Goal: Task Accomplishment & Management: Complete application form

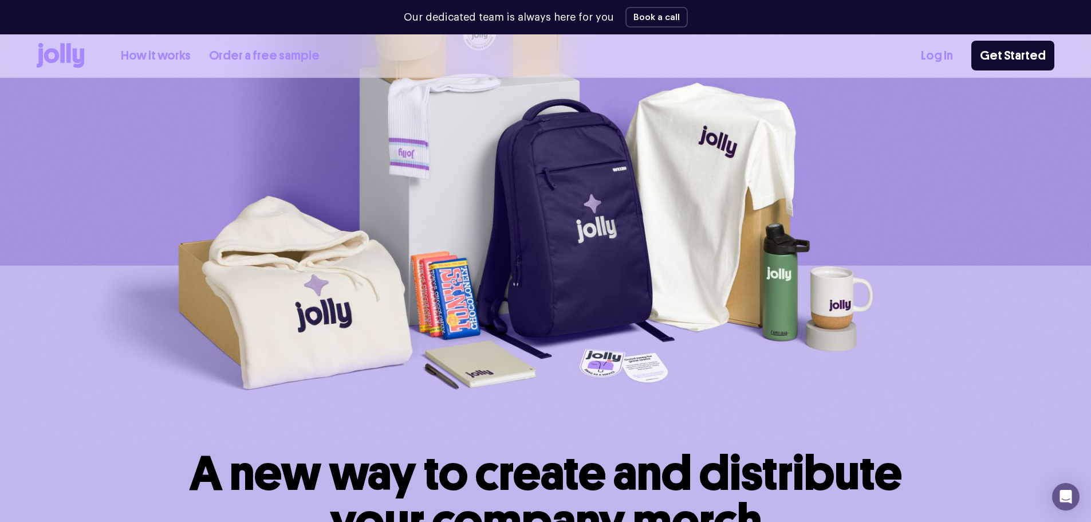
scroll to position [65, 0]
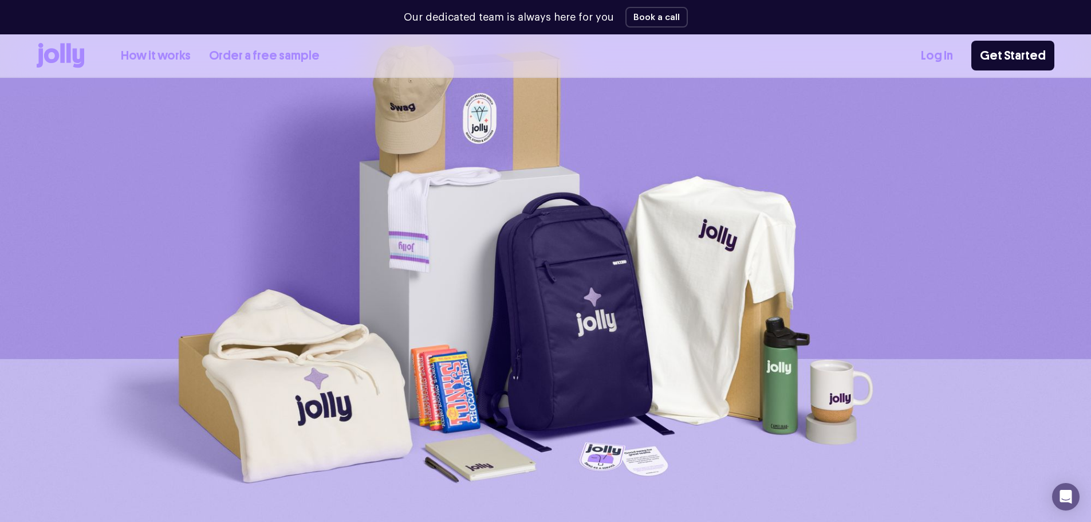
click at [171, 56] on link "How it works" at bounding box center [156, 55] width 70 height 19
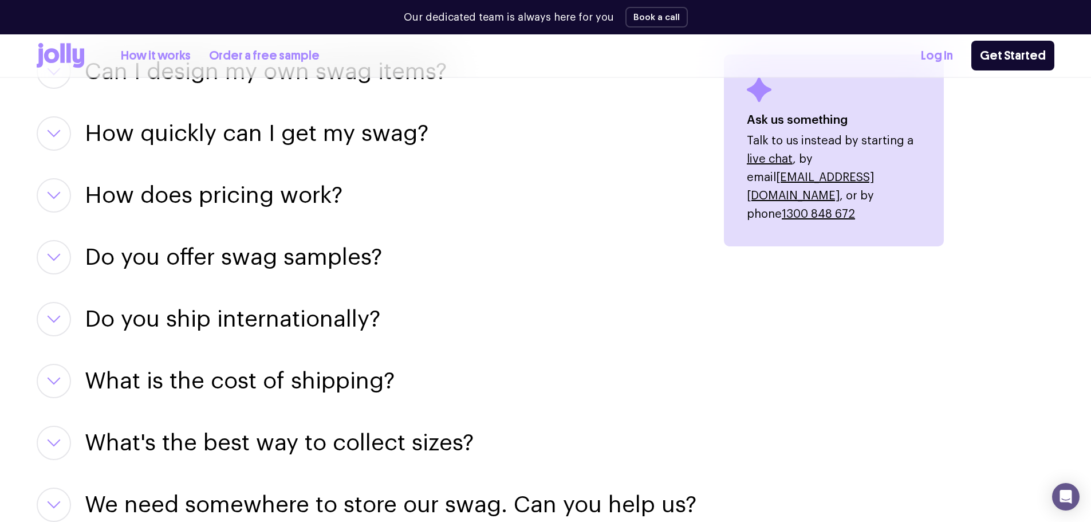
scroll to position [1475, 0]
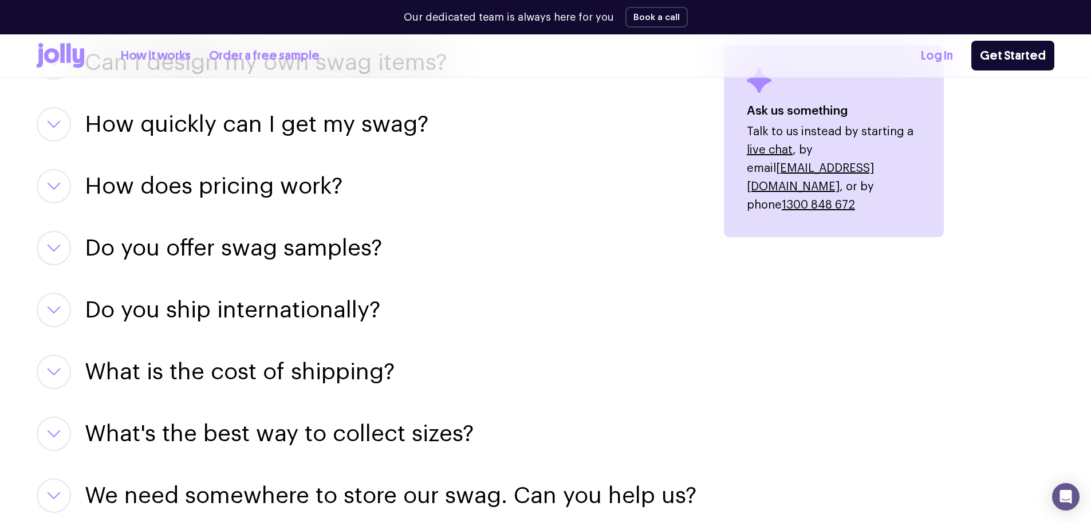
click at [194, 172] on h3 "How does pricing work?" at bounding box center [214, 186] width 258 height 34
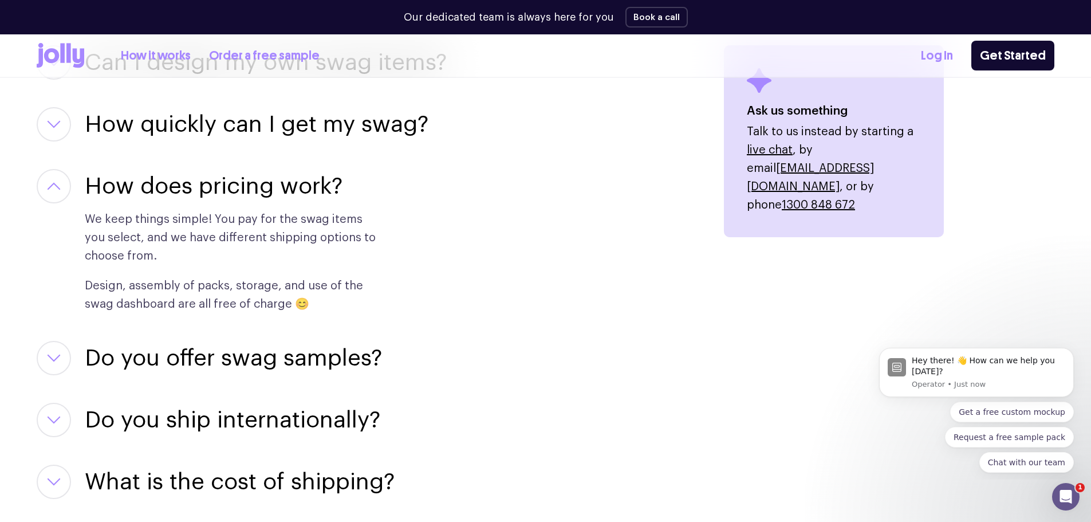
scroll to position [0, 0]
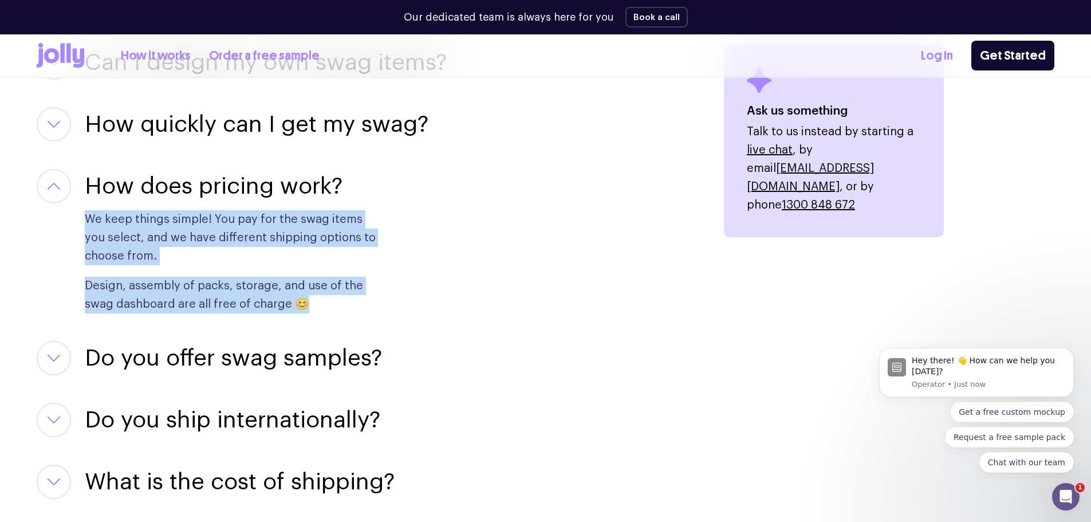
drag, startPoint x: 78, startPoint y: 218, endPoint x: 331, endPoint y: 307, distance: 267.8
click at [331, 307] on div "How does pricing work? We keep things simple! You pay for the swag items you se…" at bounding box center [367, 241] width 660 height 144
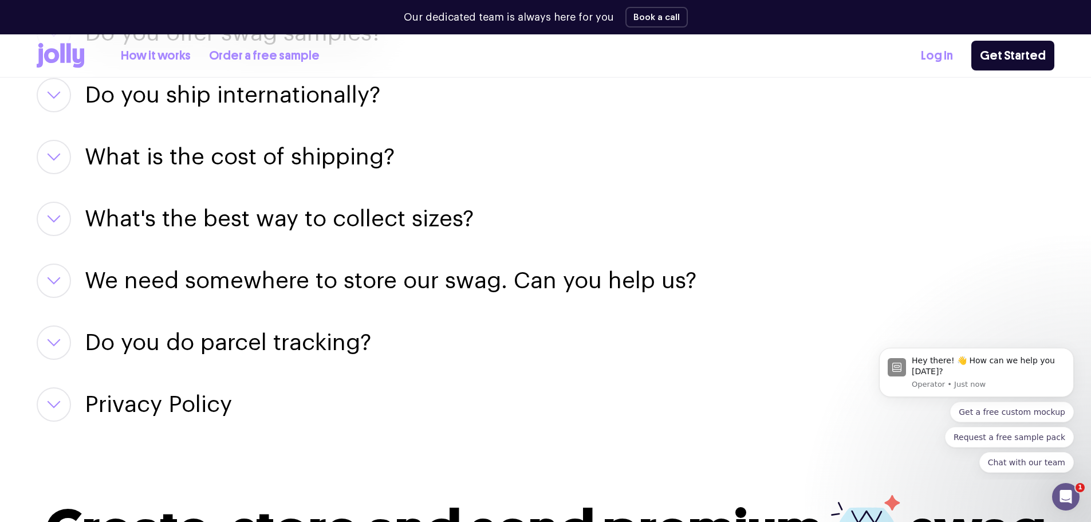
scroll to position [1819, 0]
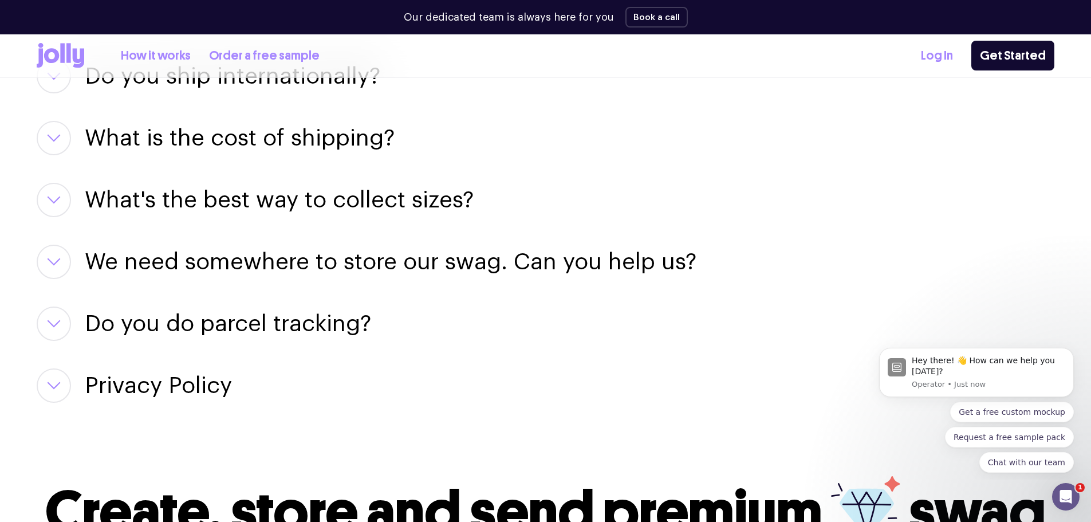
click at [323, 272] on h3 "We need somewhere to store our swag. Can you help us?" at bounding box center [391, 262] width 612 height 34
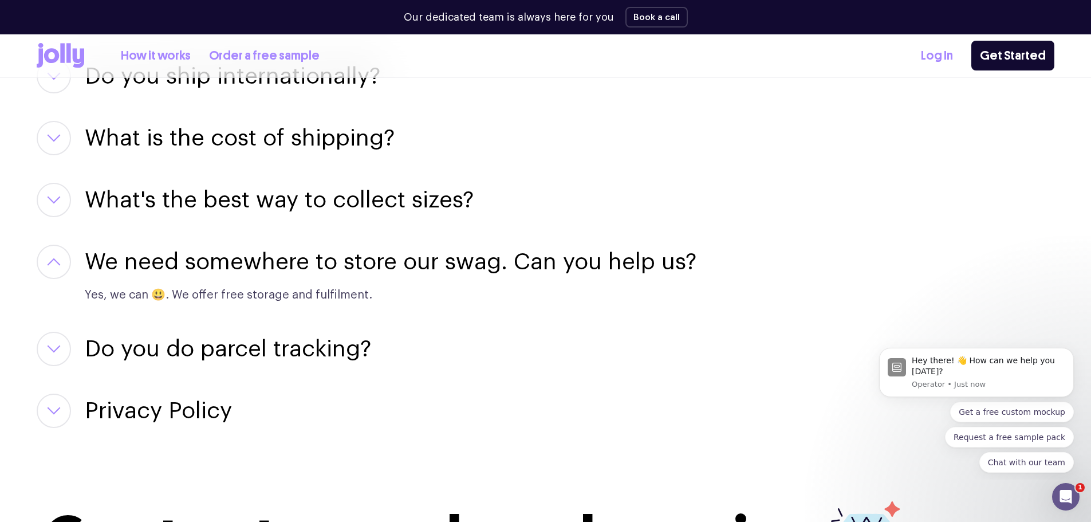
click at [323, 272] on h3 "We need somewhere to store our swag. Can you help us?" at bounding box center [391, 262] width 612 height 34
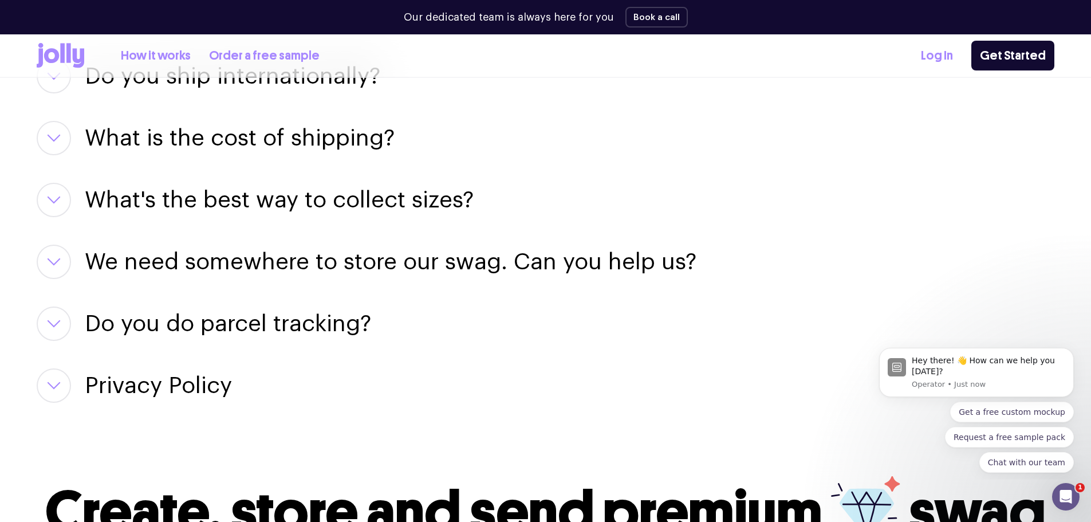
click at [323, 272] on h3 "We need somewhere to store our swag. Can you help us?" at bounding box center [391, 262] width 612 height 34
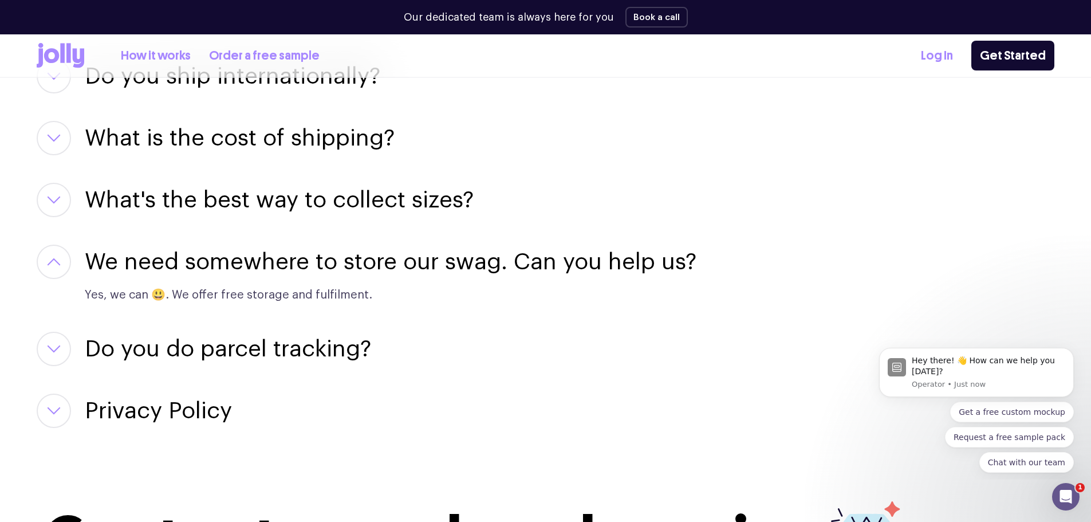
click at [323, 272] on h3 "We need somewhere to store our swag. Can you help us?" at bounding box center [391, 262] width 612 height 34
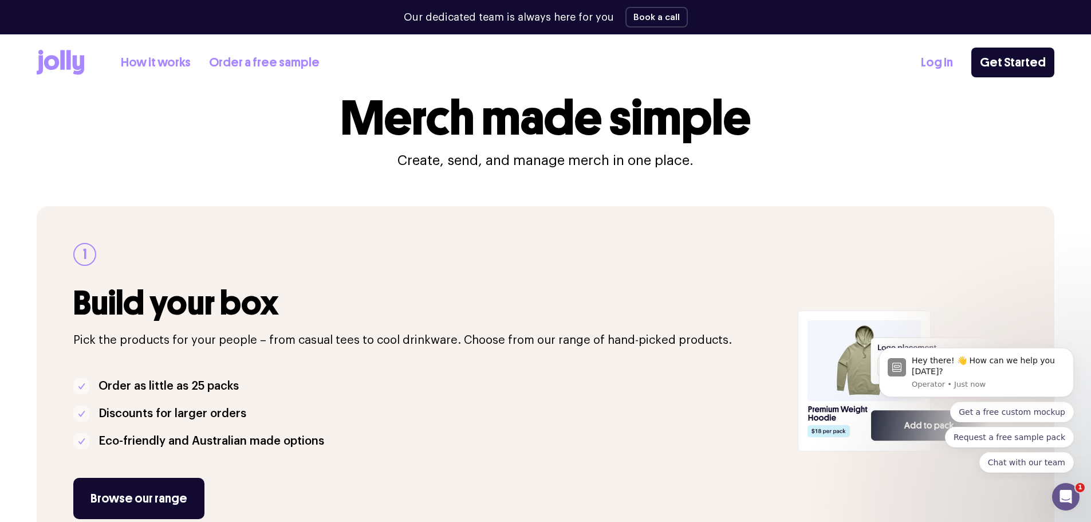
scroll to position [0, 0]
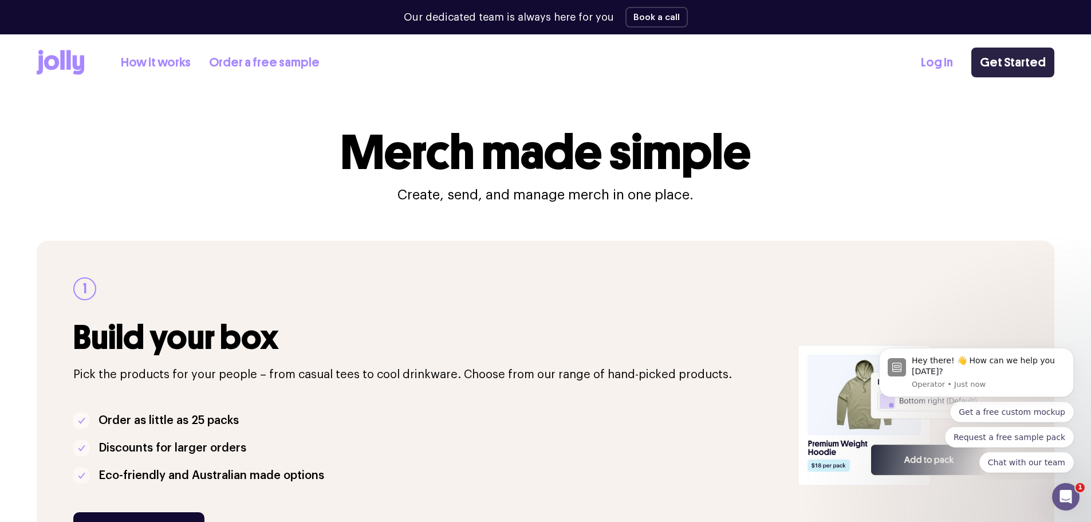
click at [1003, 60] on link "Get Started" at bounding box center [1013, 63] width 83 height 30
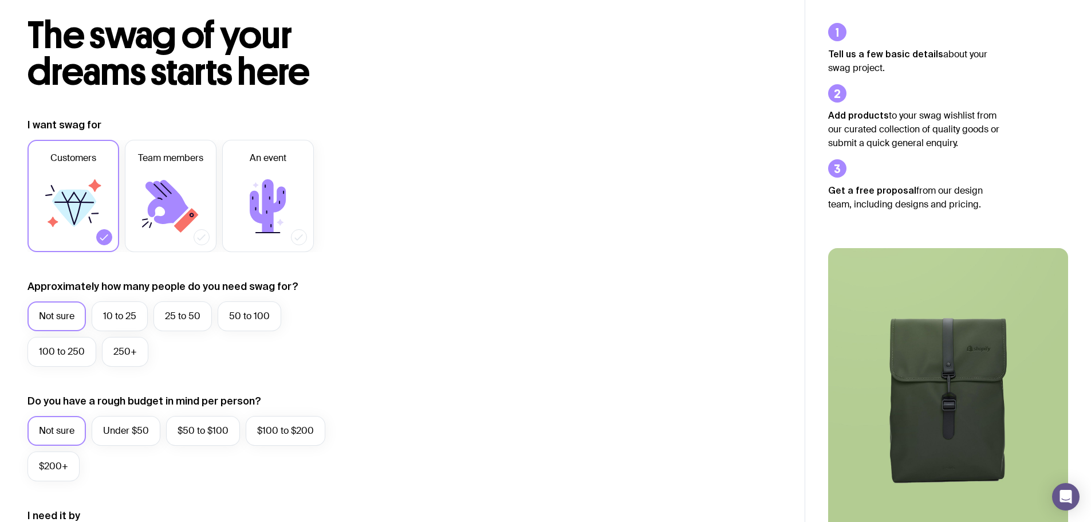
click at [63, 209] on icon at bounding box center [74, 208] width 44 height 37
click at [0, 0] on input "Customers" at bounding box center [0, 0] width 0 height 0
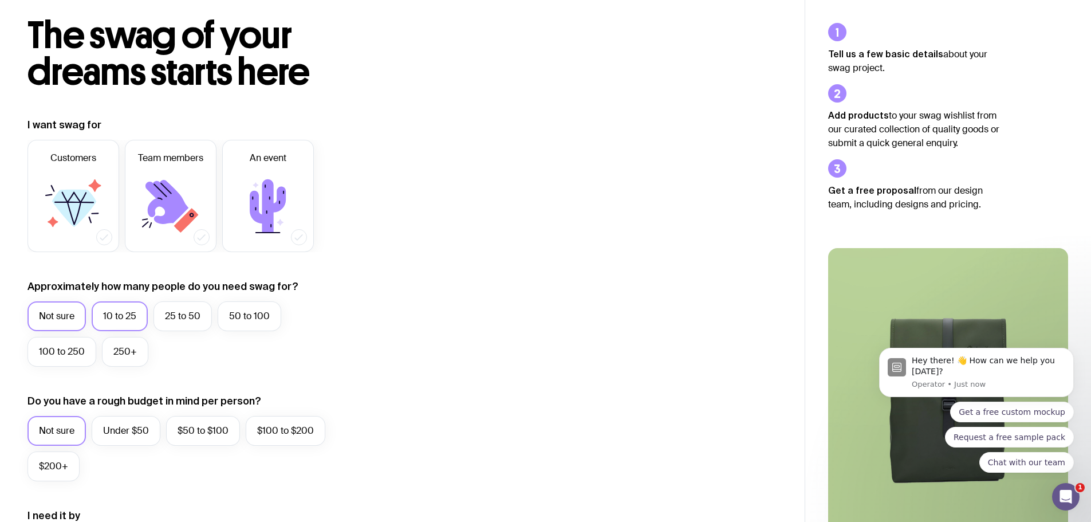
click at [125, 315] on label "10 to 25" at bounding box center [120, 316] width 56 height 30
click at [0, 0] on input "10 to 25" at bounding box center [0, 0] width 0 height 0
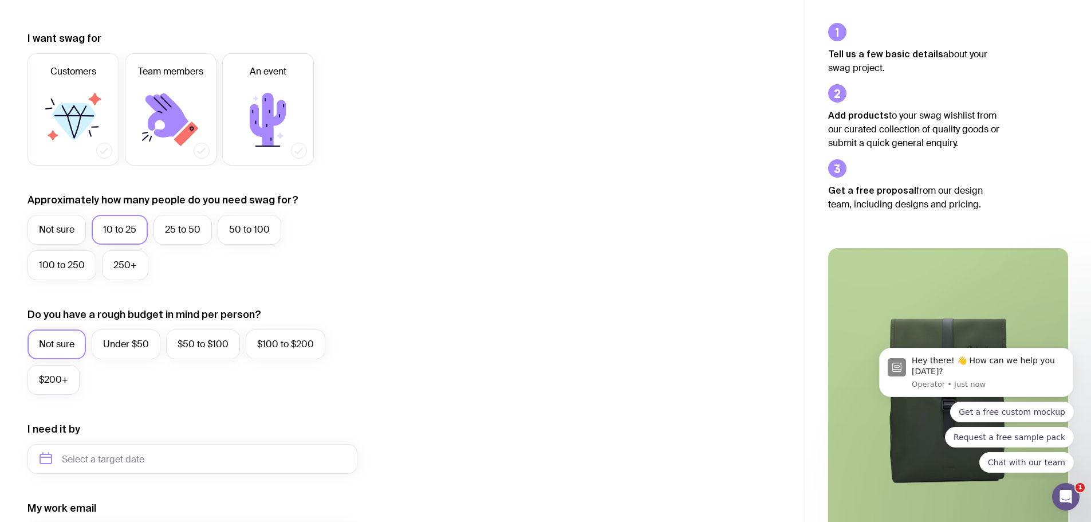
scroll to position [172, 0]
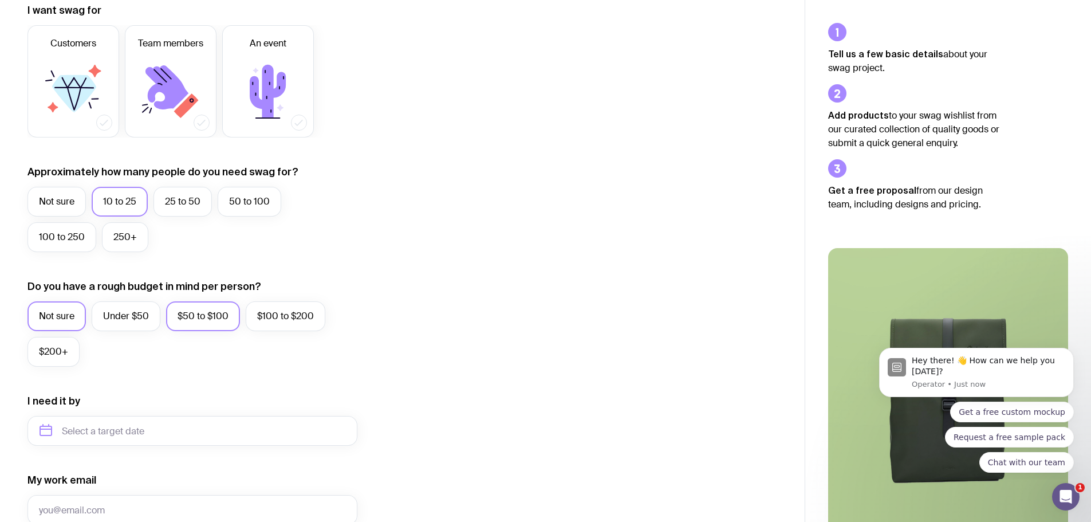
click at [217, 324] on label "$50 to $100" at bounding box center [203, 316] width 74 height 30
click at [0, 0] on input "$50 to $100" at bounding box center [0, 0] width 0 height 0
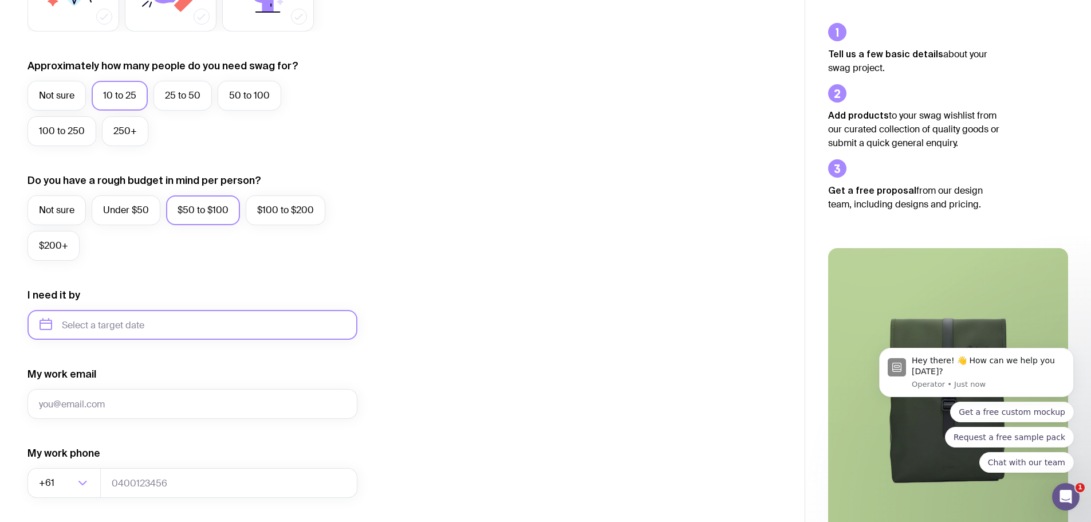
scroll to position [286, 0]
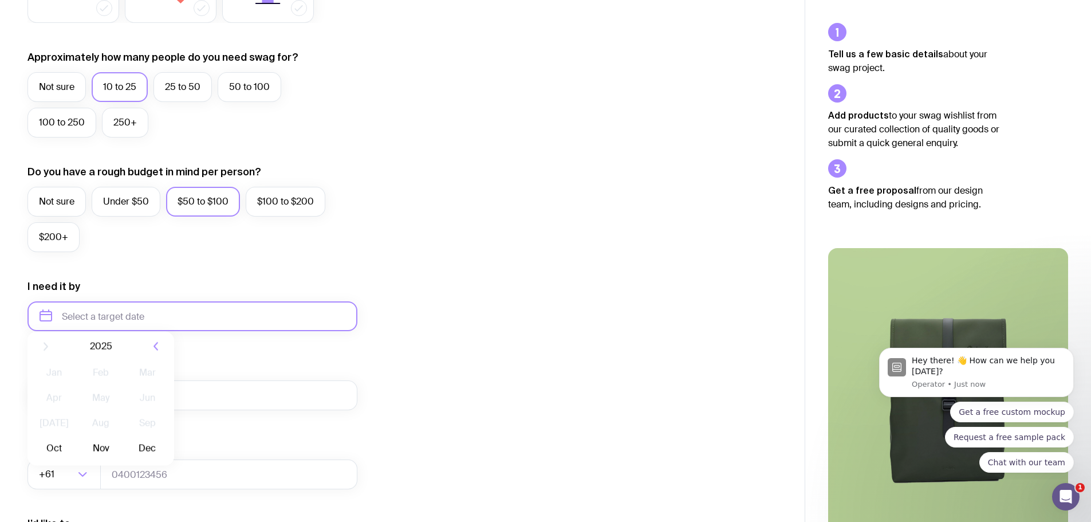
click at [133, 323] on input "text" at bounding box center [193, 316] width 330 height 30
click at [95, 457] on button "Nov" at bounding box center [101, 457] width 42 height 23
type input "[DATE]"
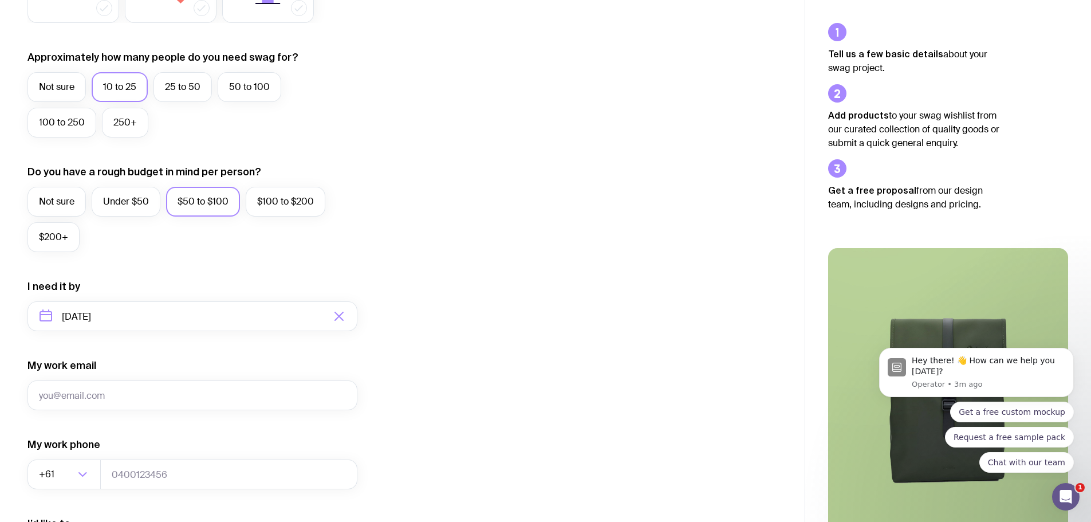
scroll to position [344, 0]
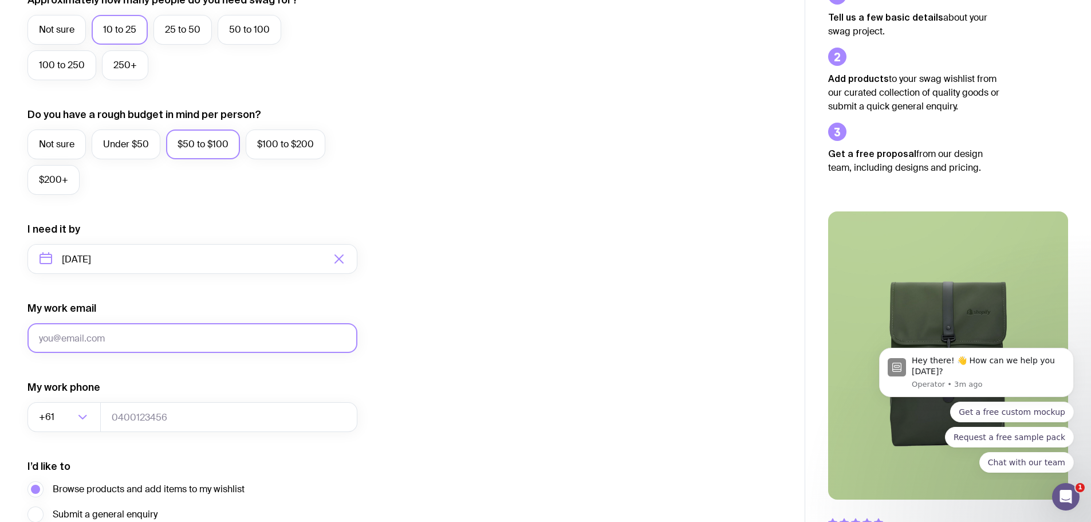
click at [95, 335] on input "My work email" at bounding box center [193, 338] width 330 height 30
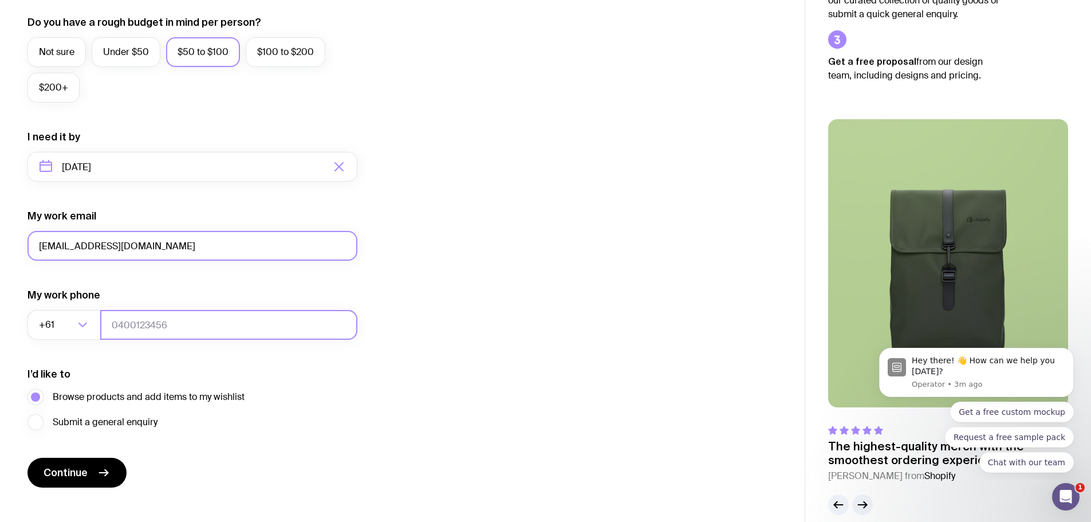
scroll to position [452, 0]
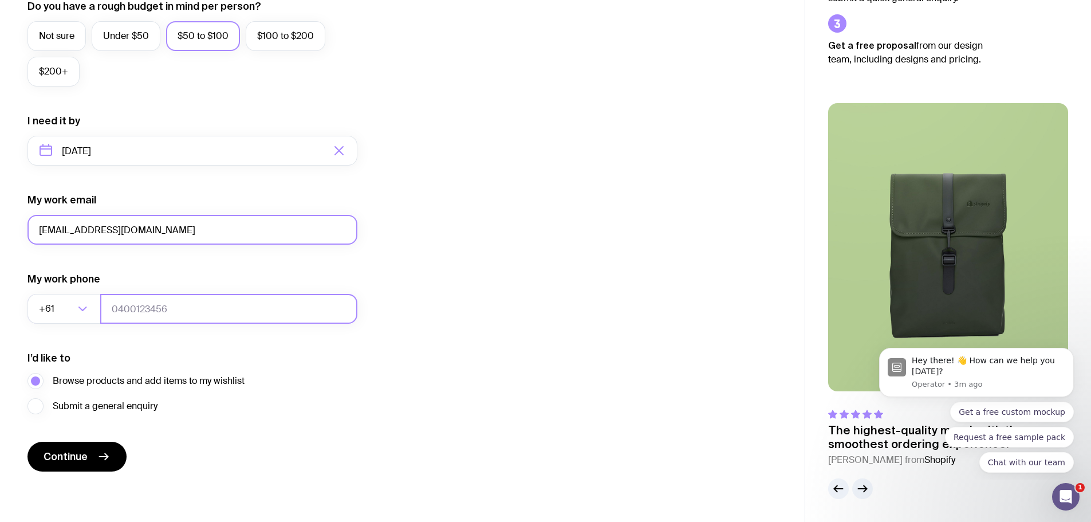
type input "[EMAIL_ADDRESS][DOMAIN_NAME]"
click at [180, 310] on input "tel" at bounding box center [228, 309] width 257 height 30
click at [117, 311] on input "0432977860" at bounding box center [228, 309] width 257 height 30
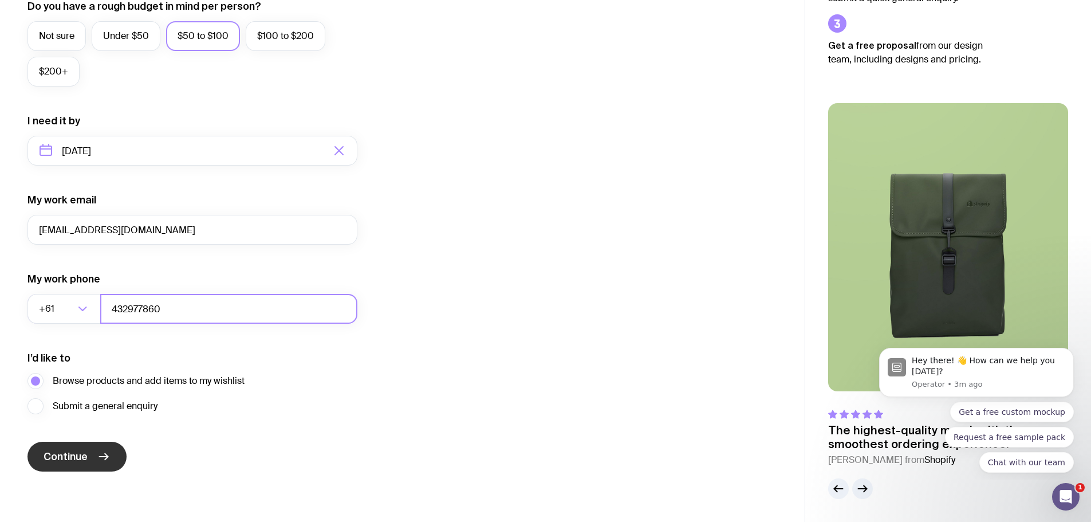
type input "432977860"
click at [95, 455] on button "Continue" at bounding box center [77, 457] width 99 height 30
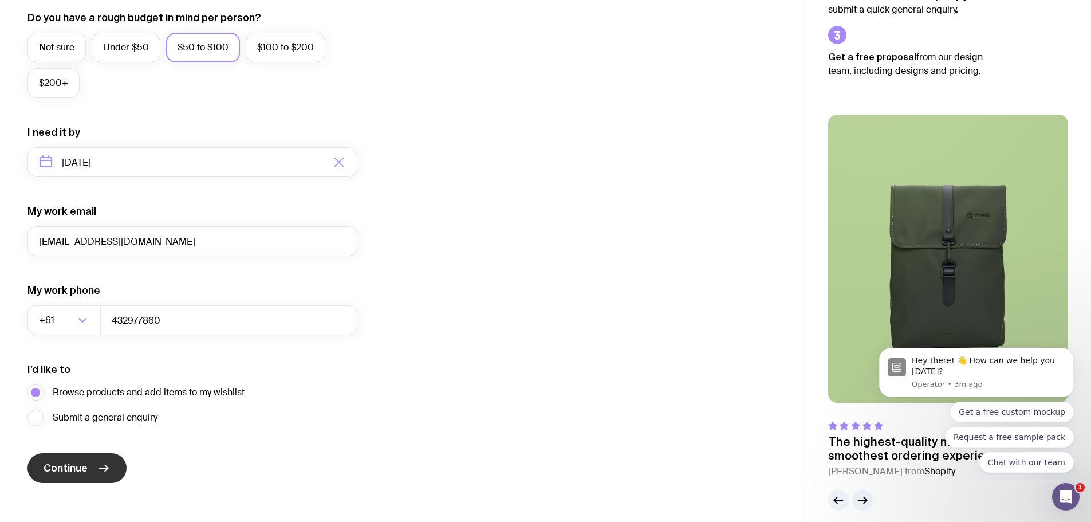
click at [83, 465] on span "Continue" at bounding box center [66, 468] width 44 height 14
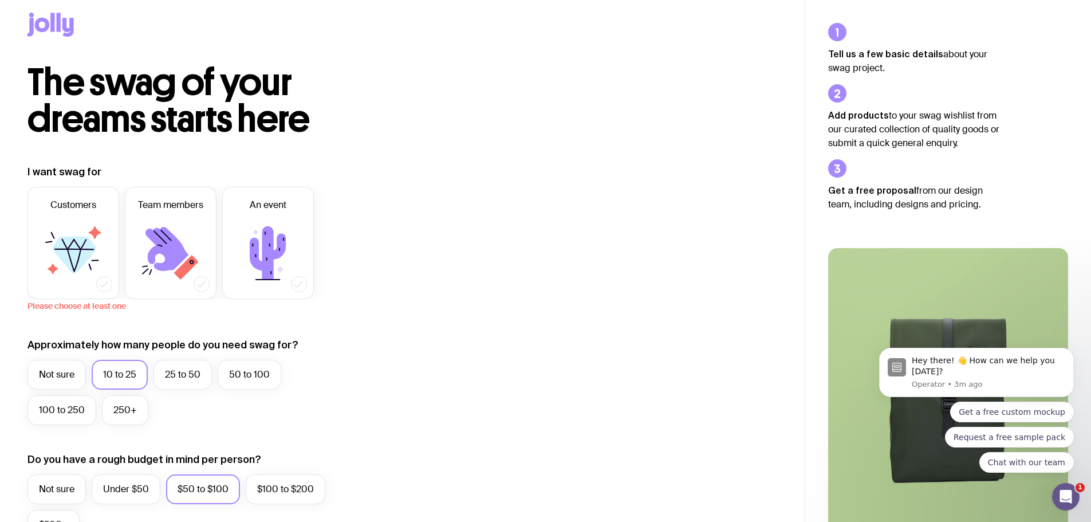
scroll to position [0, 0]
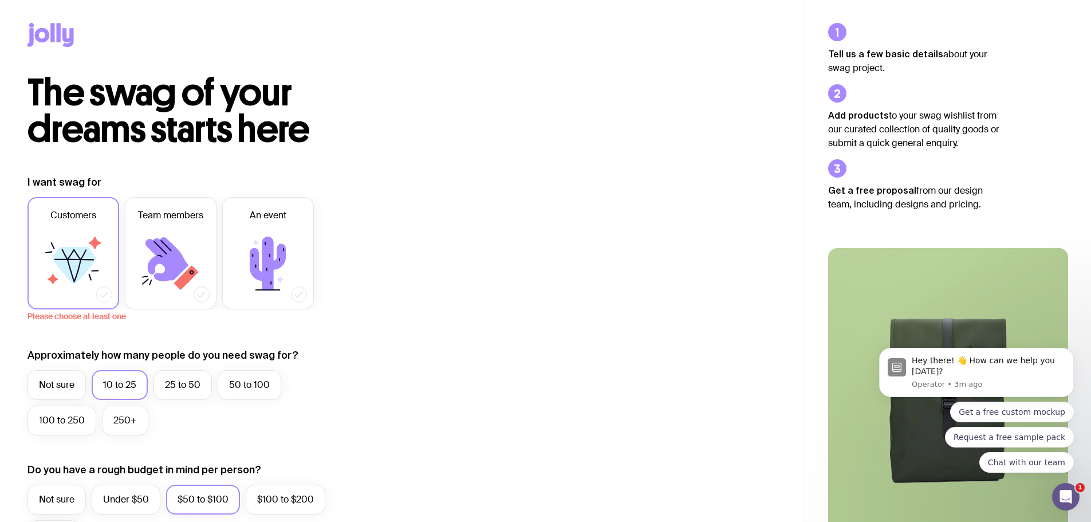
click at [72, 266] on icon at bounding box center [74, 265] width 44 height 37
click at [0, 0] on input "Customers" at bounding box center [0, 0] width 0 height 0
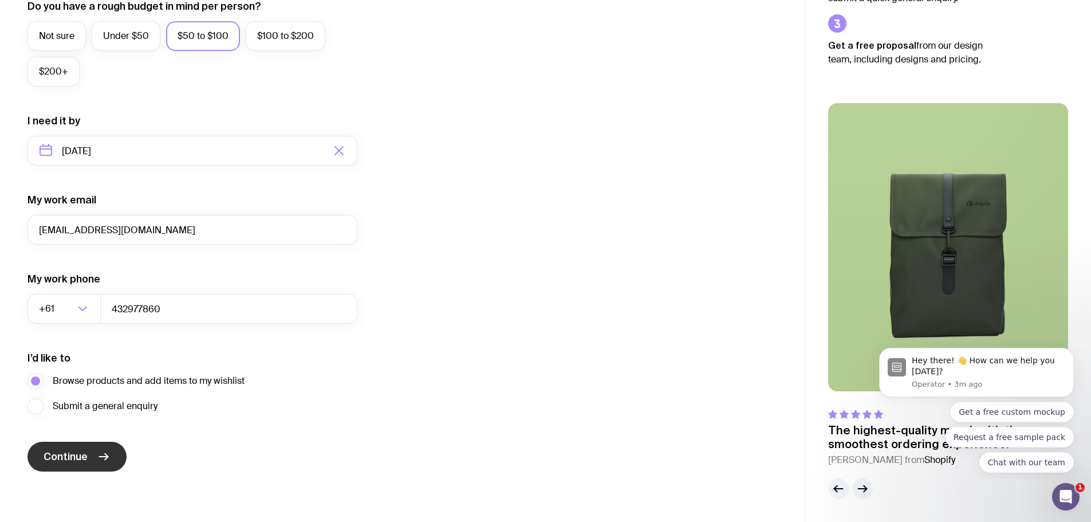
click at [97, 453] on icon "submit" at bounding box center [104, 457] width 14 height 14
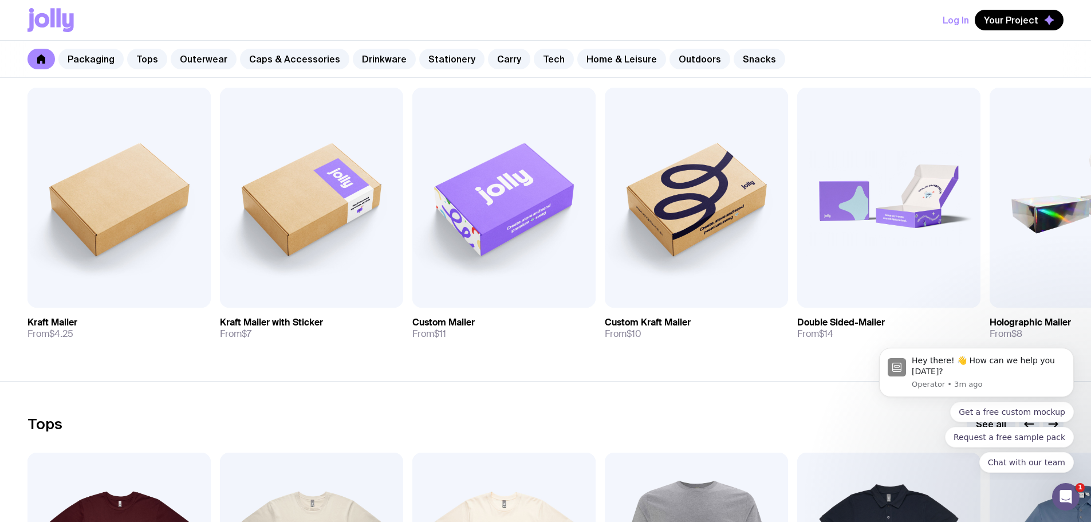
scroll to position [229, 0]
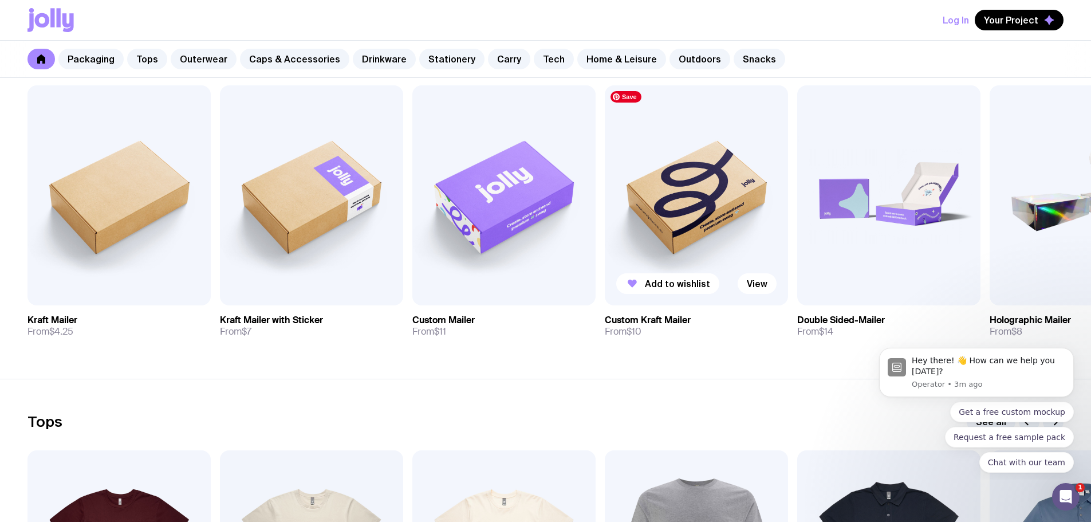
click at [685, 198] on img at bounding box center [696, 195] width 183 height 220
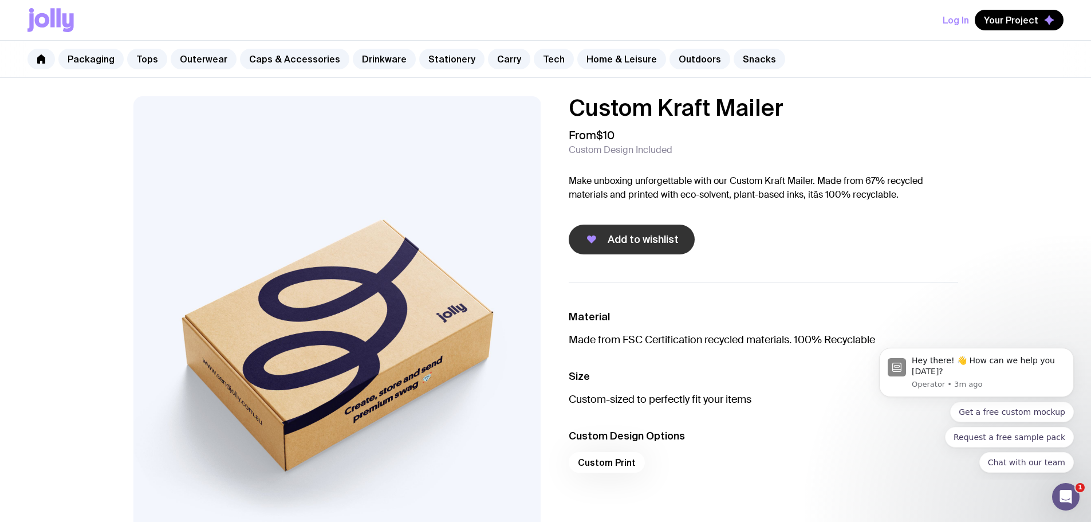
click at [623, 247] on button "Add to wishlist" at bounding box center [632, 240] width 126 height 30
click at [46, 52] on link at bounding box center [42, 59] width 28 height 21
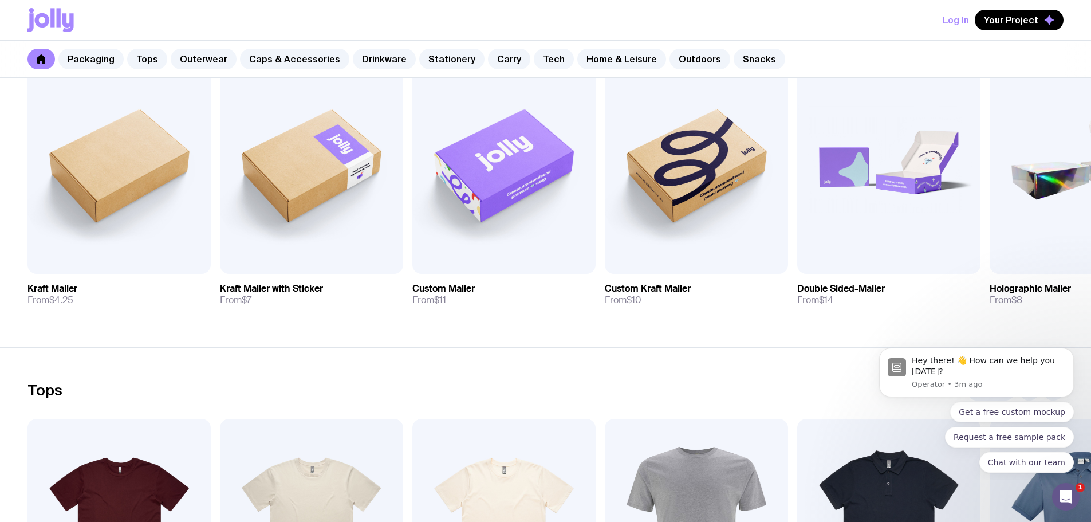
scroll to position [115, 0]
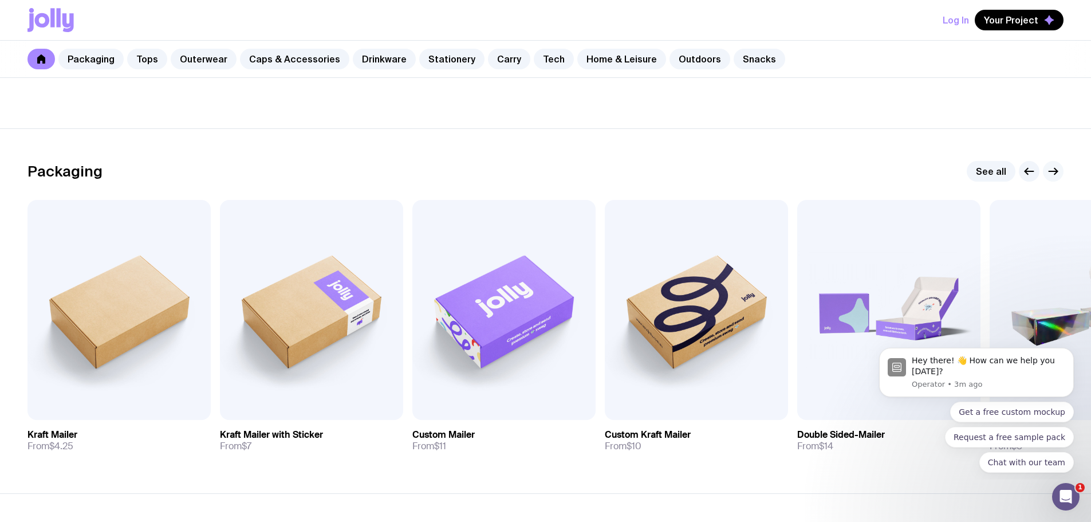
click at [1059, 175] on icon "button" at bounding box center [1054, 171] width 14 height 14
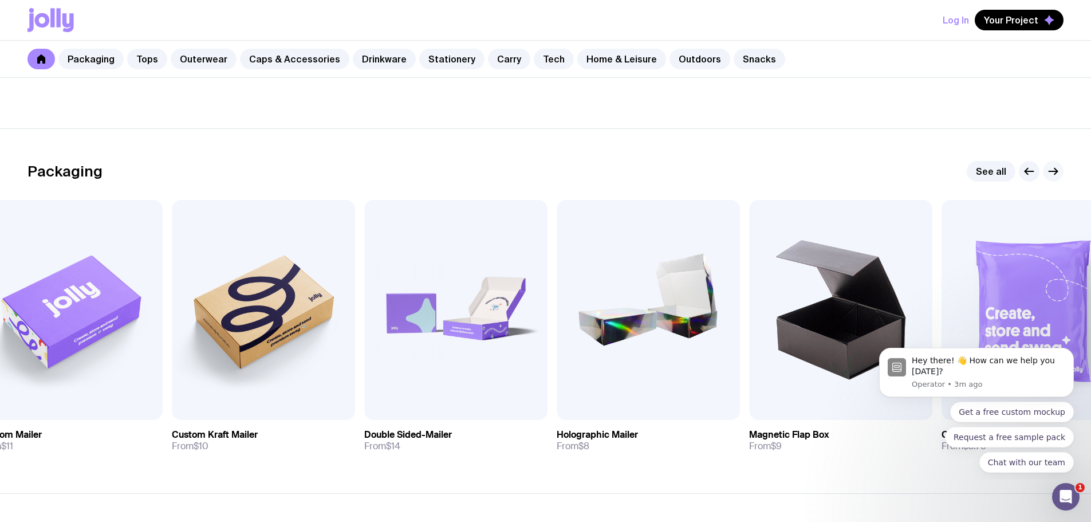
click at [1058, 175] on icon "button" at bounding box center [1054, 171] width 14 height 14
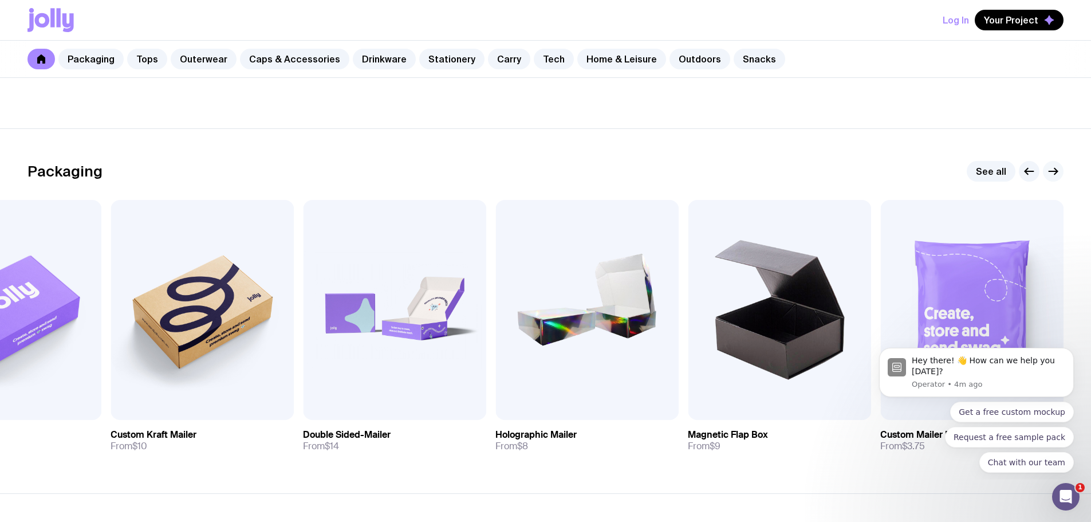
click at [1058, 175] on icon "button" at bounding box center [1054, 171] width 14 height 14
click at [1050, 175] on icon "button" at bounding box center [1054, 171] width 14 height 14
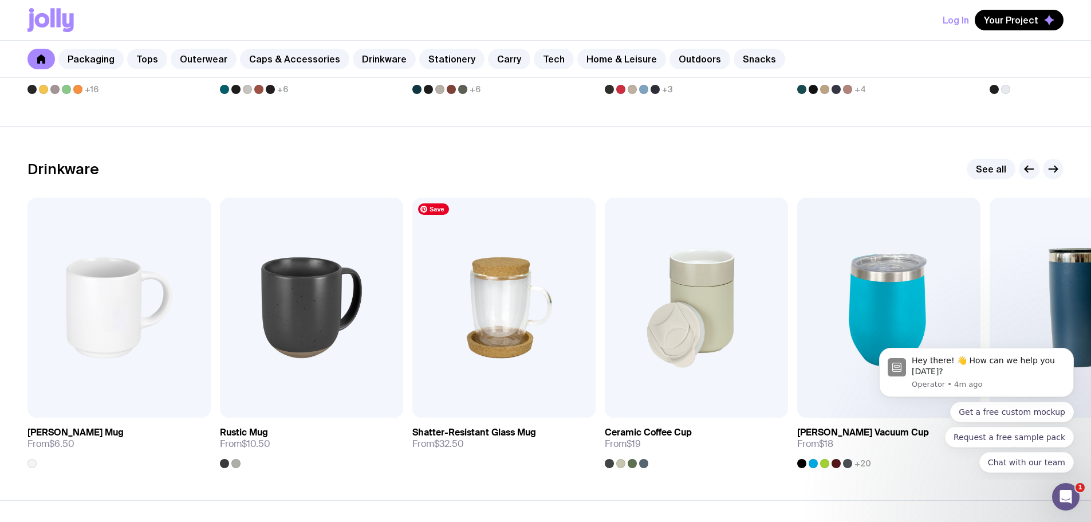
scroll to position [1662, 0]
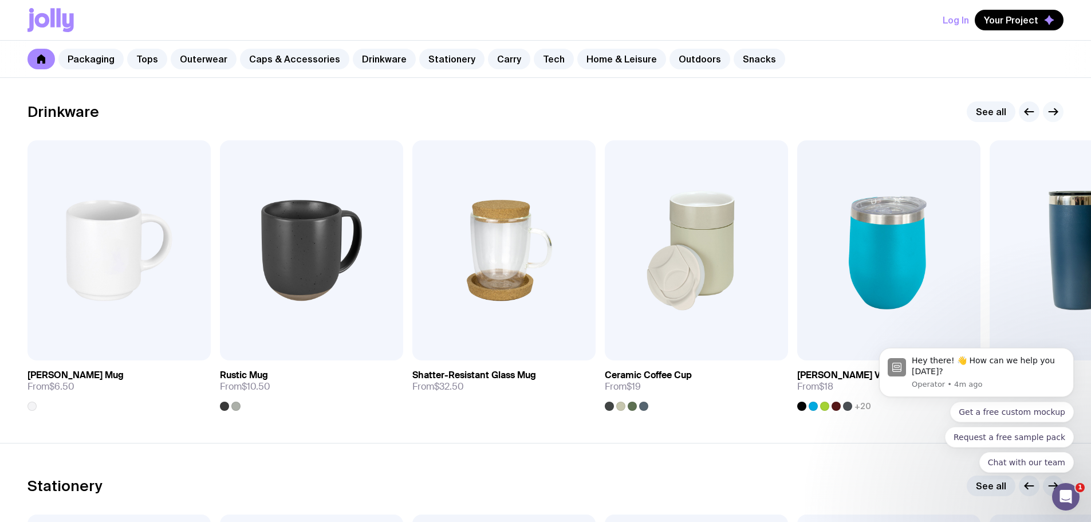
click at [1057, 109] on icon "button" at bounding box center [1054, 112] width 14 height 14
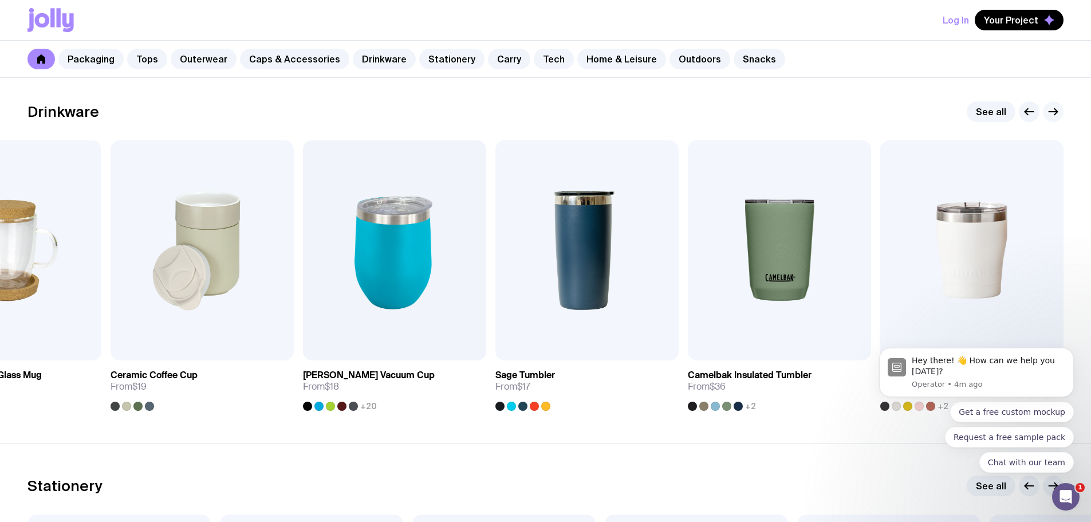
click at [1057, 109] on icon "button" at bounding box center [1054, 112] width 14 height 14
click at [1051, 111] on icon "button" at bounding box center [1054, 112] width 14 height 14
click at [1073, 351] on icon "Dismiss notification" at bounding box center [1071, 351] width 6 height 6
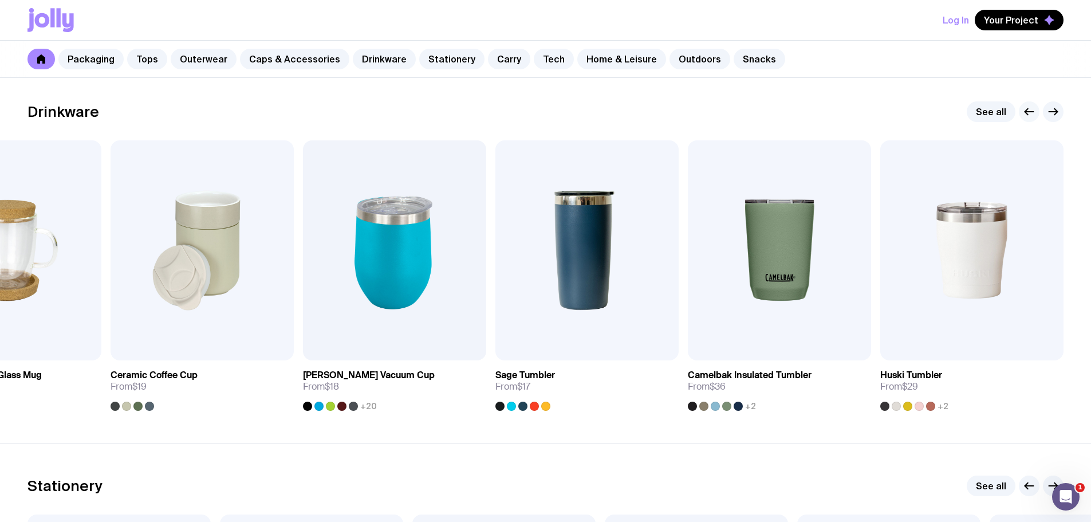
click at [1024, 110] on icon "button" at bounding box center [1030, 112] width 14 height 14
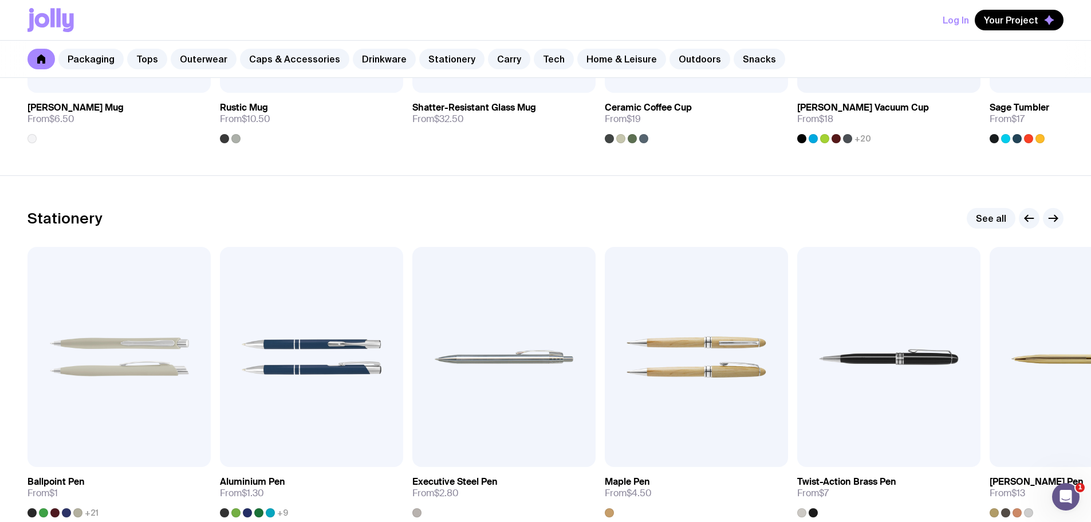
scroll to position [1948, 0]
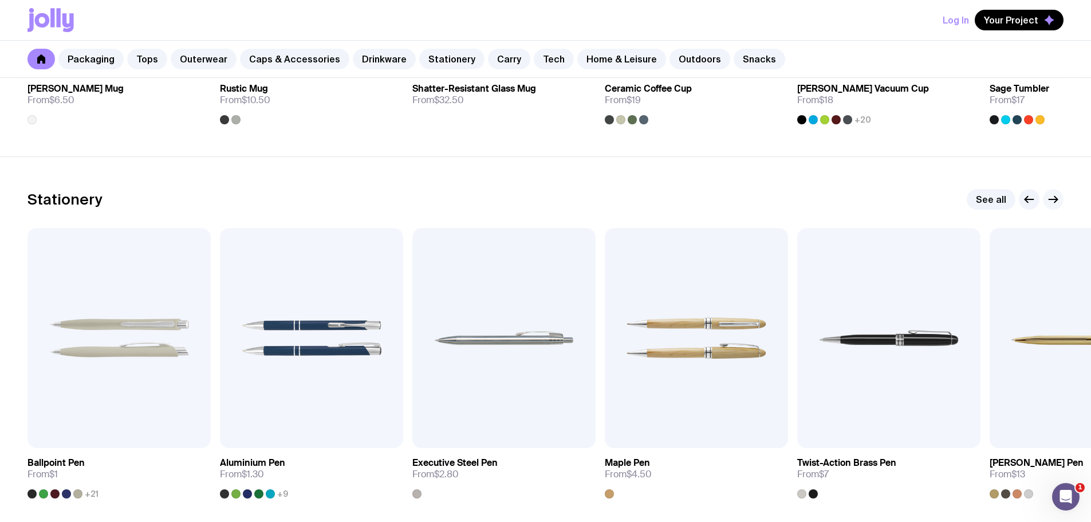
click at [1050, 196] on icon "button" at bounding box center [1054, 200] width 14 height 14
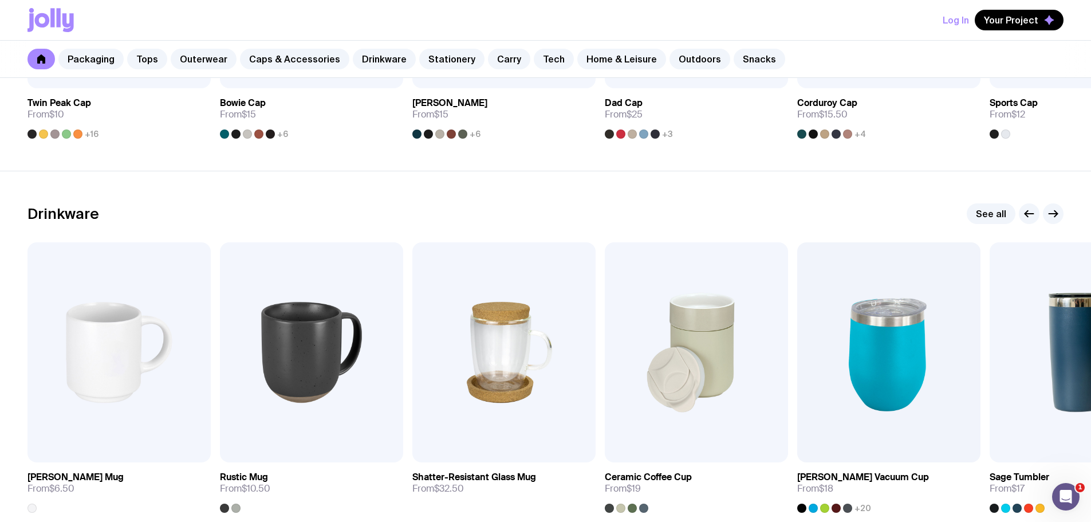
scroll to position [1547, 0]
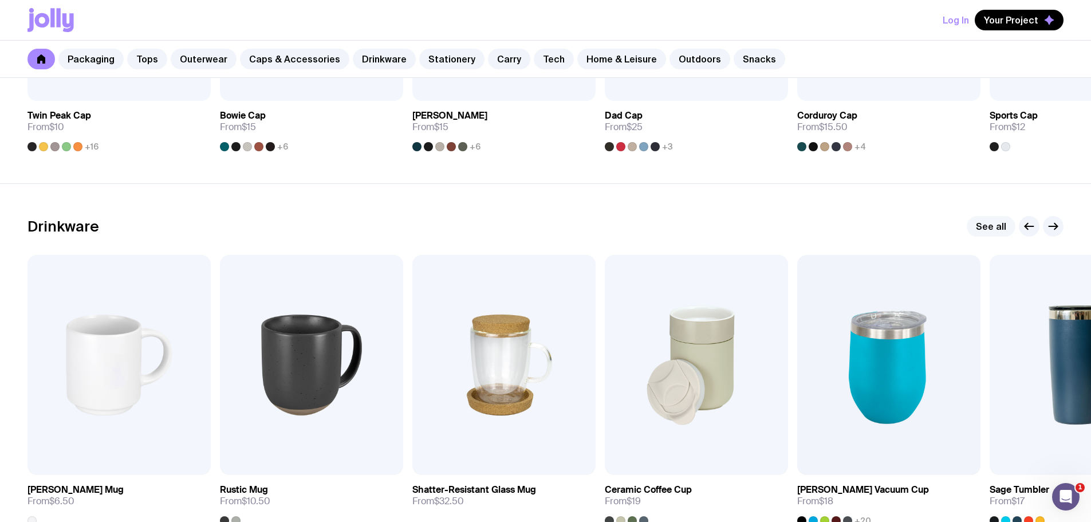
click at [989, 233] on link "See all" at bounding box center [991, 226] width 49 height 21
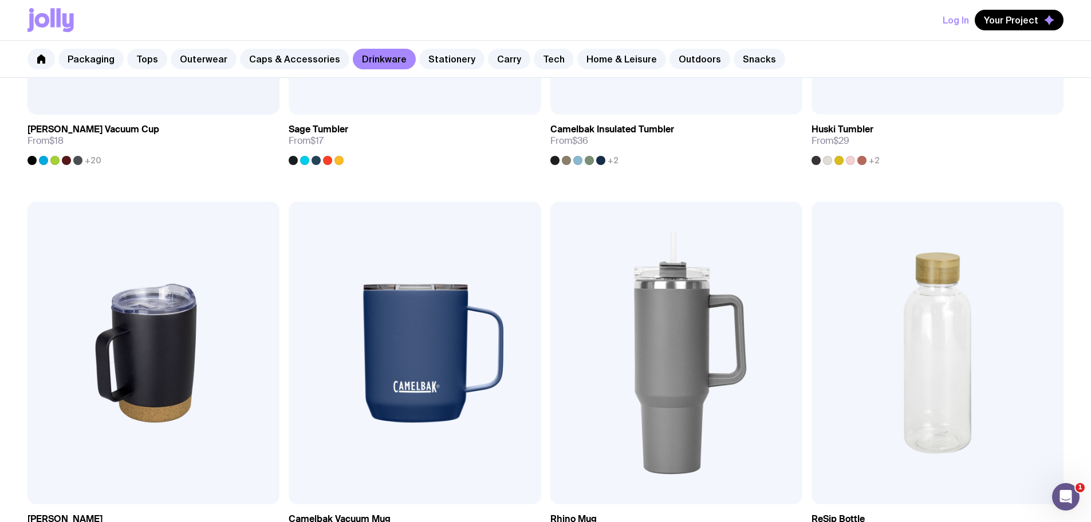
scroll to position [917, 0]
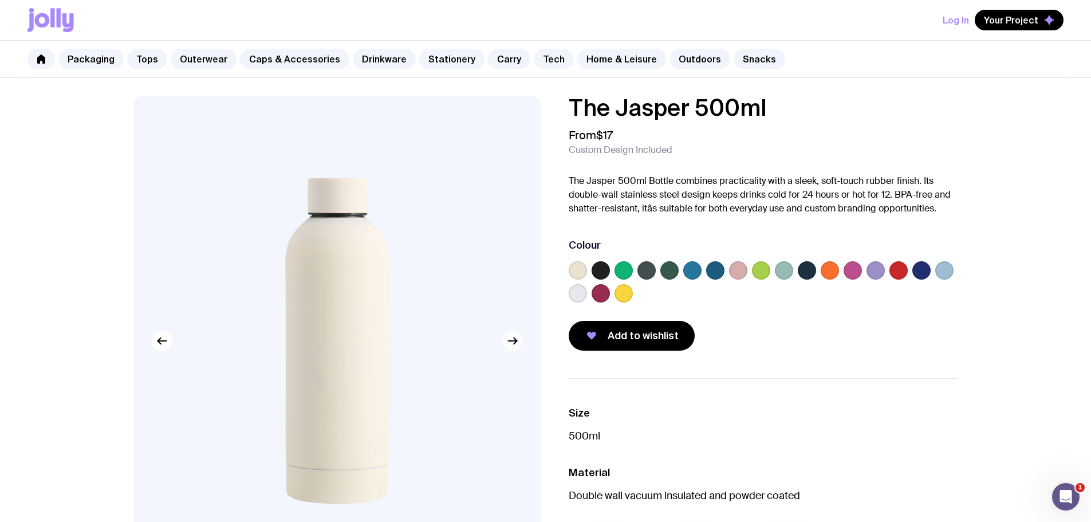
click at [513, 339] on icon "button" at bounding box center [513, 341] width 14 height 14
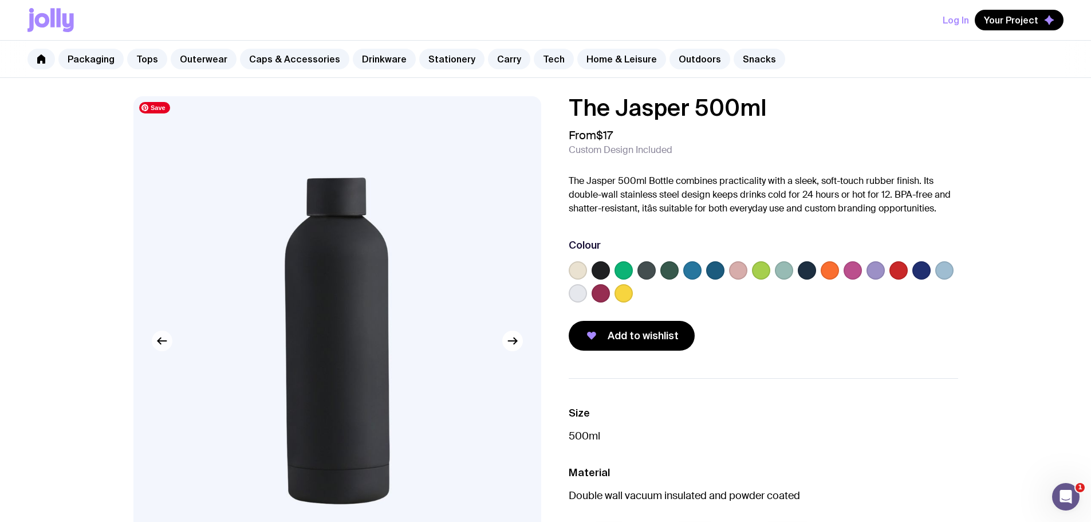
click at [167, 339] on icon "button" at bounding box center [162, 341] width 14 height 14
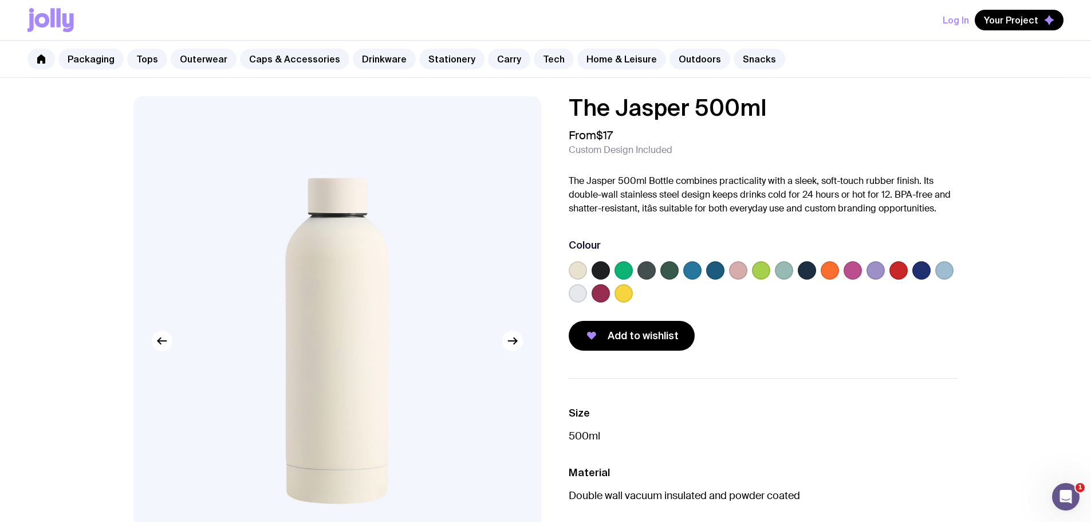
click at [581, 269] on label at bounding box center [578, 270] width 18 height 18
click at [0, 0] on input "radio" at bounding box center [0, 0] width 0 height 0
click at [665, 333] on span "Add to wishlist" at bounding box center [643, 336] width 71 height 14
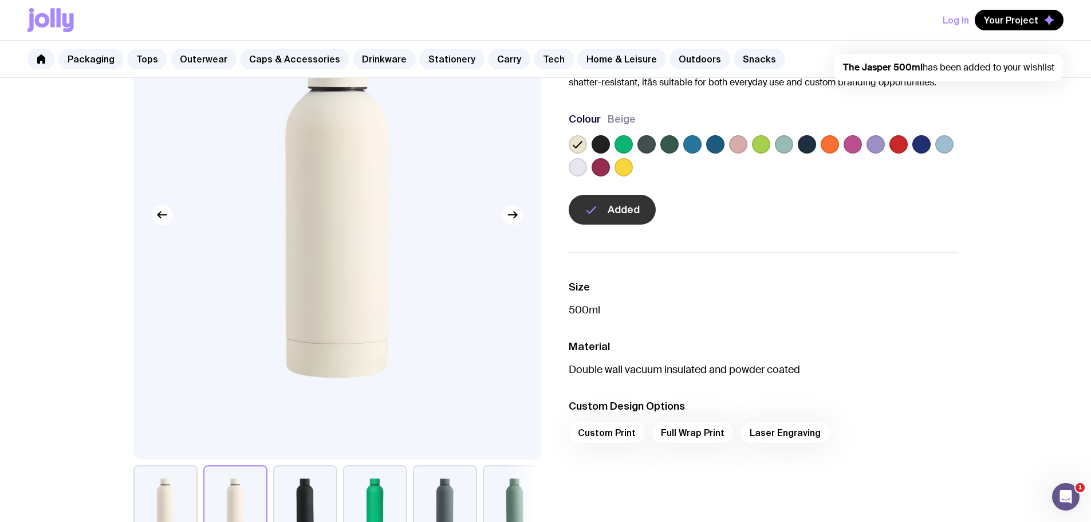
scroll to position [229, 0]
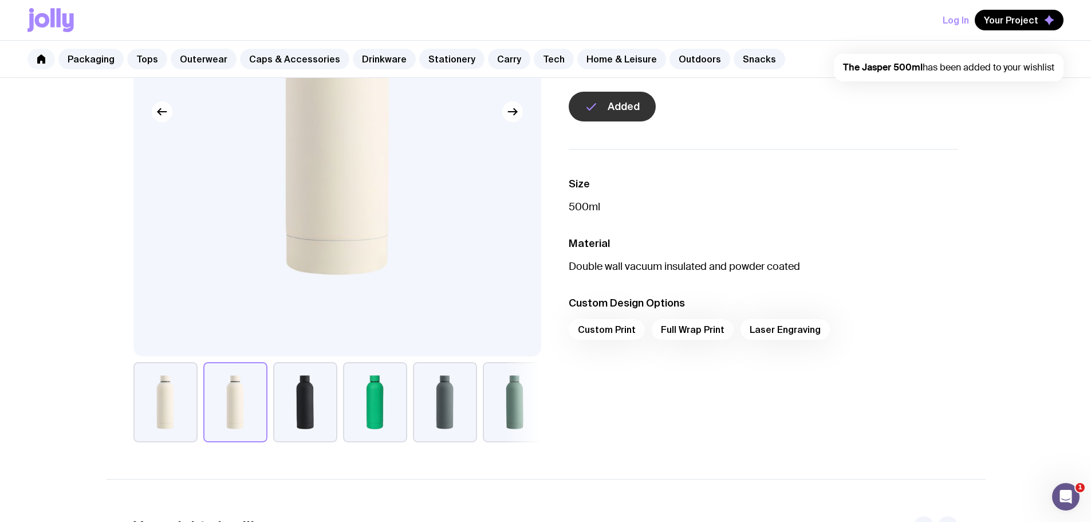
click at [34, 58] on link at bounding box center [42, 59] width 28 height 21
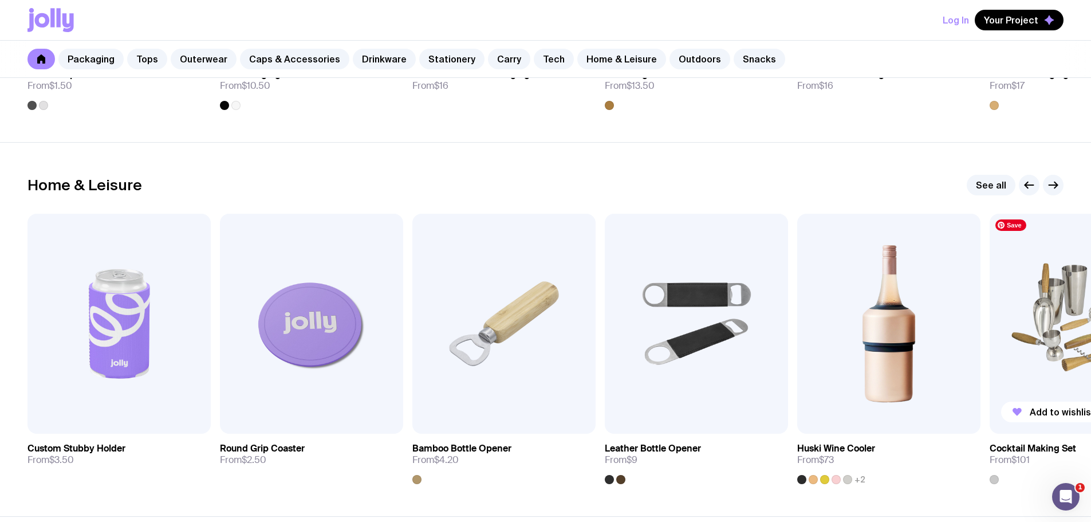
scroll to position [3022, 0]
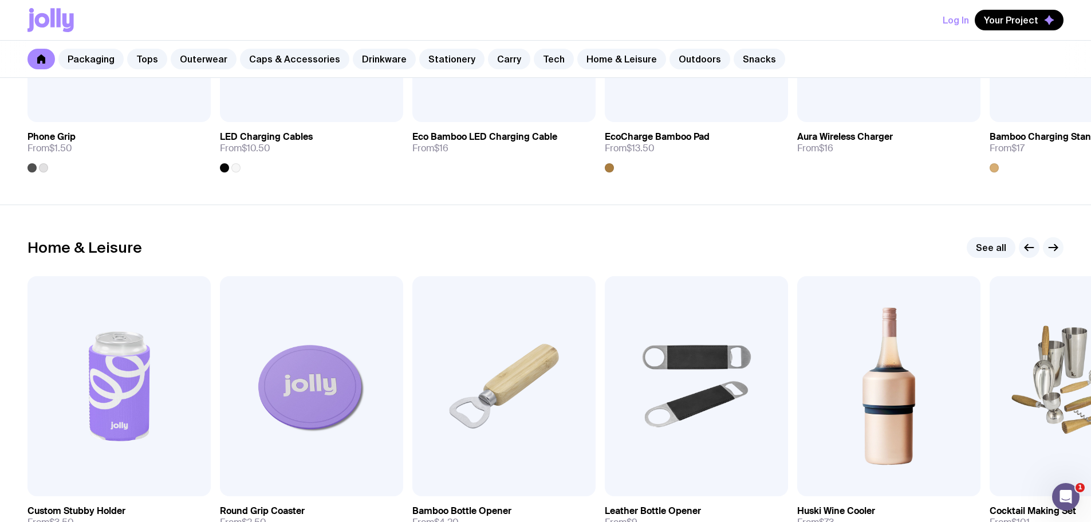
click at [1054, 248] on icon "button" at bounding box center [1054, 248] width 14 height 14
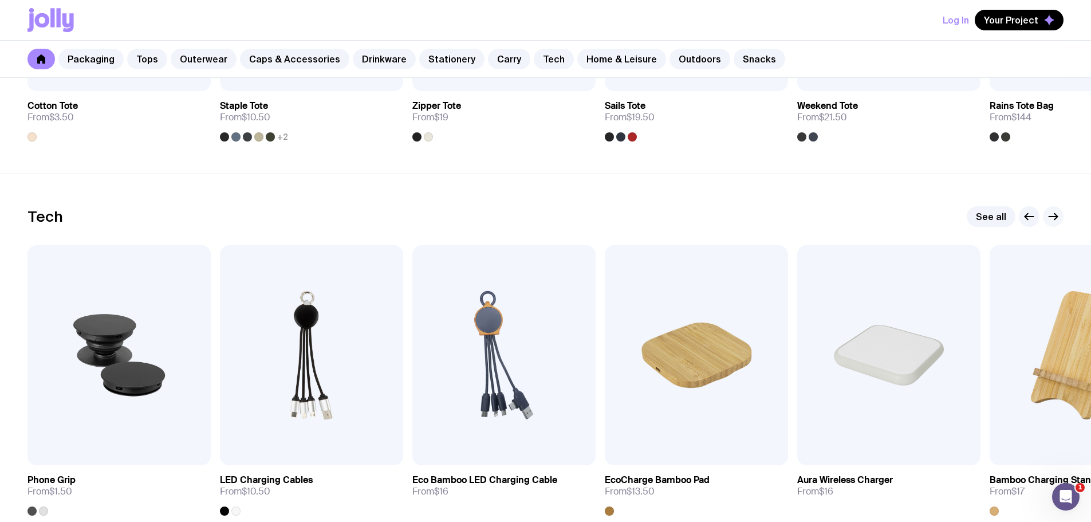
scroll to position [2679, 0]
click at [1053, 219] on icon "button" at bounding box center [1054, 217] width 14 height 14
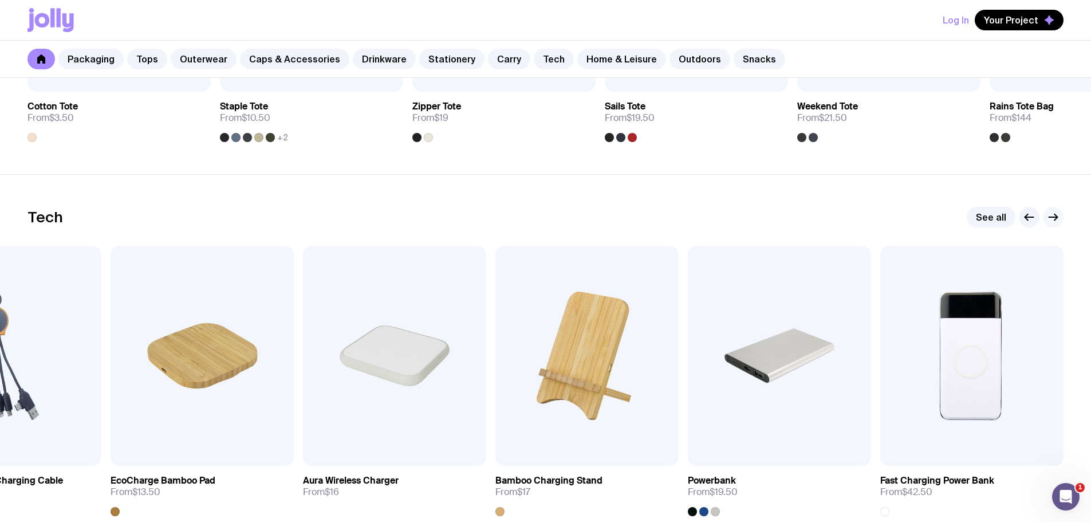
click at [1053, 219] on icon "button" at bounding box center [1054, 217] width 14 height 14
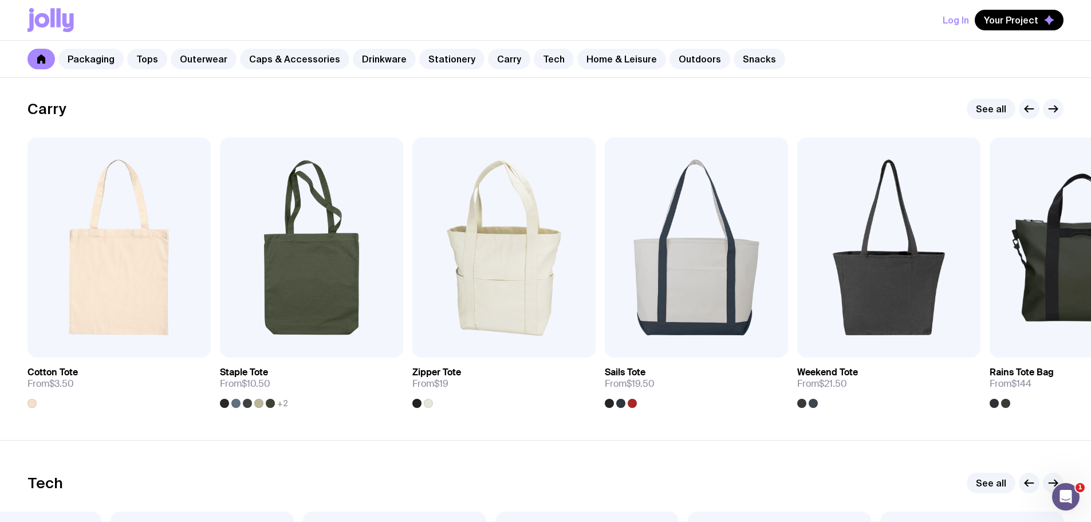
scroll to position [2392, 0]
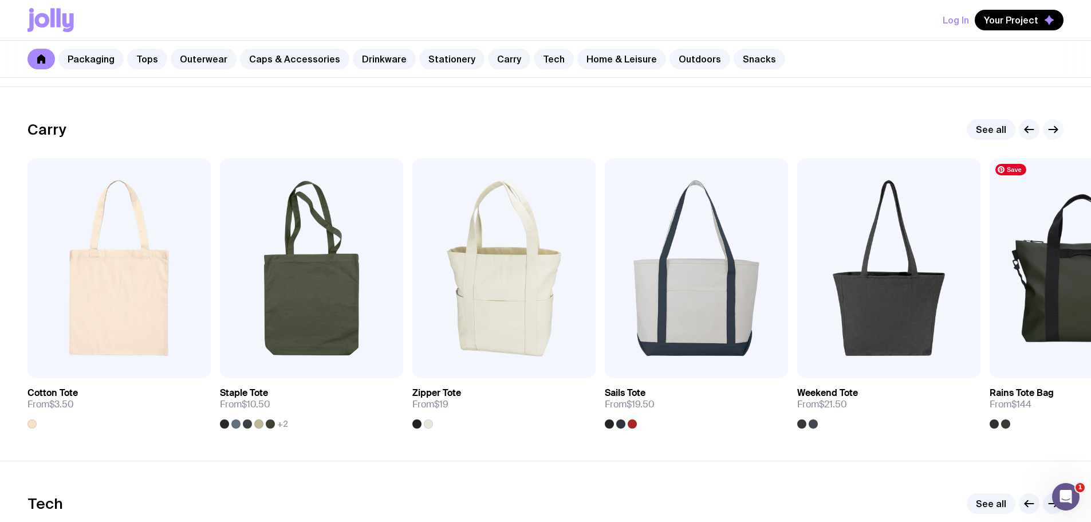
click at [1050, 129] on icon "button" at bounding box center [1054, 130] width 14 height 14
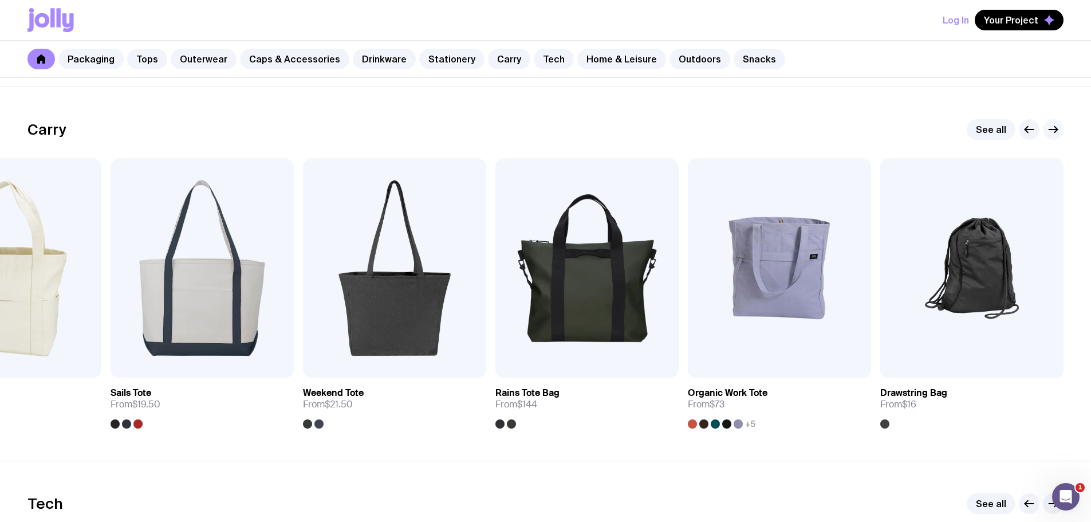
click at [1050, 129] on icon "button" at bounding box center [1054, 129] width 9 height 0
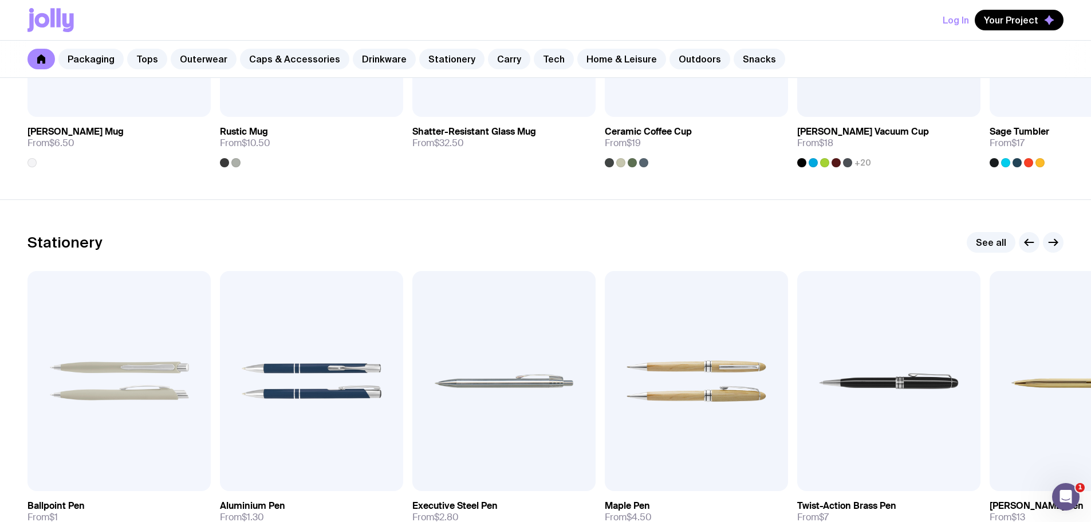
scroll to position [1934, 0]
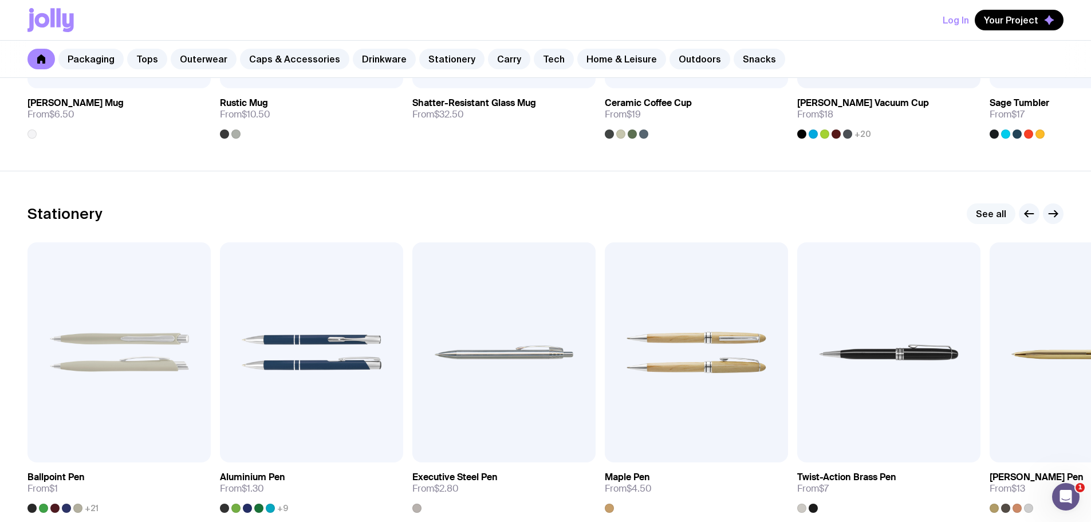
click at [984, 218] on link "See all" at bounding box center [991, 213] width 49 height 21
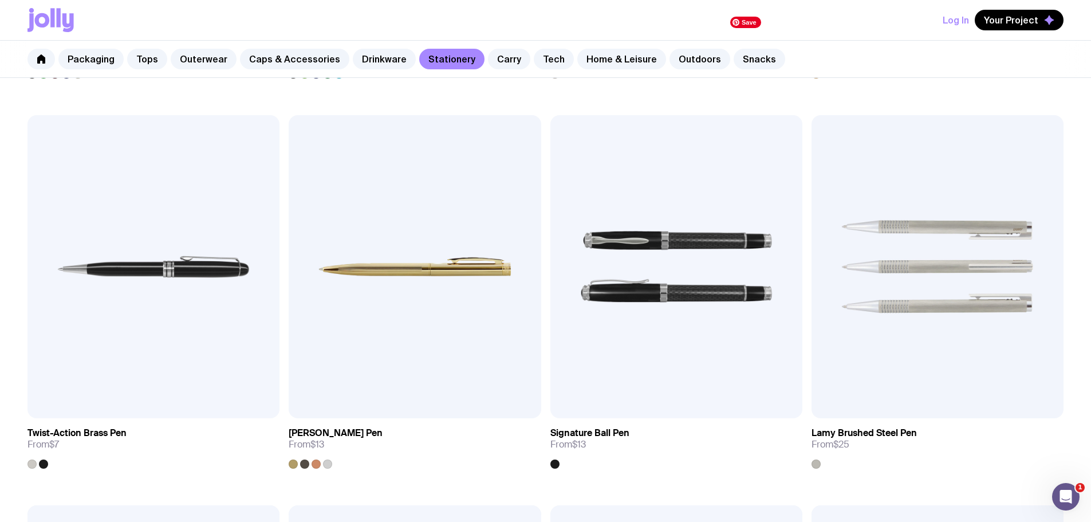
scroll to position [630, 0]
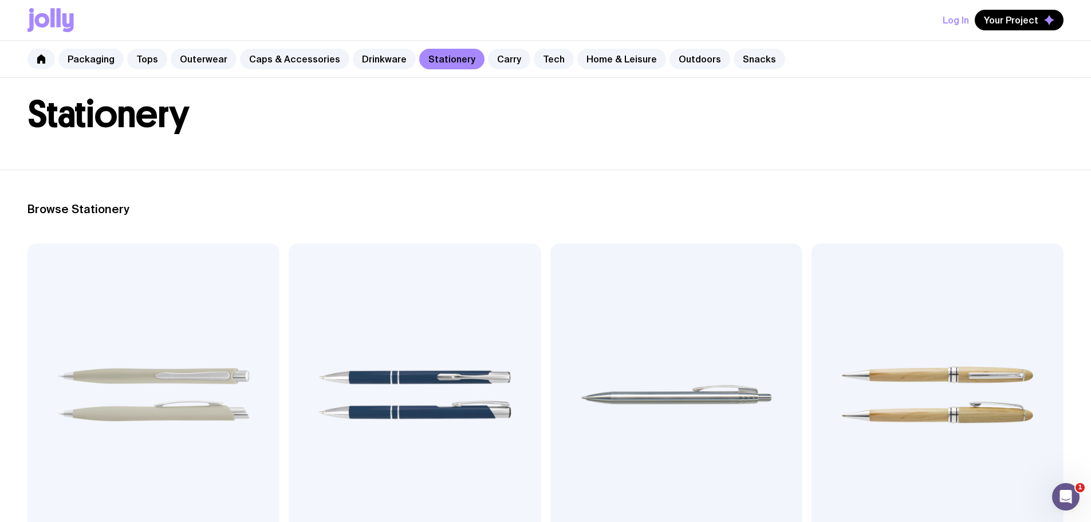
scroll to position [0, 0]
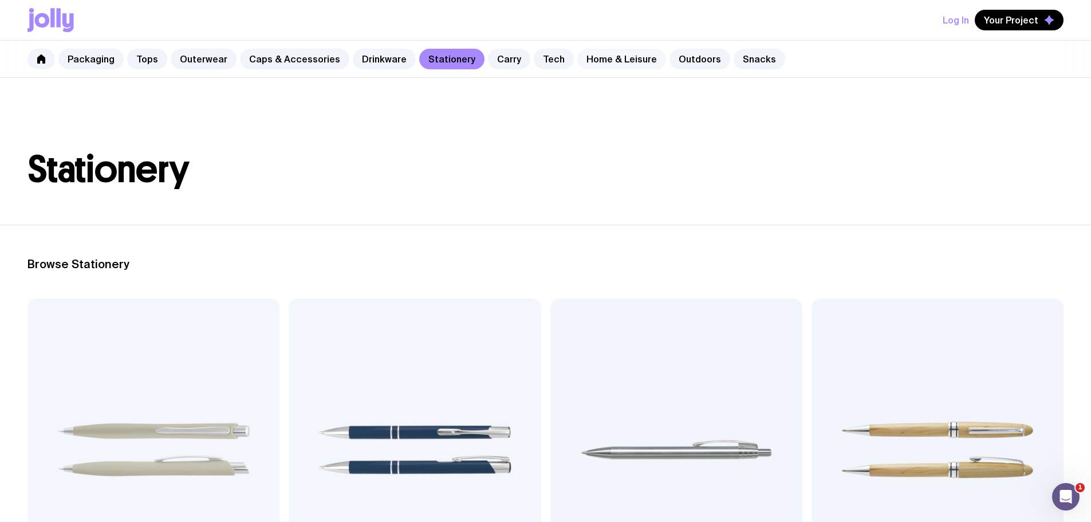
click at [605, 56] on link "Home & Leisure" at bounding box center [622, 59] width 89 height 21
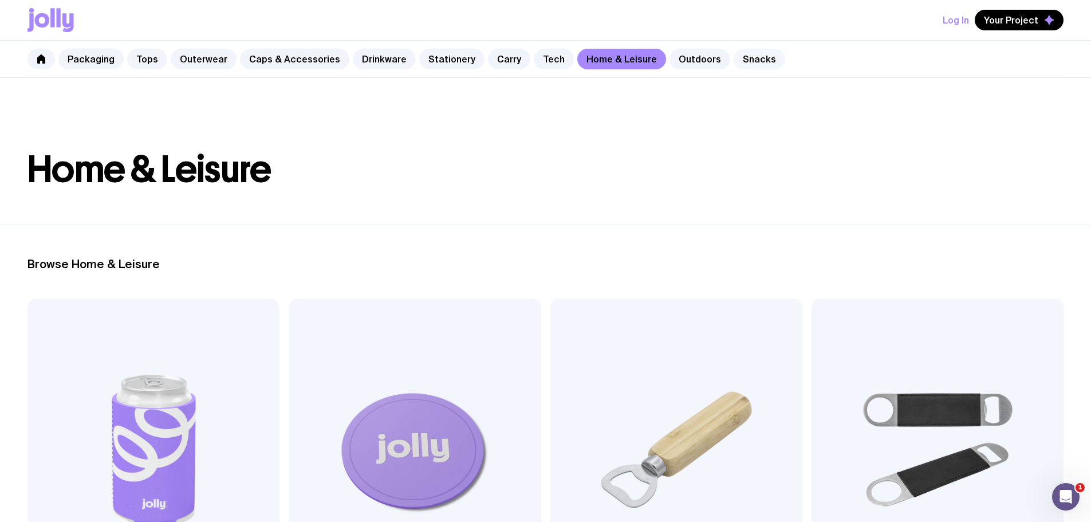
click at [734, 54] on link "Snacks" at bounding box center [760, 59] width 52 height 21
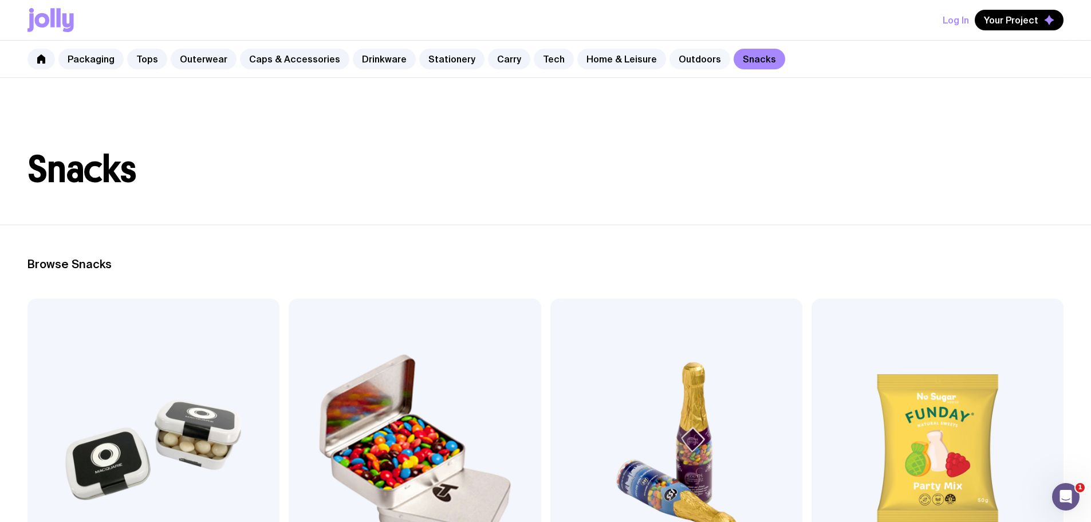
click at [670, 62] on link "Outdoors" at bounding box center [700, 59] width 61 height 21
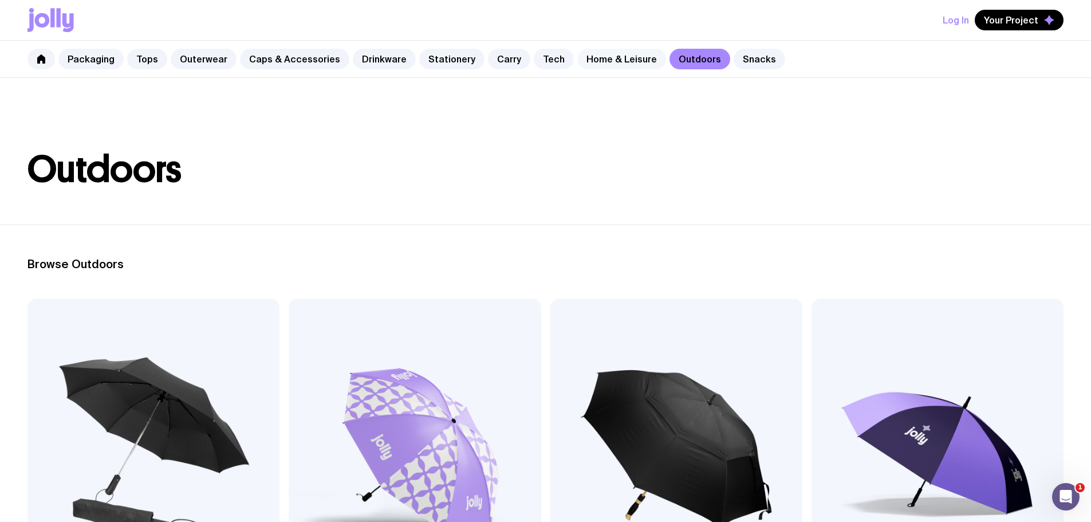
click at [601, 67] on link "Home & Leisure" at bounding box center [622, 59] width 89 height 21
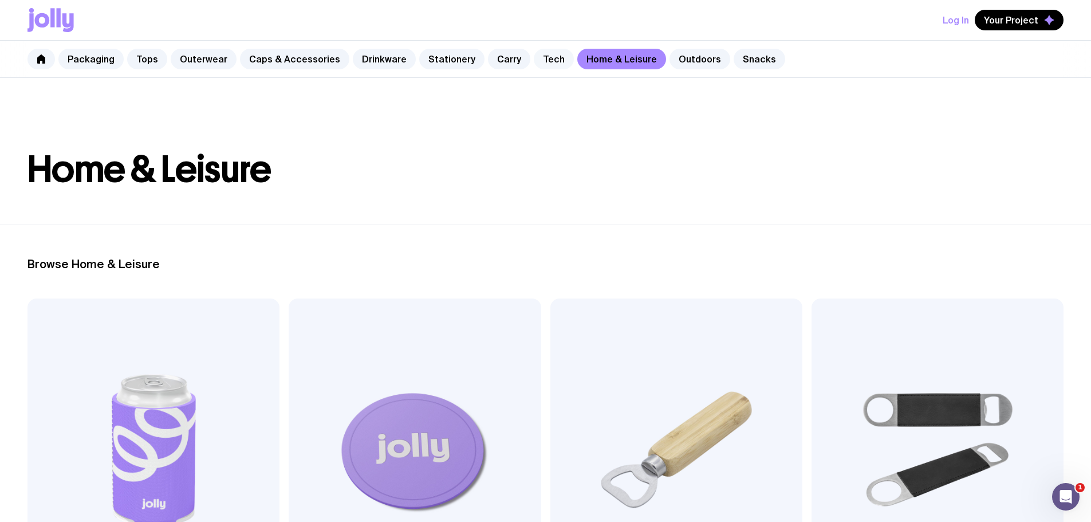
click at [534, 65] on link "Tech" at bounding box center [554, 59] width 40 height 21
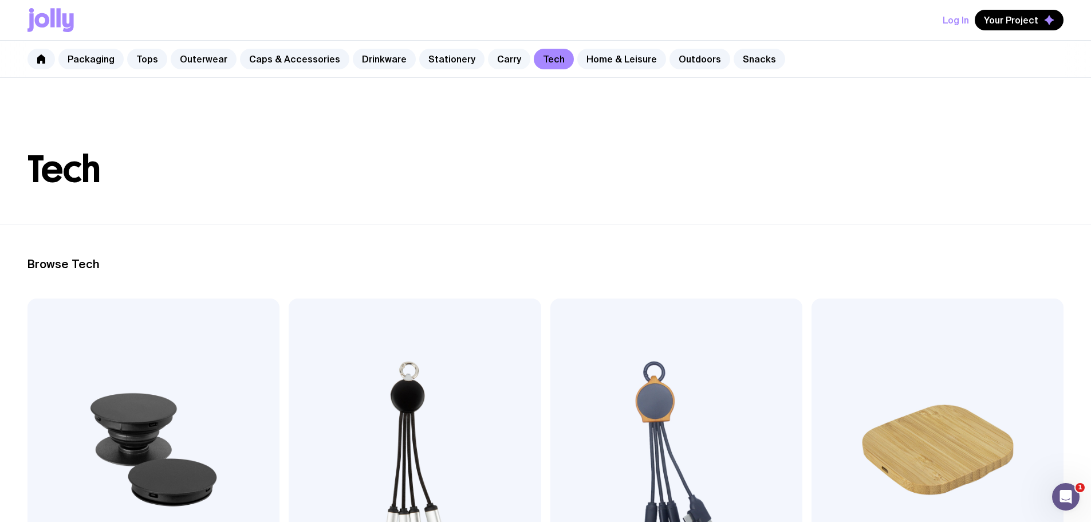
click at [488, 65] on link "Carry" at bounding box center [509, 59] width 42 height 21
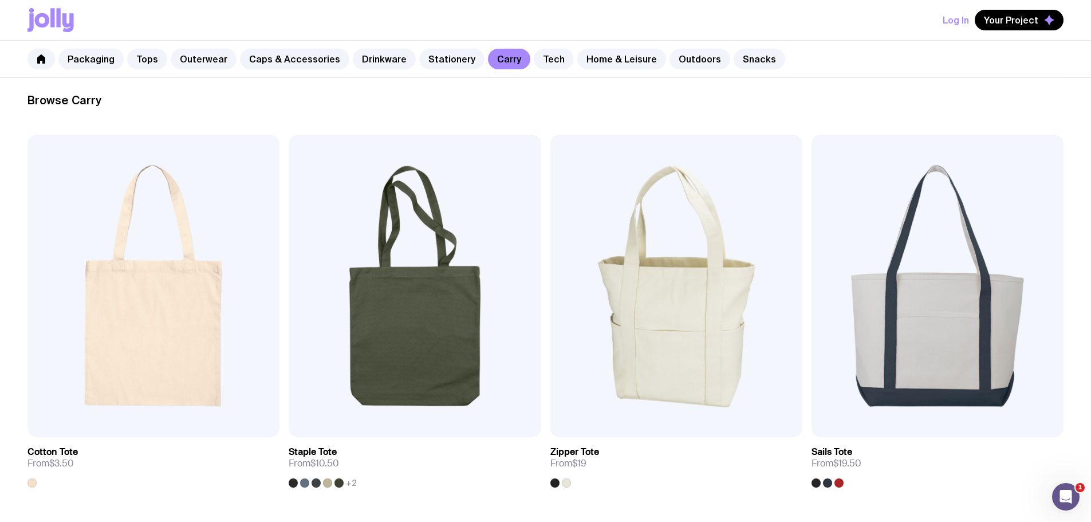
scroll to position [156, 0]
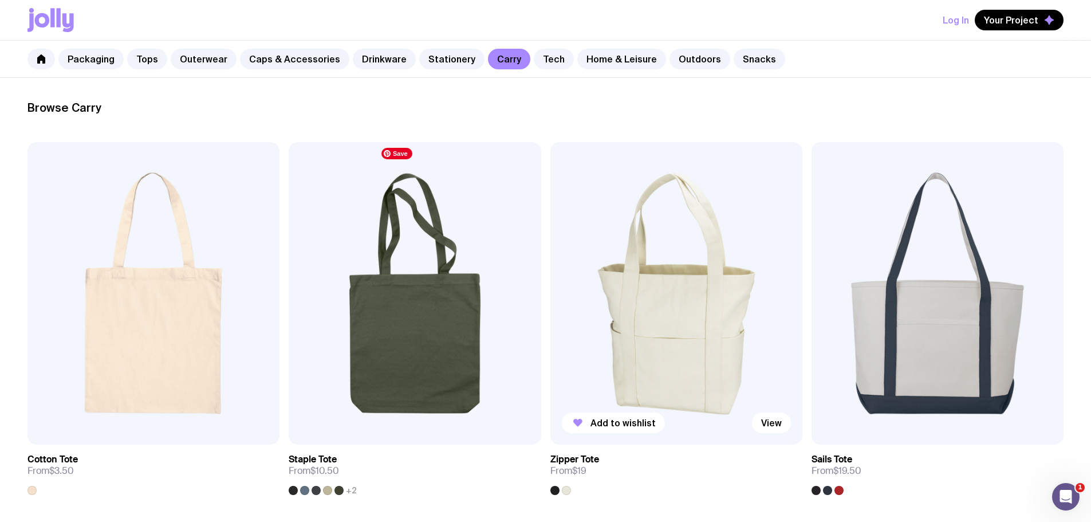
click at [551, 264] on img at bounding box center [677, 293] width 252 height 303
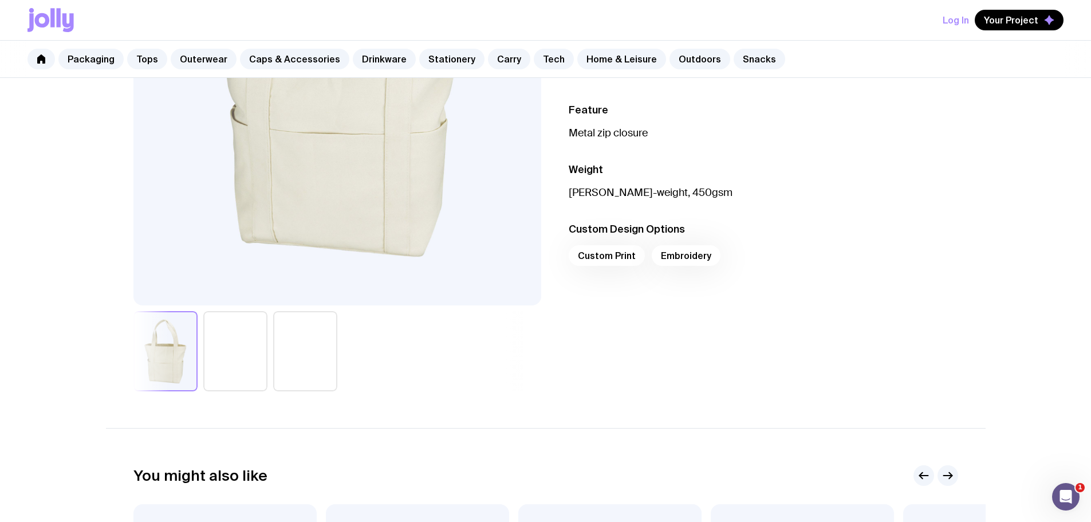
scroll to position [286, 0]
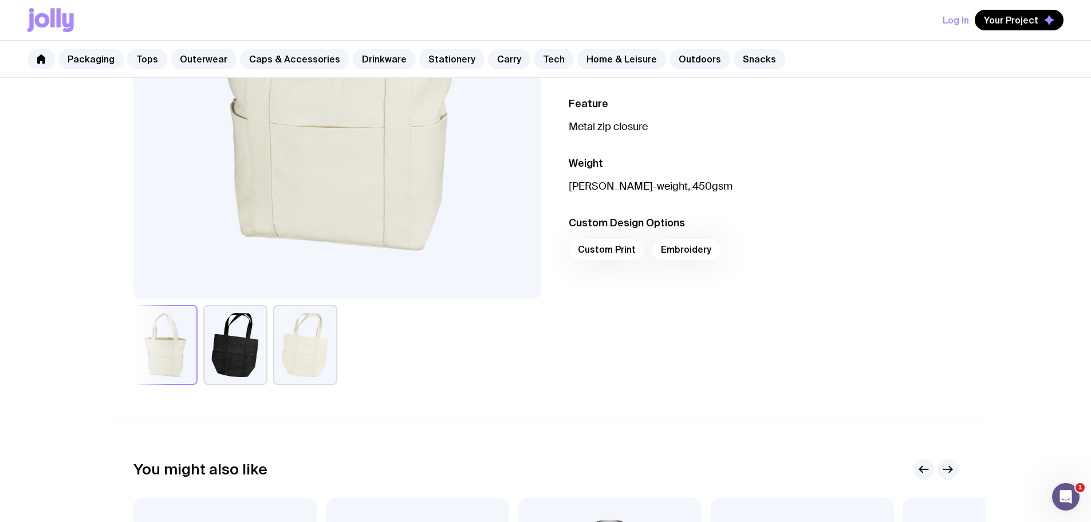
click at [250, 353] on button "button" at bounding box center [235, 345] width 64 height 80
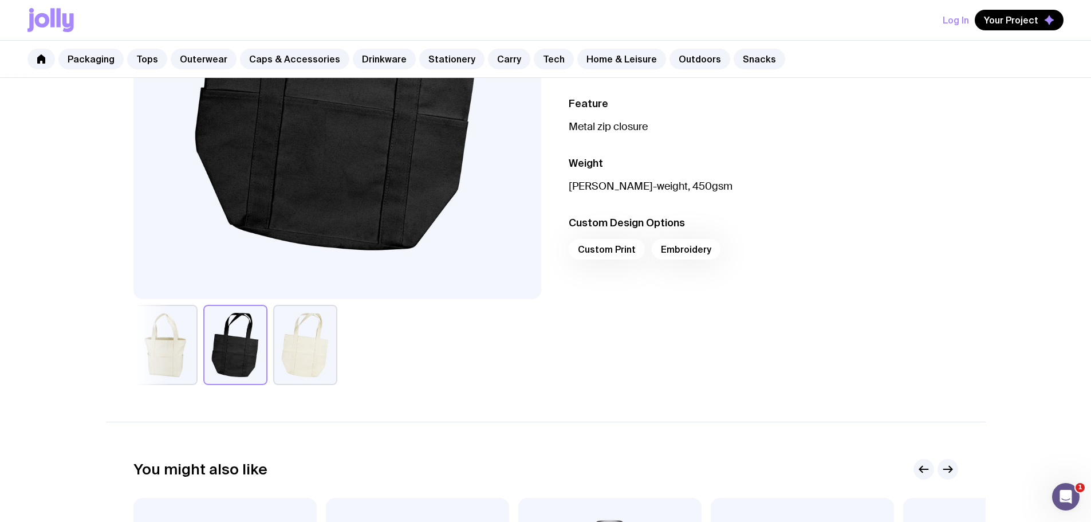
click at [322, 352] on button "button" at bounding box center [305, 345] width 64 height 80
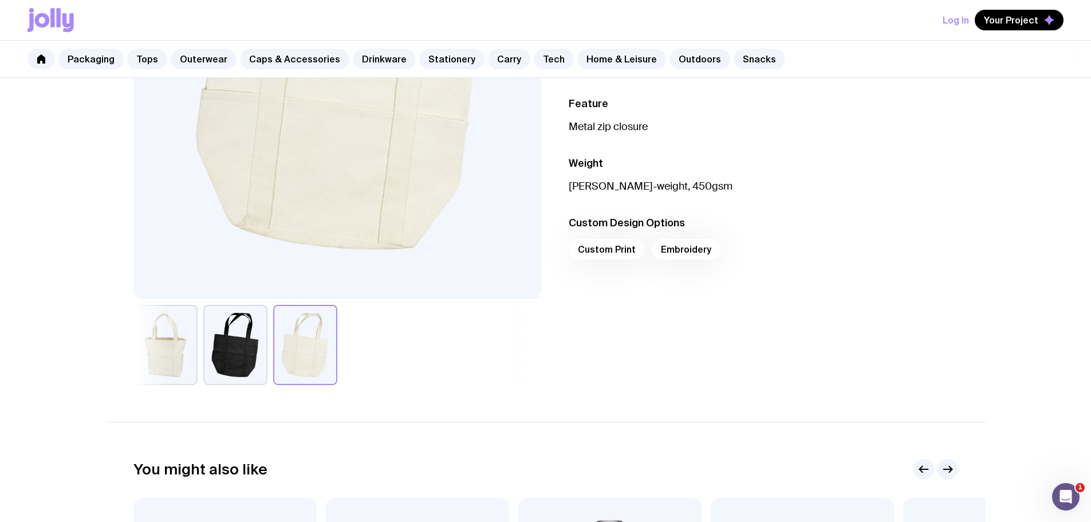
click at [195, 354] on button "button" at bounding box center [165, 345] width 64 height 80
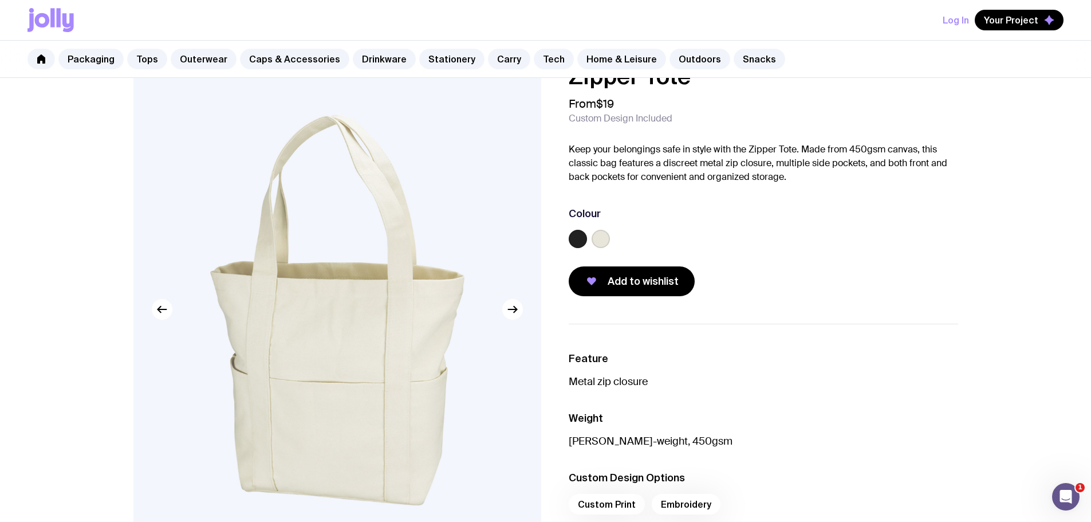
scroll to position [0, 0]
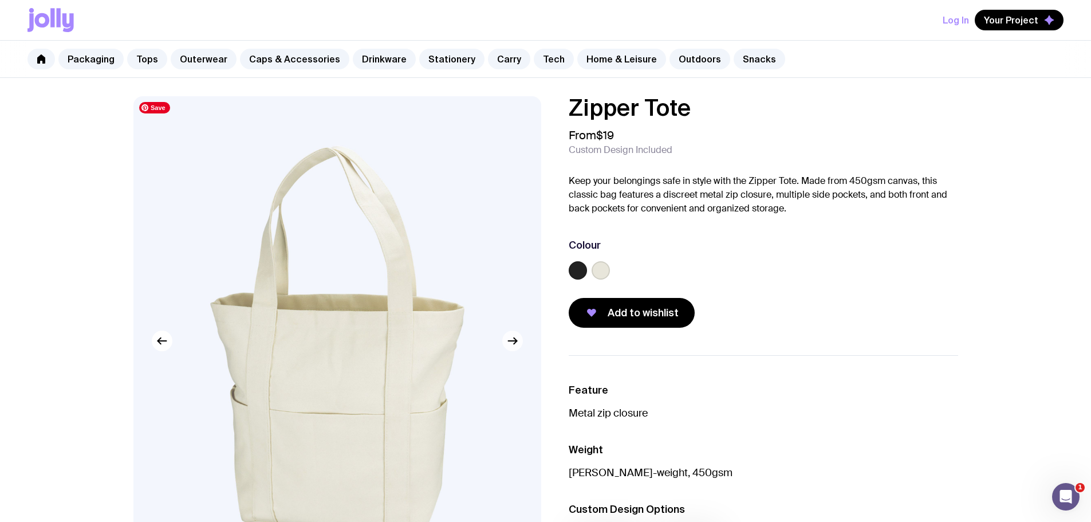
click at [506, 343] on icon "button" at bounding box center [513, 341] width 14 height 14
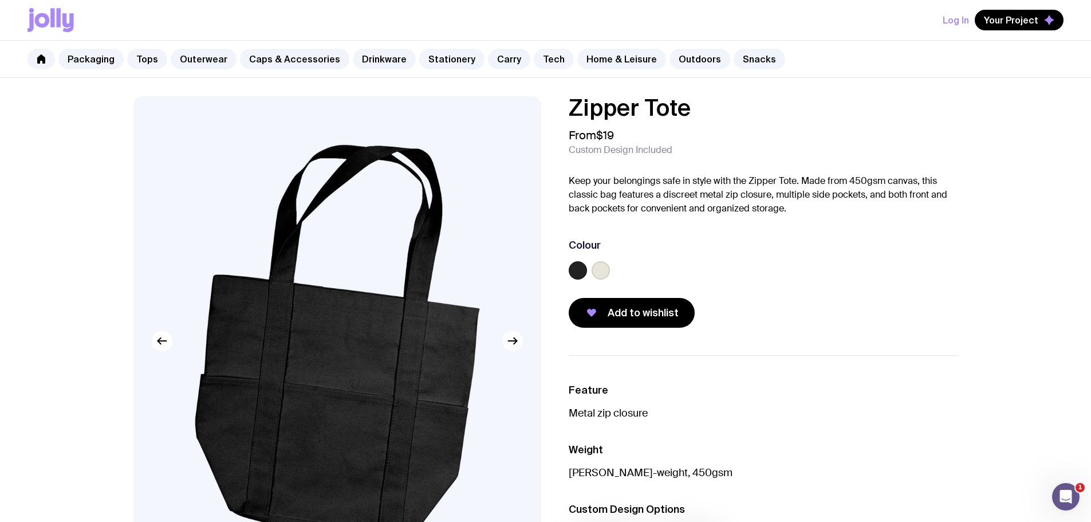
click at [506, 343] on icon "button" at bounding box center [513, 341] width 14 height 14
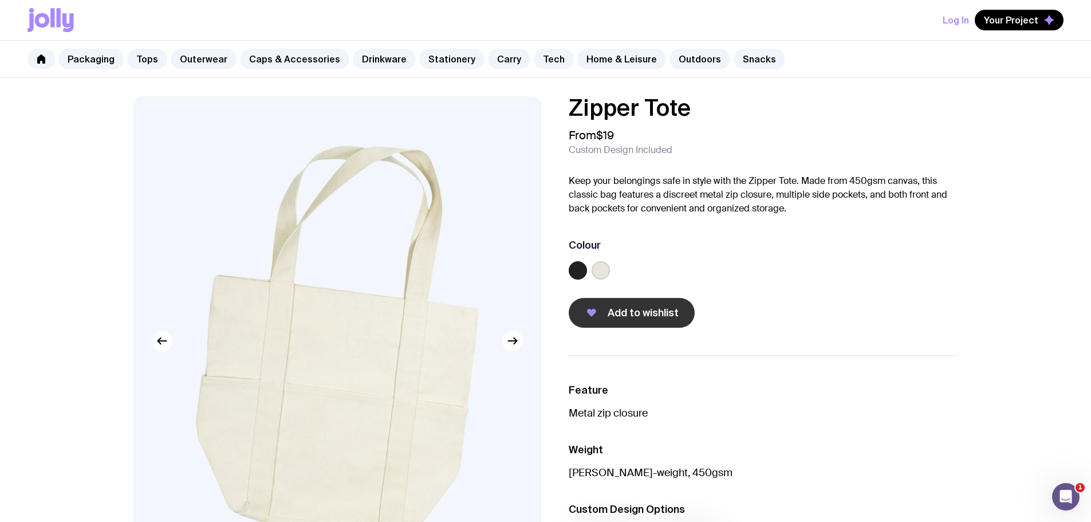
click at [638, 315] on span "Add to wishlist" at bounding box center [643, 313] width 71 height 14
click at [41, 57] on icon at bounding box center [41, 58] width 8 height 9
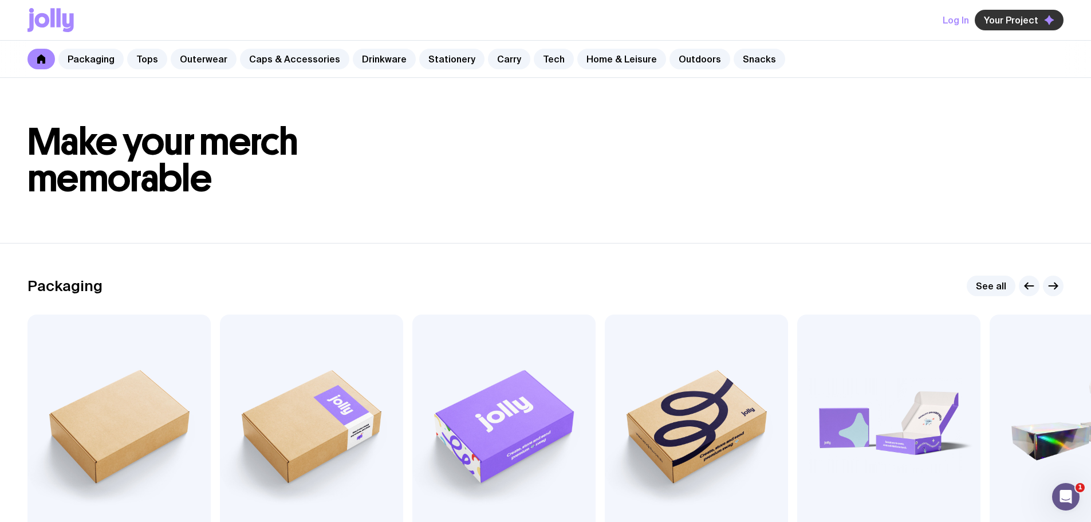
click at [1016, 16] on span "Your Project" at bounding box center [1011, 19] width 54 height 11
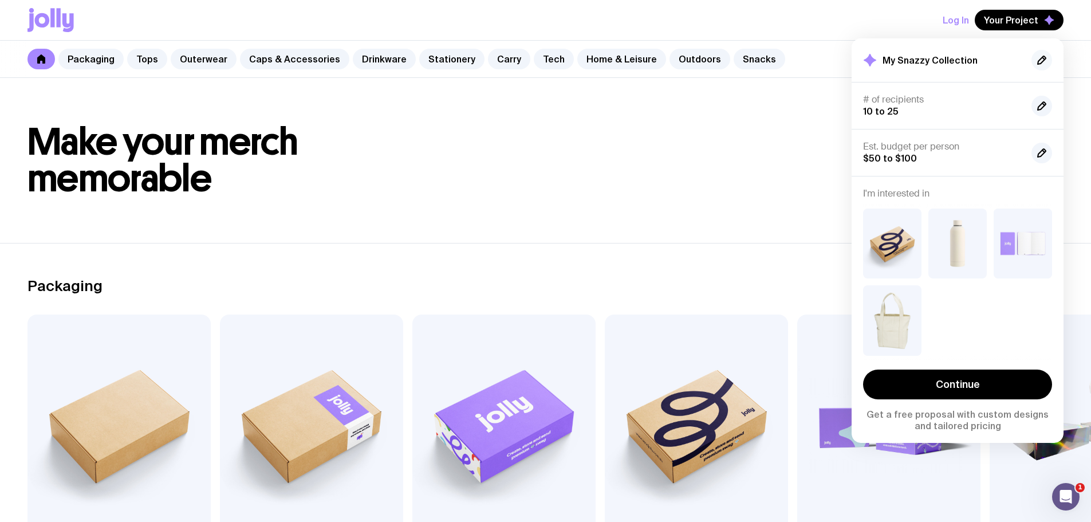
click at [1040, 56] on icon "button" at bounding box center [1042, 60] width 14 height 14
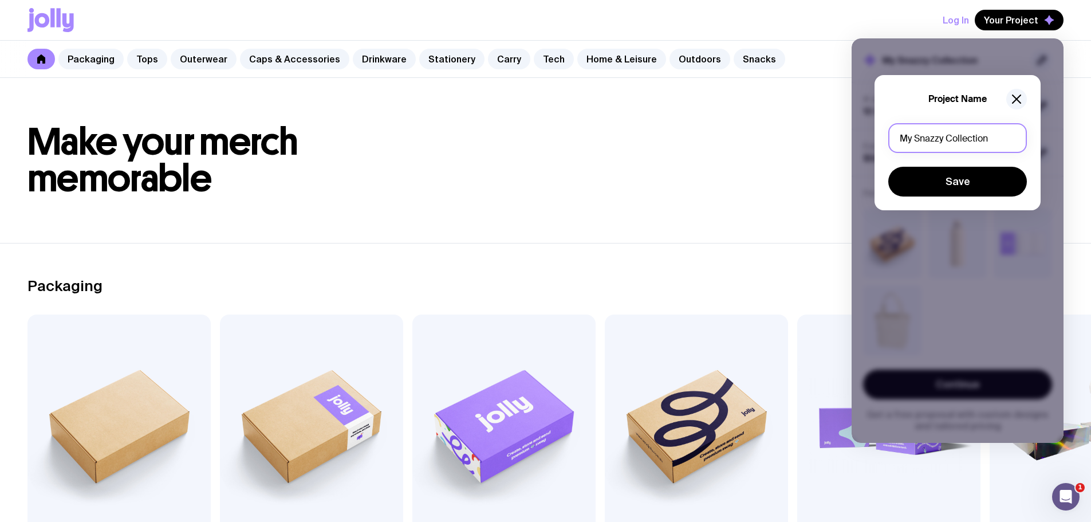
click at [949, 137] on input "My Snazzy Collection" at bounding box center [958, 138] width 139 height 30
type input "Optimised Woman Societe Welcome Pack"
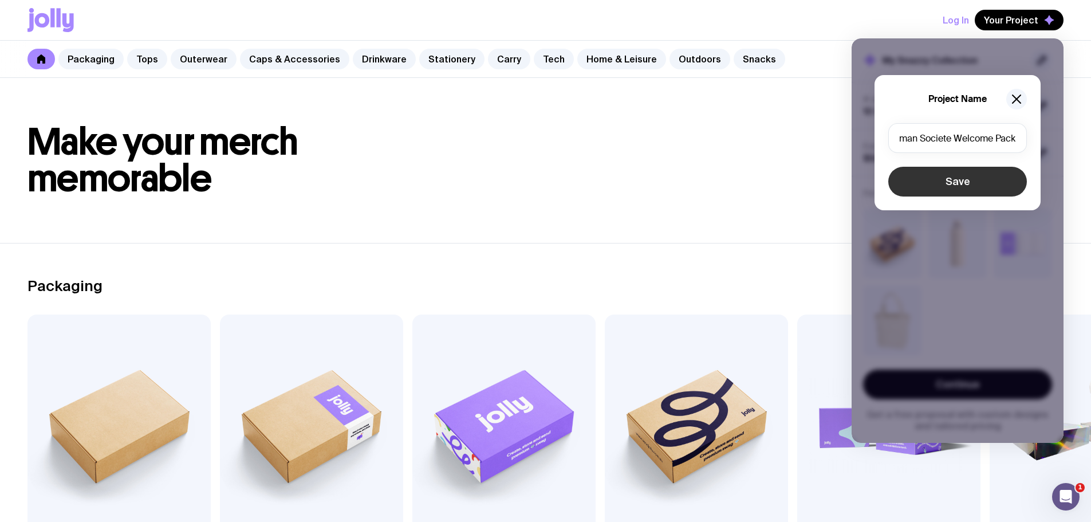
click at [965, 188] on button "Save" at bounding box center [958, 182] width 139 height 30
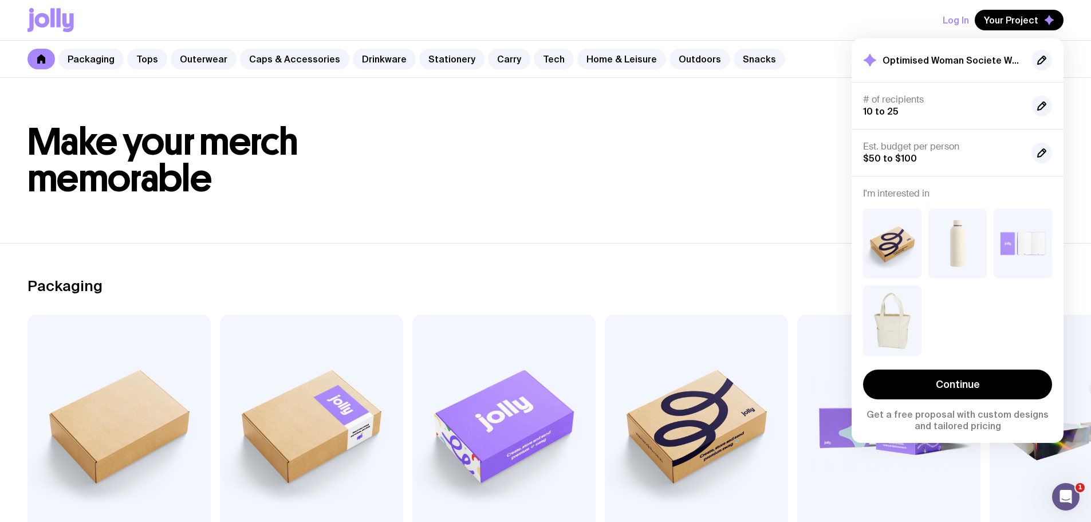
click at [698, 207] on header "Make your merch memorable" at bounding box center [545, 160] width 1091 height 165
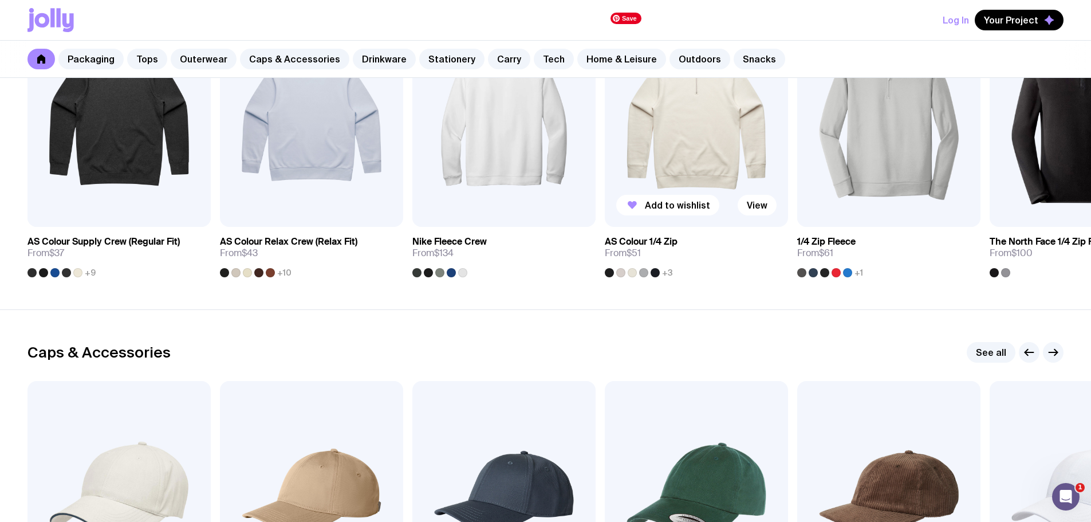
scroll to position [1203, 0]
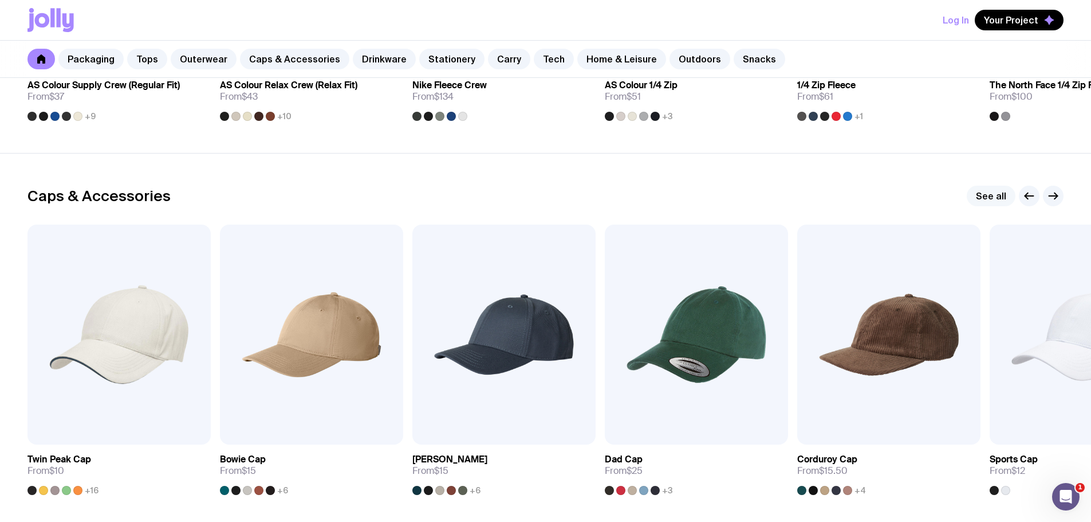
click at [1003, 193] on link "See all" at bounding box center [991, 196] width 49 height 21
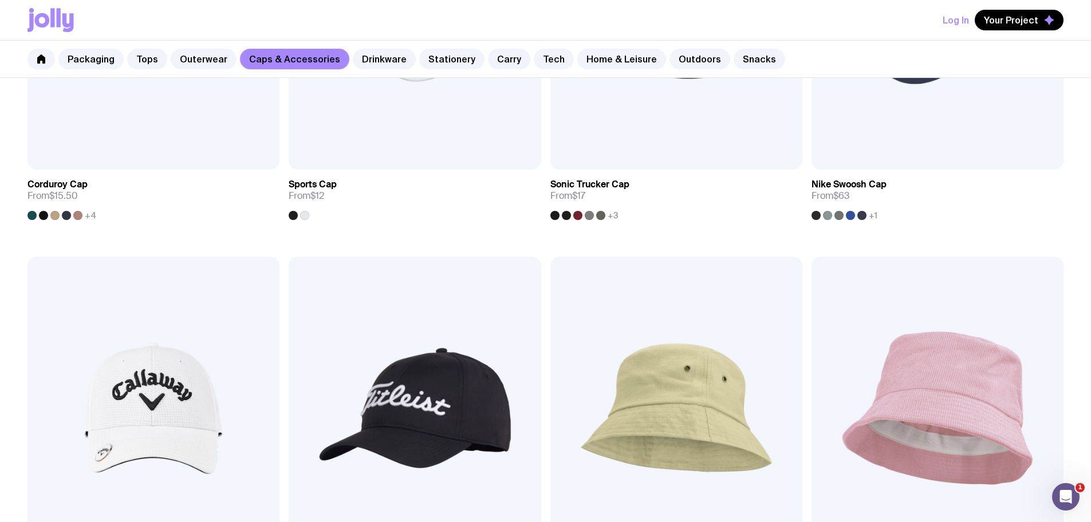
scroll to position [787, 0]
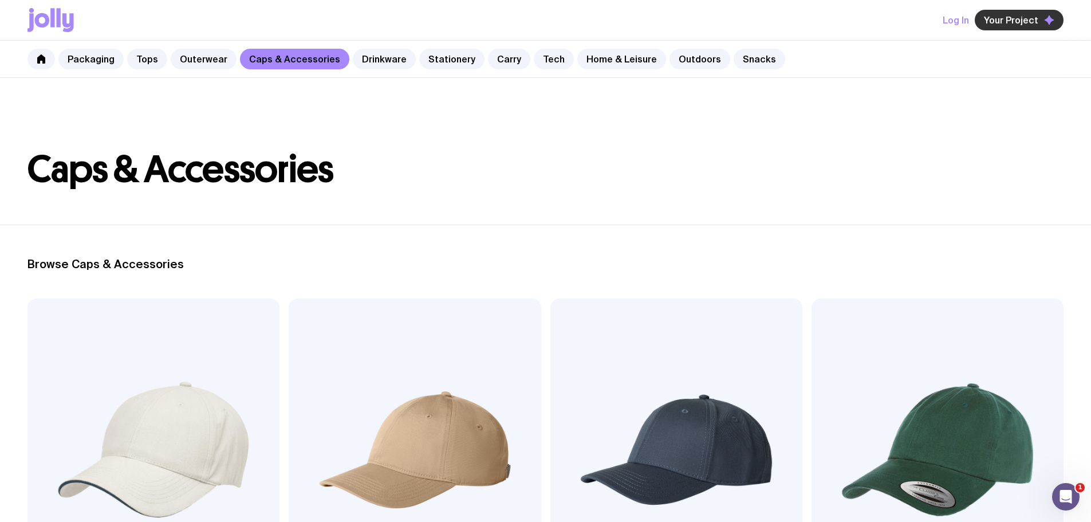
click at [1010, 23] on span "Your Project" at bounding box center [1011, 19] width 54 height 11
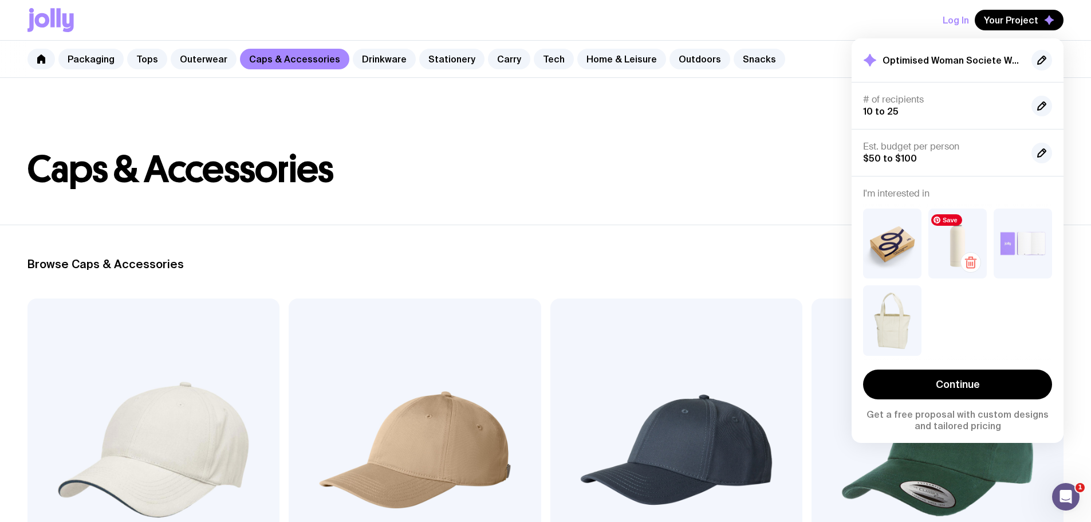
click at [953, 242] on img at bounding box center [958, 244] width 58 height 70
click at [1039, 152] on icon "button" at bounding box center [1042, 153] width 14 height 14
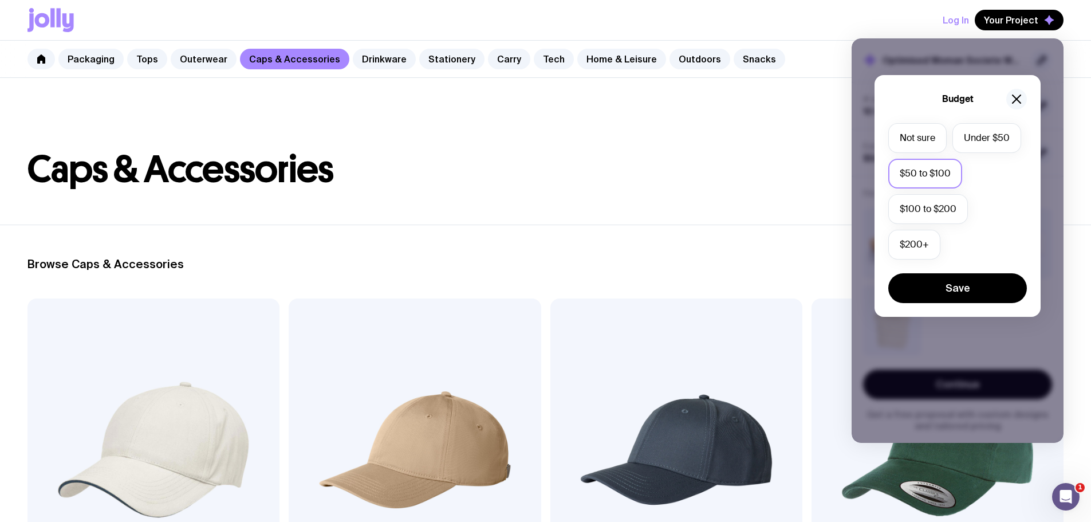
click at [1020, 97] on icon "button" at bounding box center [1017, 99] width 14 height 14
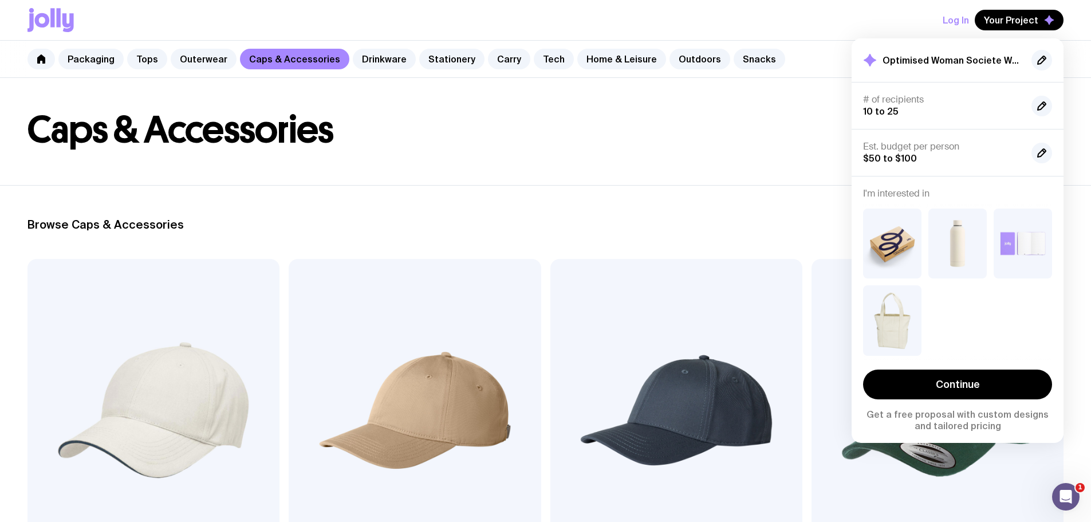
scroll to position [57, 0]
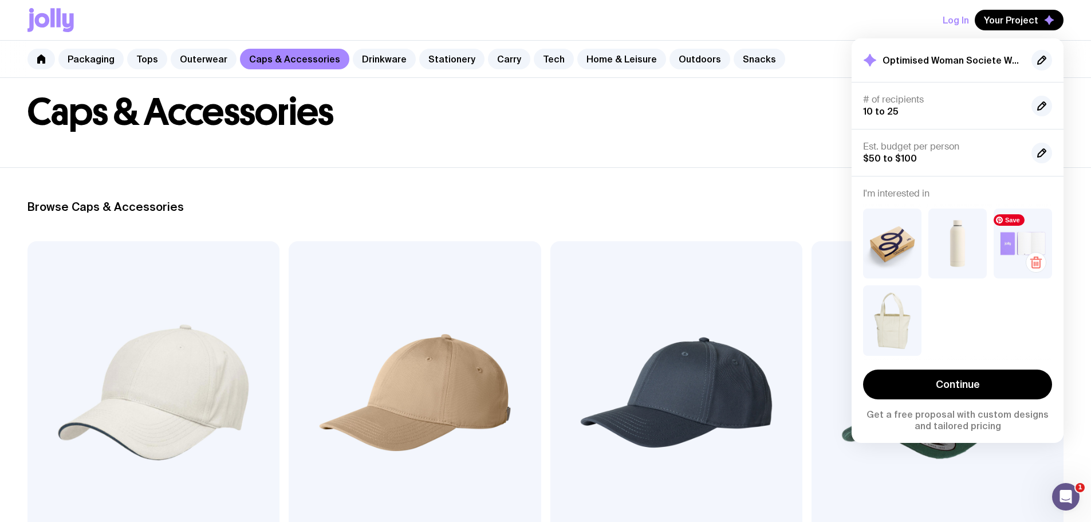
click at [1014, 235] on img at bounding box center [1023, 244] width 58 height 70
click at [732, 140] on header "Caps & Accessories" at bounding box center [545, 94] width 1091 height 147
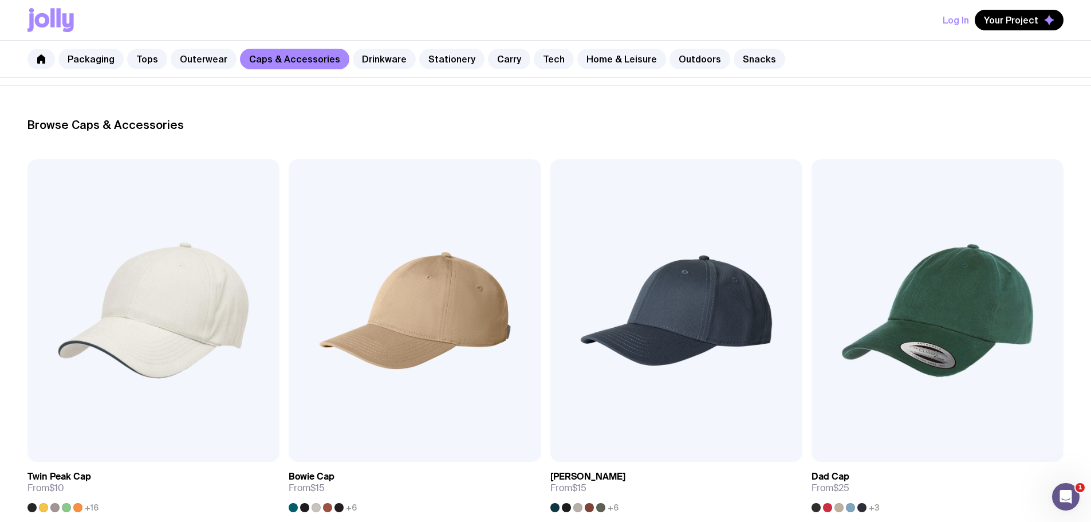
scroll to position [138, 0]
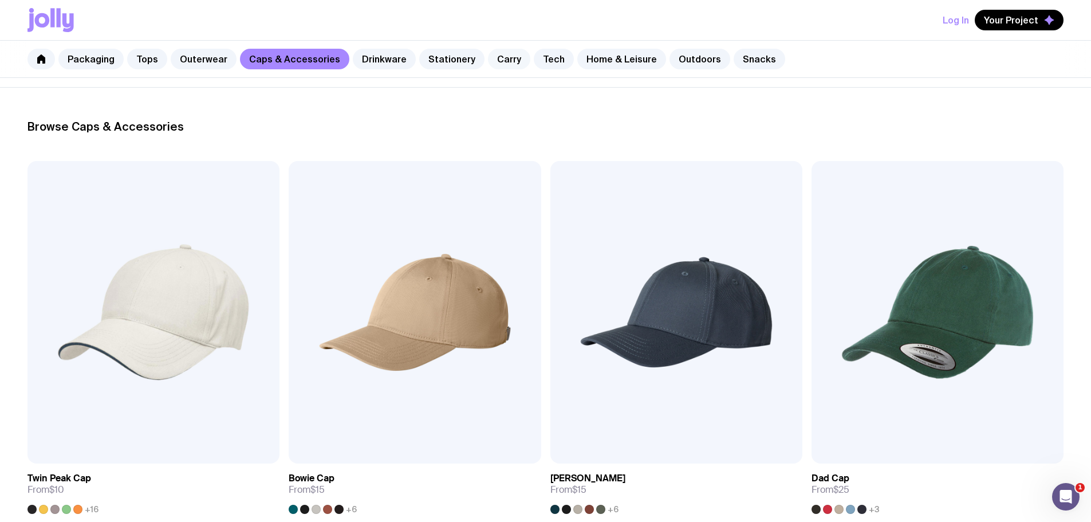
click at [504, 57] on link "Carry" at bounding box center [509, 59] width 42 height 21
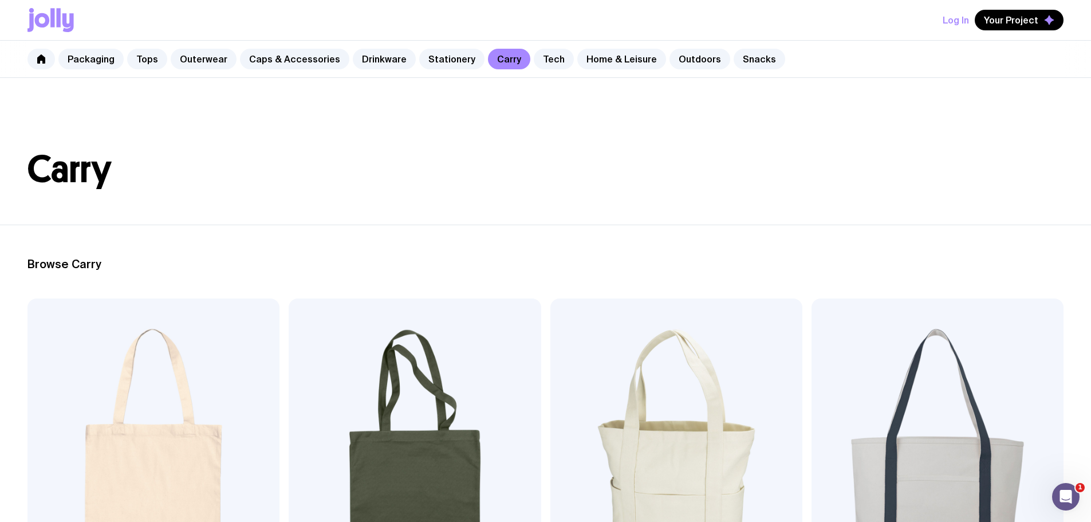
scroll to position [57, 0]
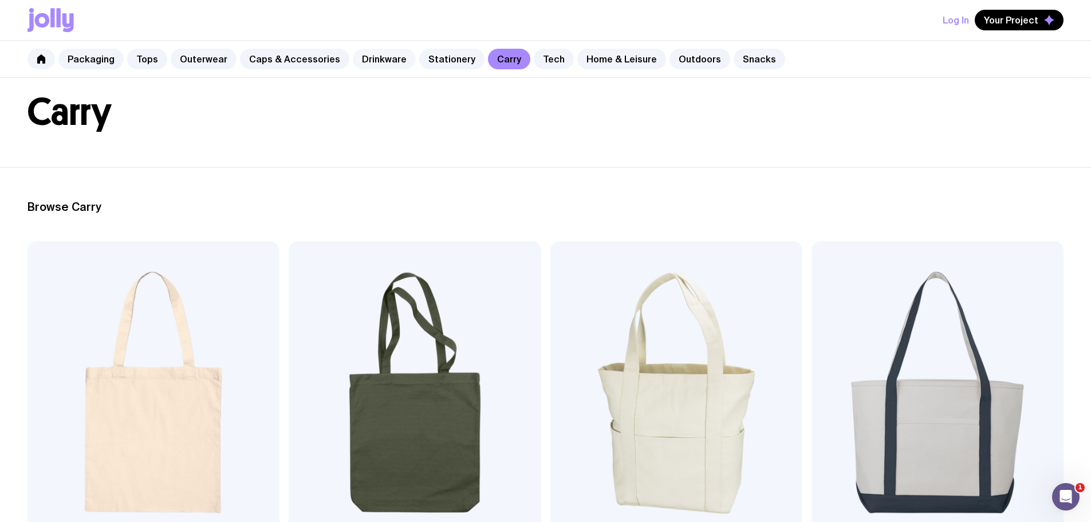
click at [356, 53] on link "Drinkware" at bounding box center [384, 59] width 63 height 21
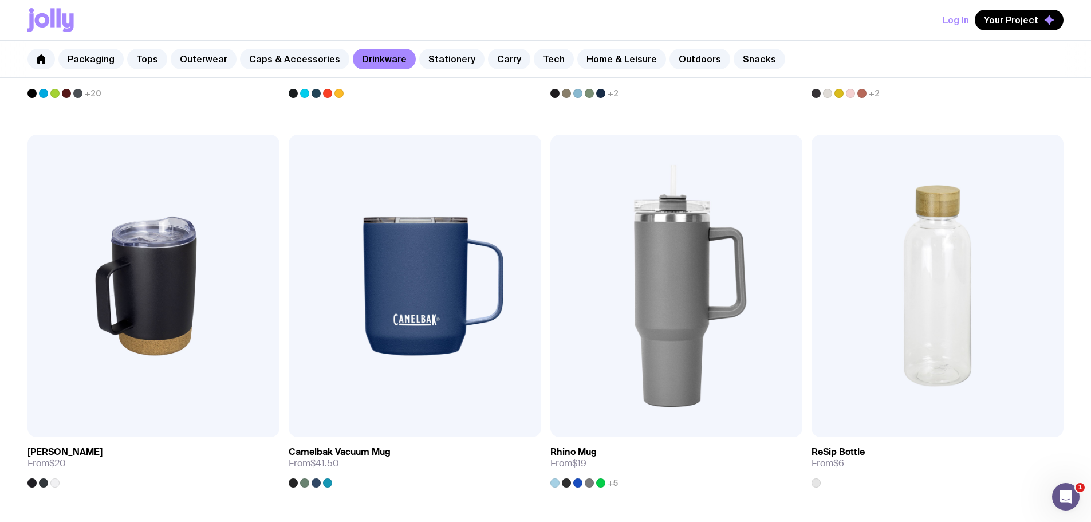
scroll to position [977, 0]
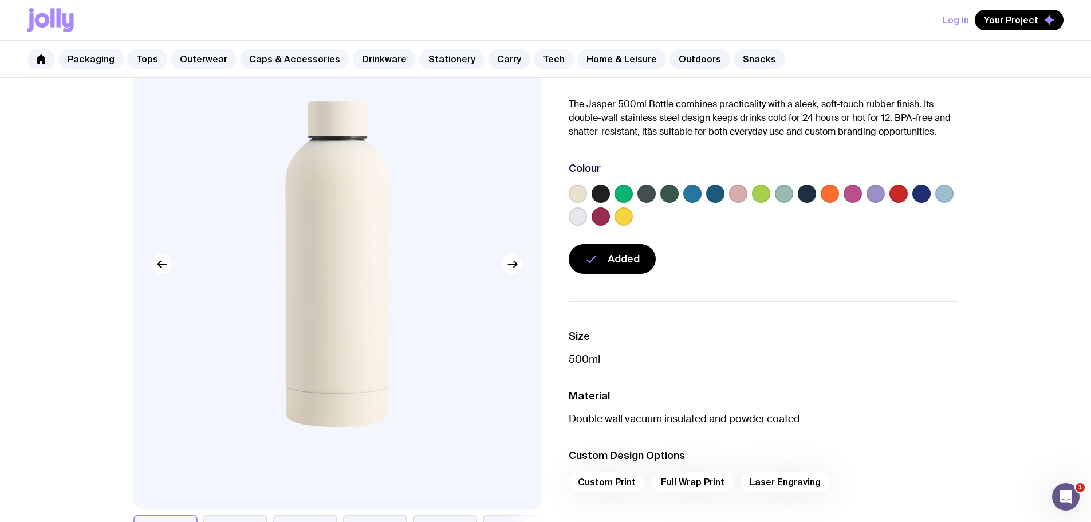
scroll to position [115, 0]
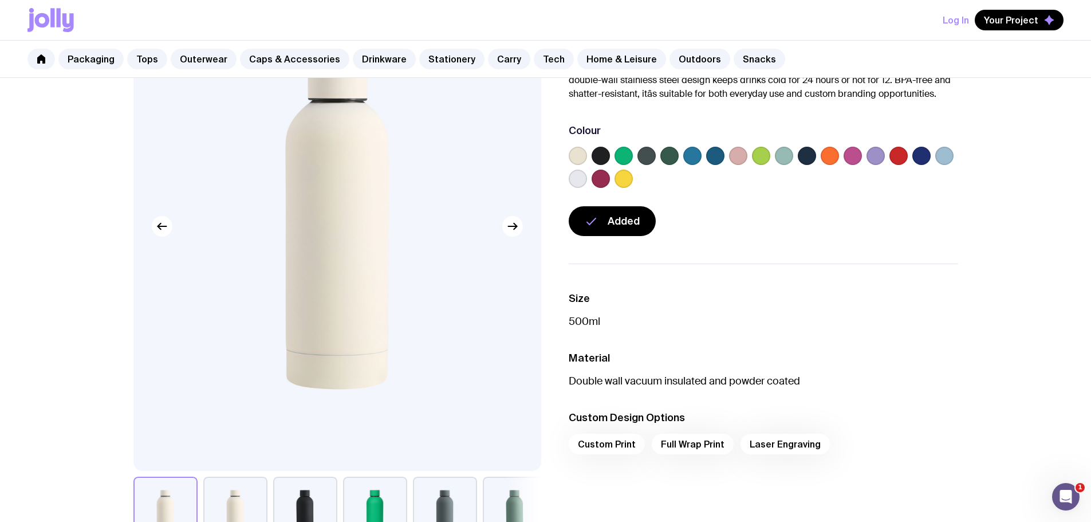
click at [615, 445] on div "Custom Print Full Wrap Print Laser Engraving" at bounding box center [764, 448] width 390 height 28
click at [676, 443] on div "Custom Print Full Wrap Print Laser Engraving" at bounding box center [764, 448] width 390 height 28
click at [769, 433] on li "Custom Design Options Custom Print Full Wrap Print Laser Engraving" at bounding box center [764, 436] width 390 height 50
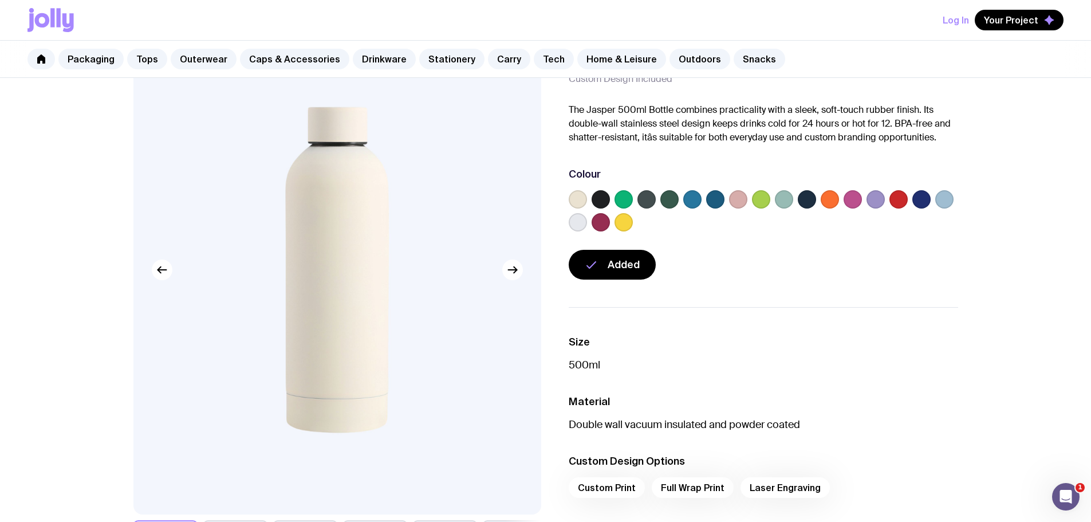
scroll to position [0, 0]
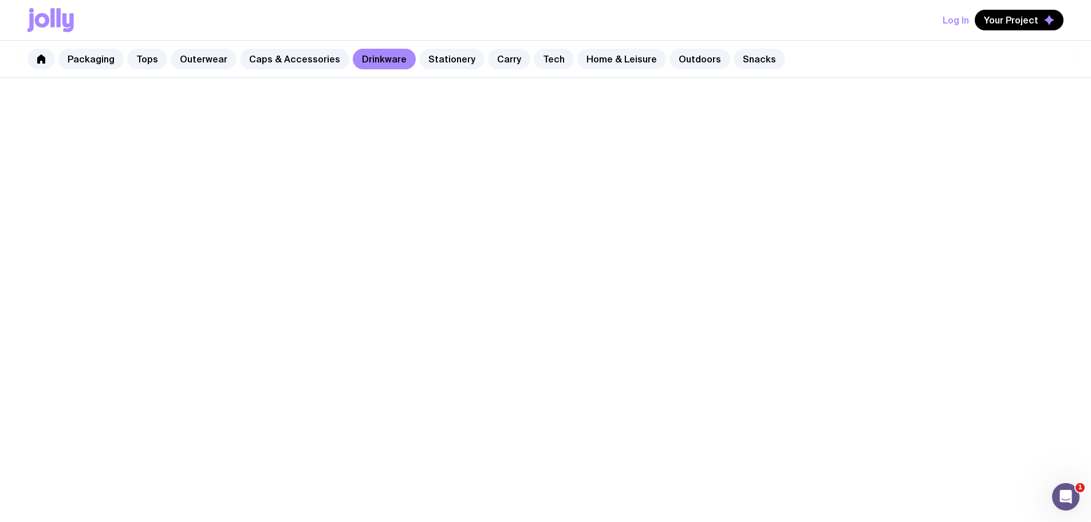
scroll to position [714, 0]
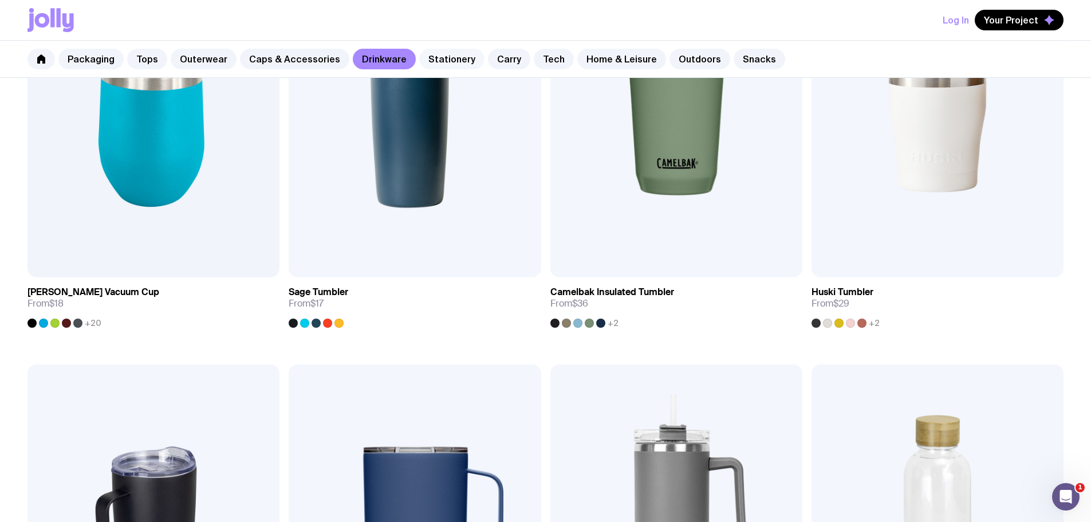
click at [455, 57] on link "Stationery" at bounding box center [451, 59] width 65 height 21
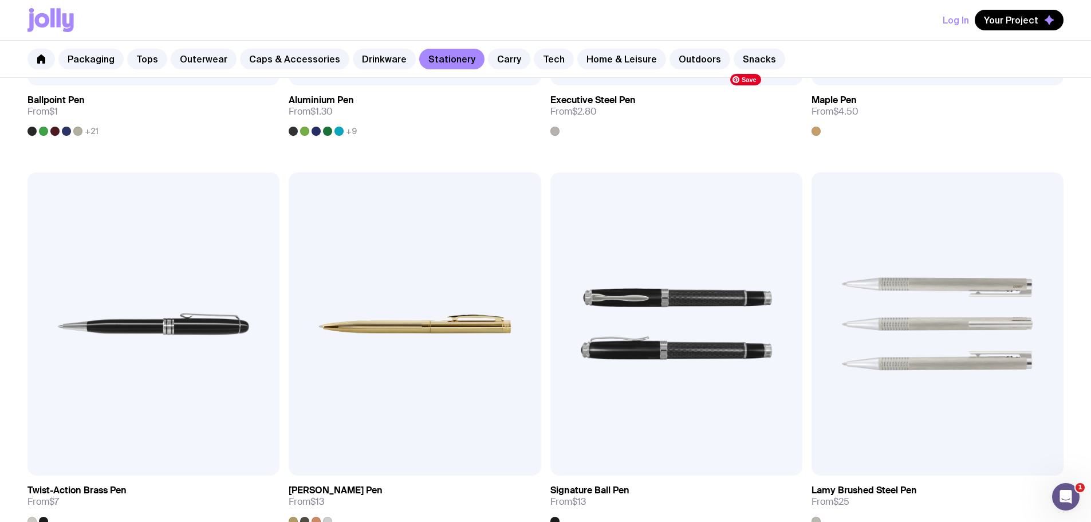
scroll to position [630, 0]
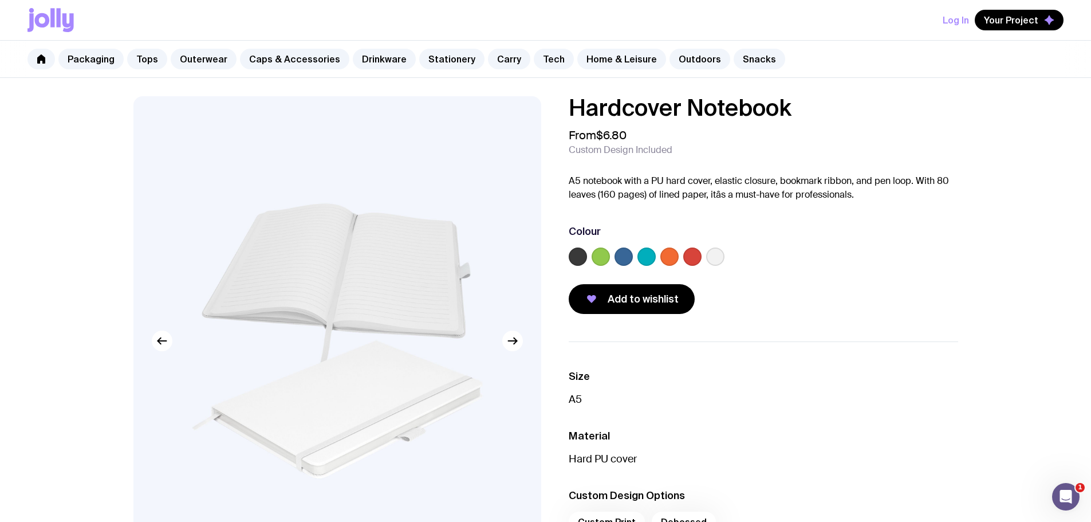
drag, startPoint x: 588, startPoint y: 179, endPoint x: 921, endPoint y: 202, distance: 333.7
click at [921, 202] on div "Hardcover Notebook From $6.80 Custom Design Included A5 notebook with a PU hard…" at bounding box center [764, 205] width 390 height 218
click at [808, 190] on p "A5 notebook with a PU hard cover, elastic closure, bookmark ribbon, and pen loo…" at bounding box center [764, 188] width 390 height 28
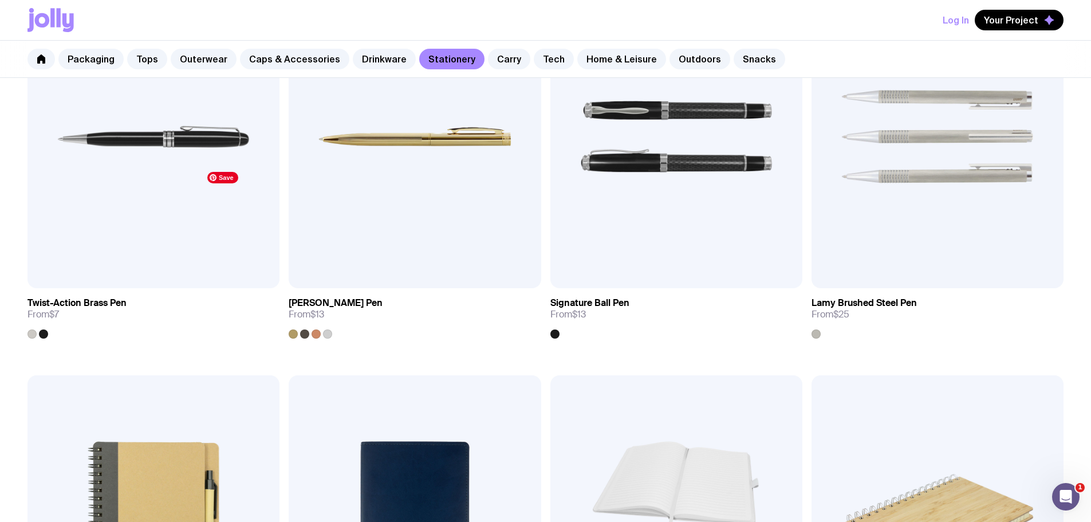
scroll to position [745, 0]
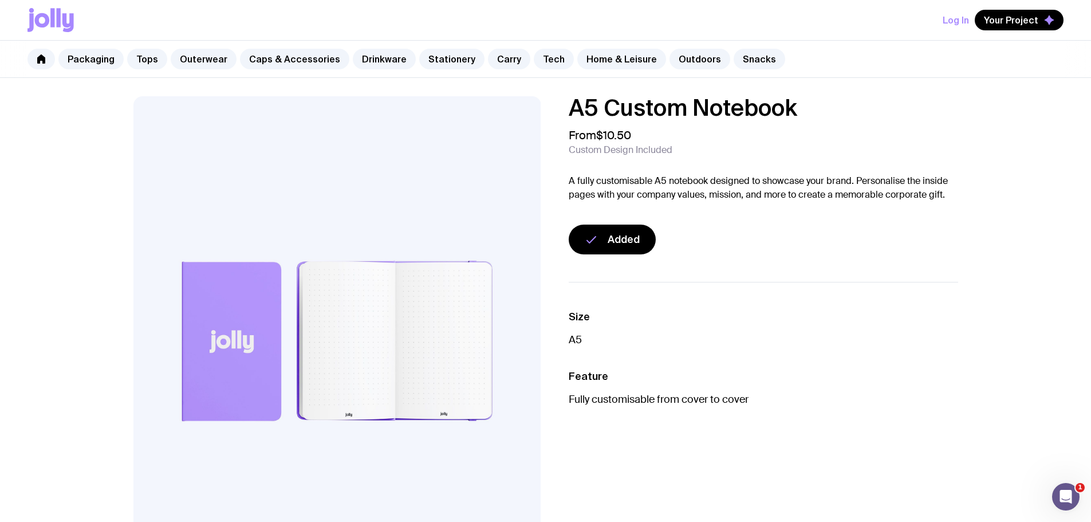
drag, startPoint x: 576, startPoint y: 179, endPoint x: 951, endPoint y: 190, distance: 375.4
click at [951, 190] on p "A fully customisable A5 notebook designed to showcase your brand. Personalise t…" at bounding box center [764, 188] width 390 height 28
click at [902, 193] on p "A fully customisable A5 notebook designed to showcase your brand. Personalise t…" at bounding box center [764, 188] width 390 height 28
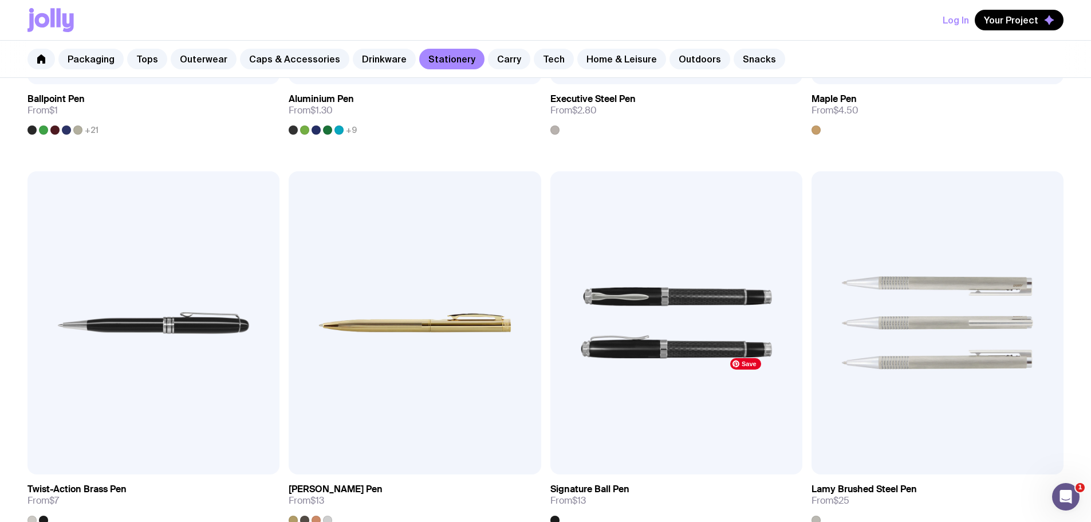
scroll to position [513, 0]
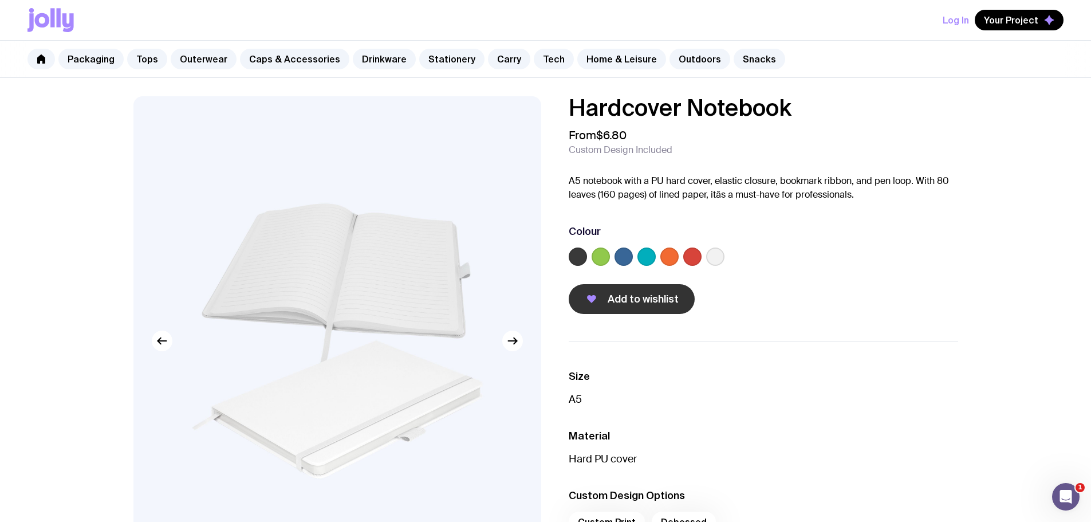
click at [654, 299] on span "Add to wishlist" at bounding box center [643, 299] width 71 height 14
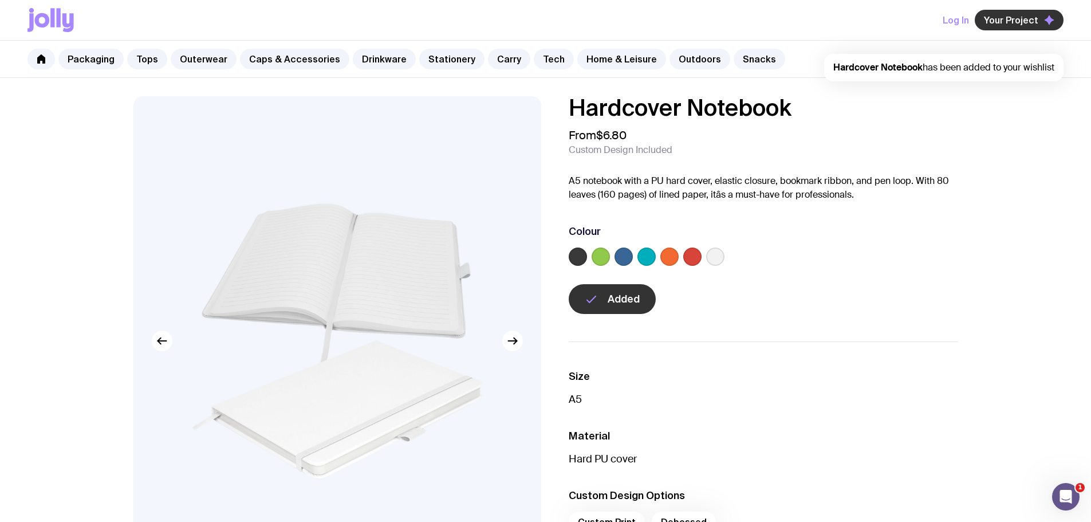
click at [1026, 20] on span "Your Project" at bounding box center [1011, 19] width 54 height 11
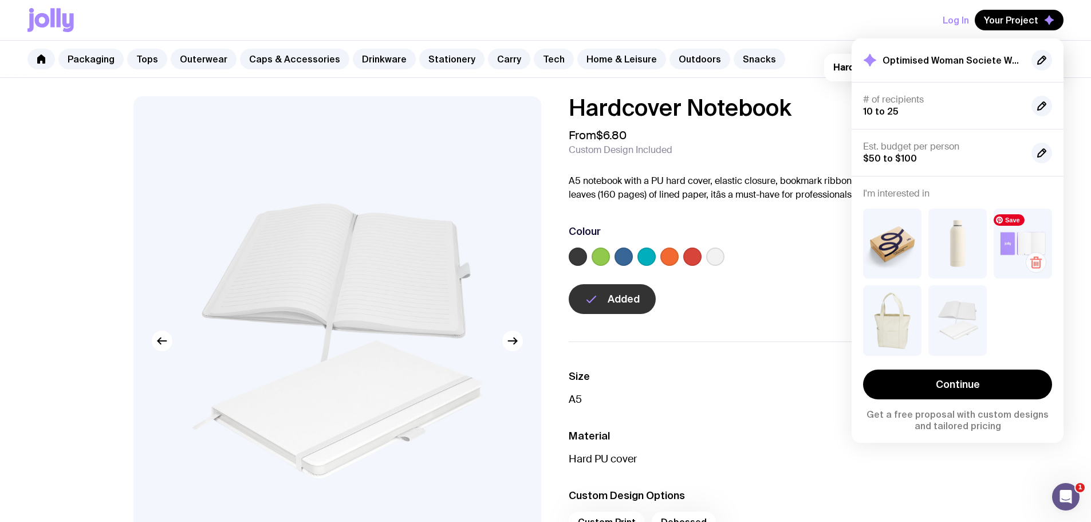
click at [1030, 257] on icon "button" at bounding box center [1037, 263] width 14 height 14
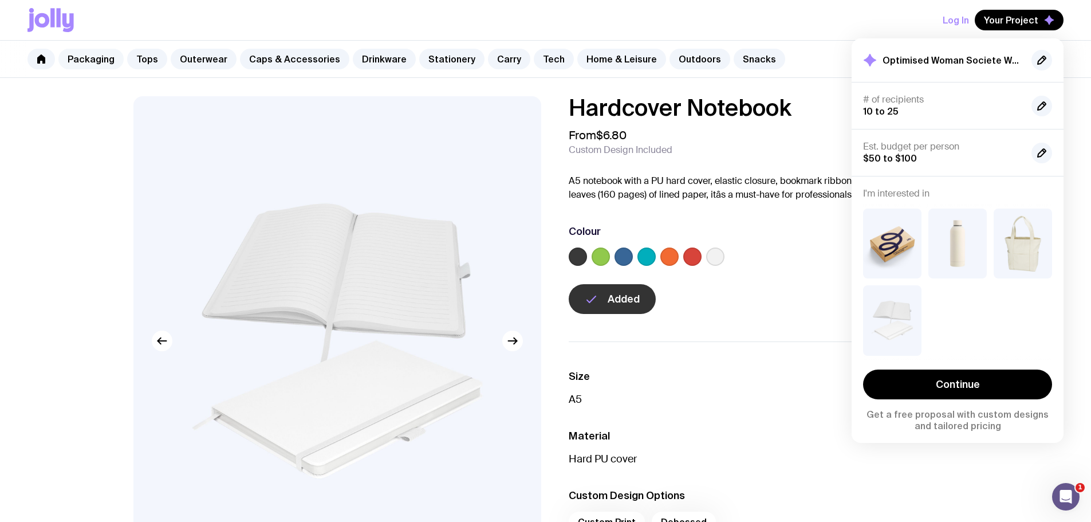
click at [97, 54] on link "Packaging" at bounding box center [90, 59] width 65 height 21
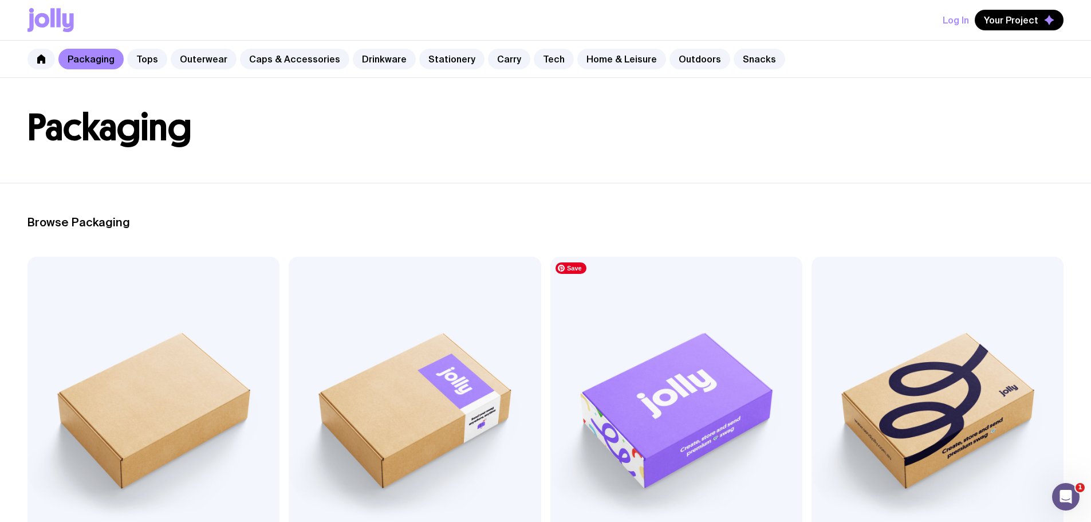
scroll to position [57, 0]
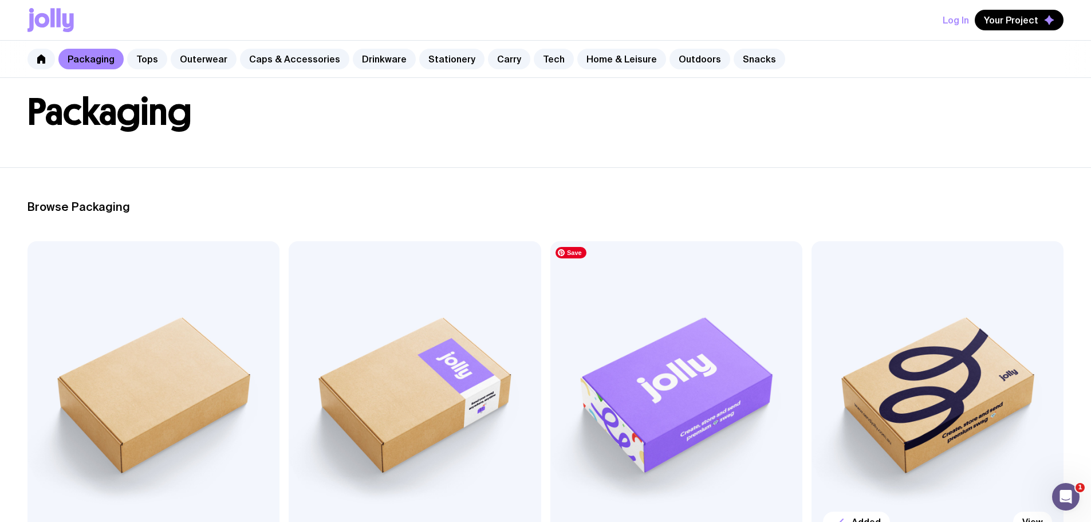
click at [812, 351] on img at bounding box center [938, 392] width 252 height 303
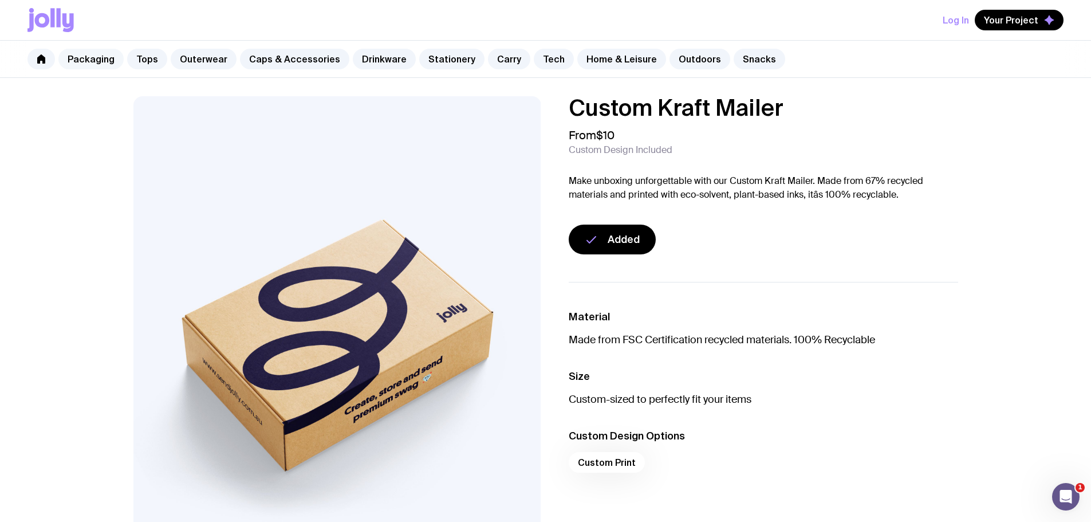
click at [84, 62] on link "Packaging" at bounding box center [90, 59] width 65 height 21
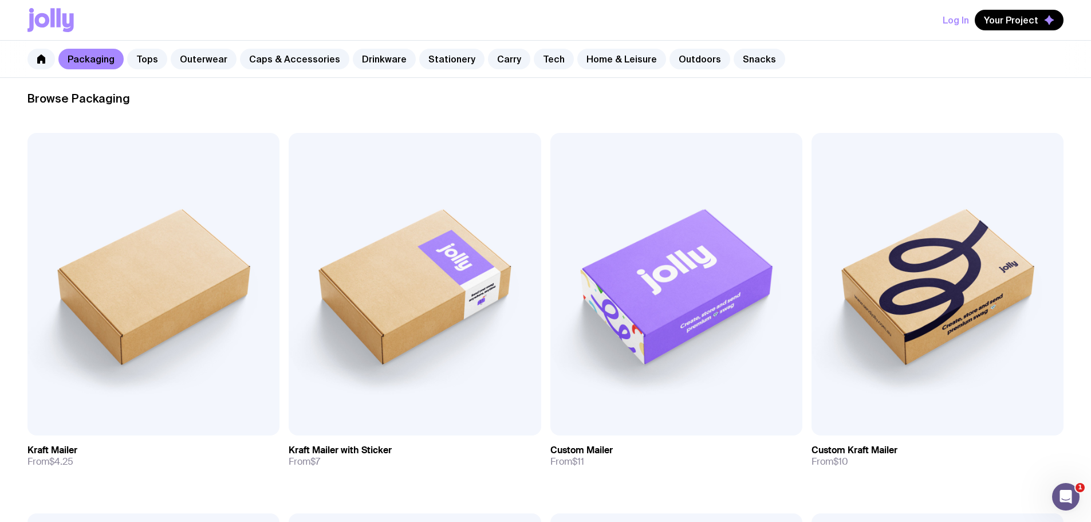
scroll to position [172, 0]
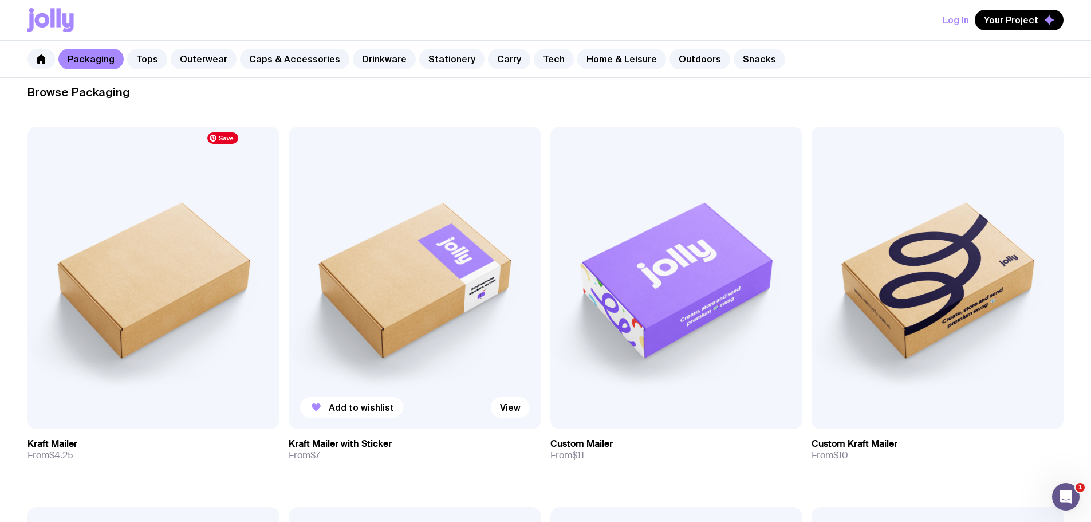
click at [296, 252] on img at bounding box center [415, 278] width 252 height 303
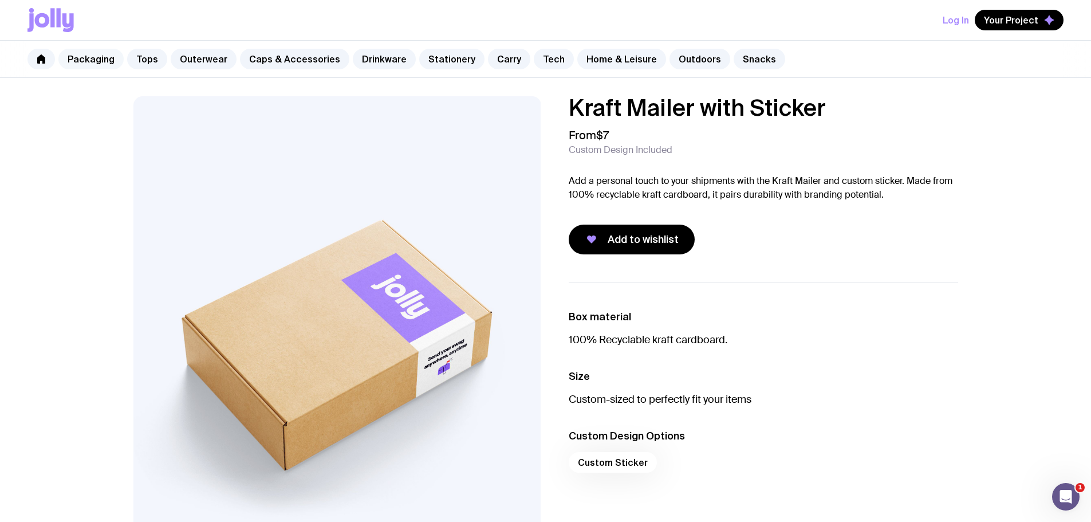
click at [104, 56] on link "Packaging" at bounding box center [90, 59] width 65 height 21
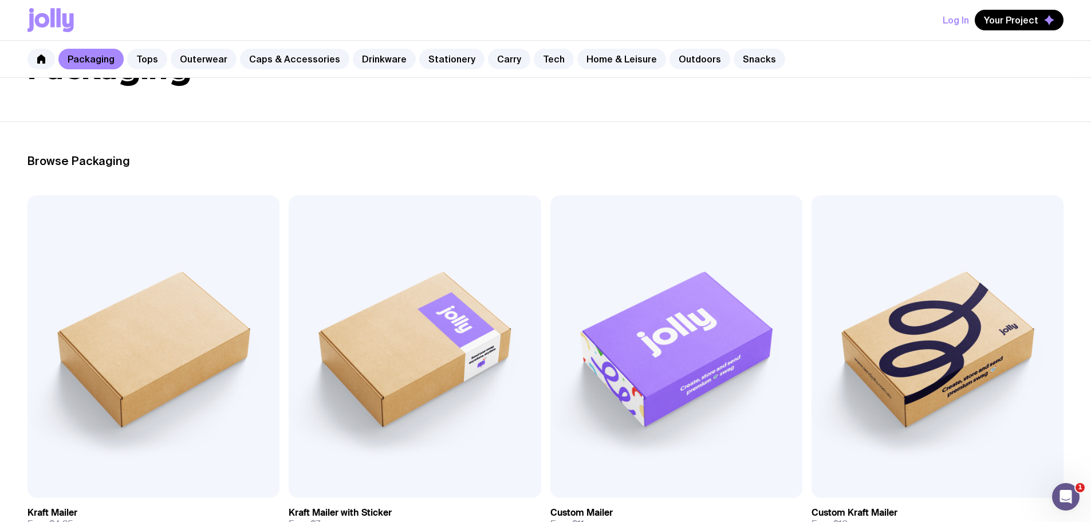
scroll to position [115, 0]
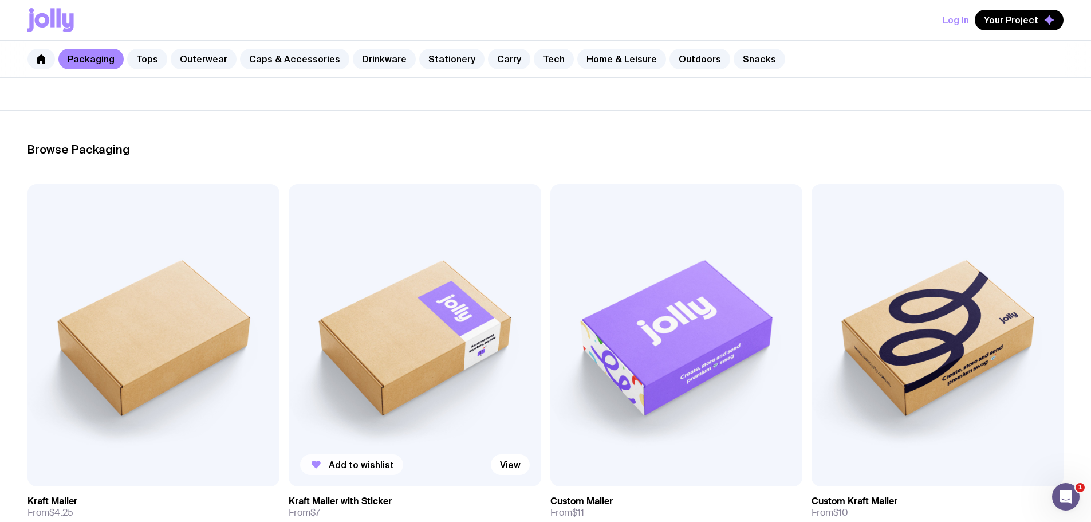
click at [329, 459] on span "Add to wishlist" at bounding box center [361, 464] width 65 height 11
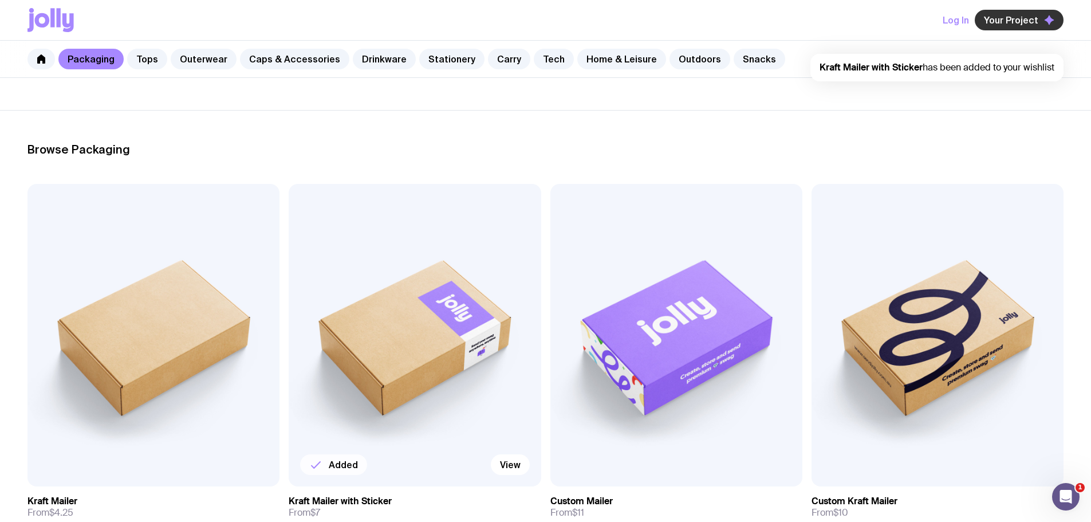
click at [1031, 22] on span "Your Project" at bounding box center [1011, 19] width 54 height 11
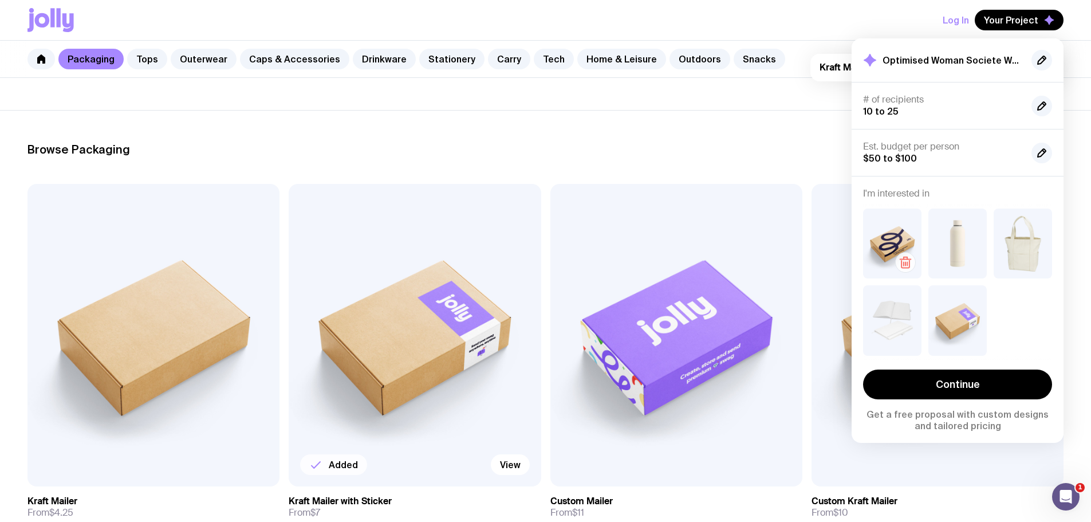
click at [903, 257] on icon "button" at bounding box center [906, 263] width 14 height 14
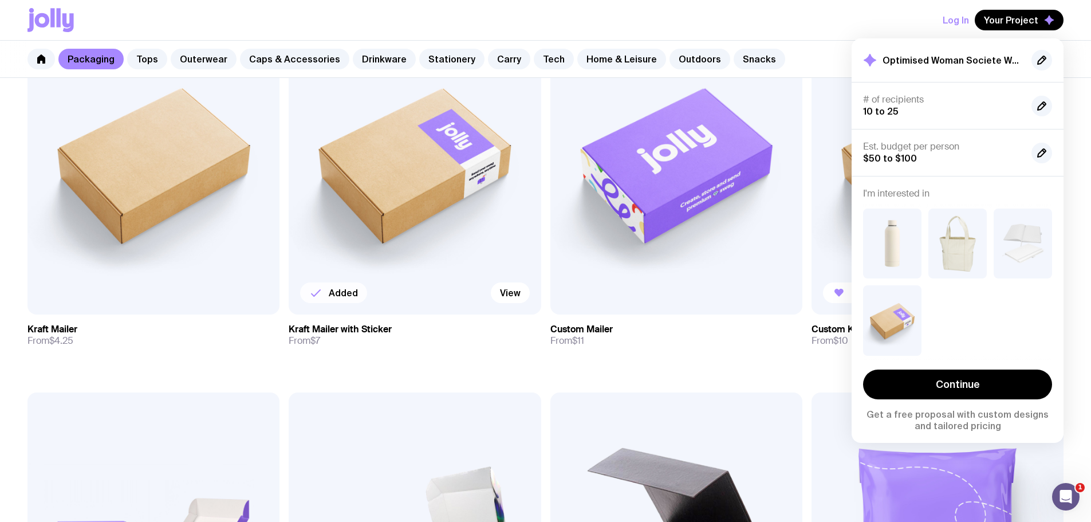
scroll to position [344, 0]
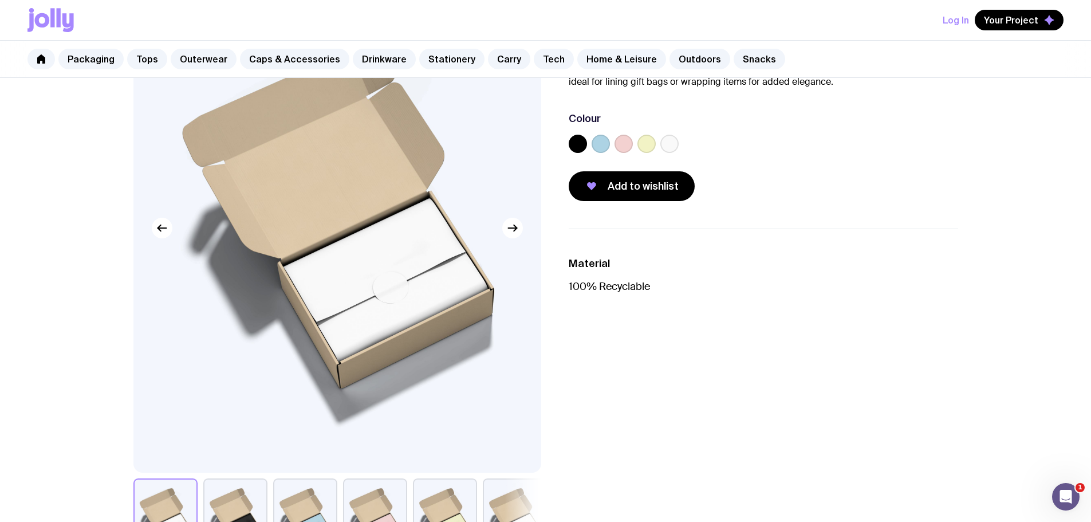
scroll to position [57, 0]
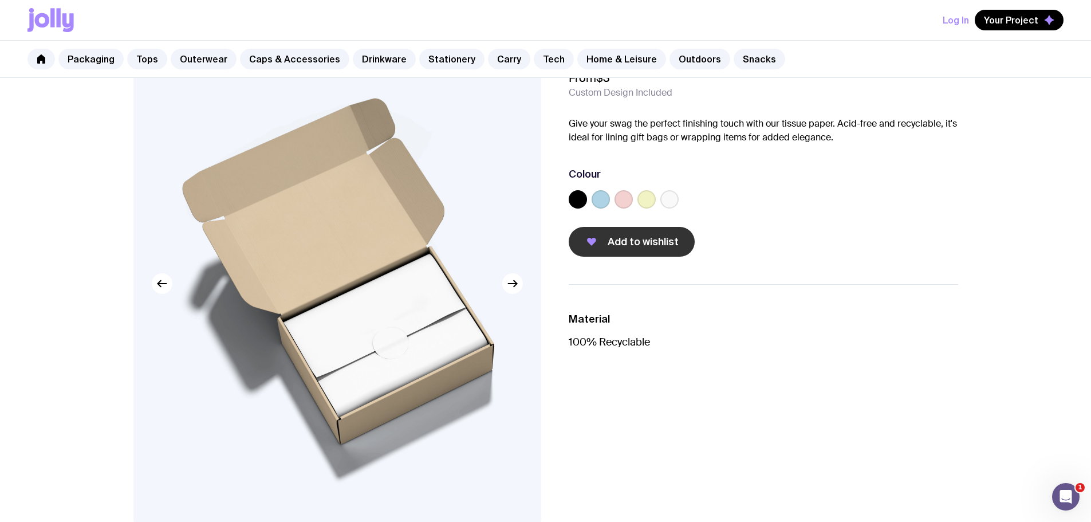
click at [618, 249] on button "Add to wishlist" at bounding box center [632, 242] width 126 height 30
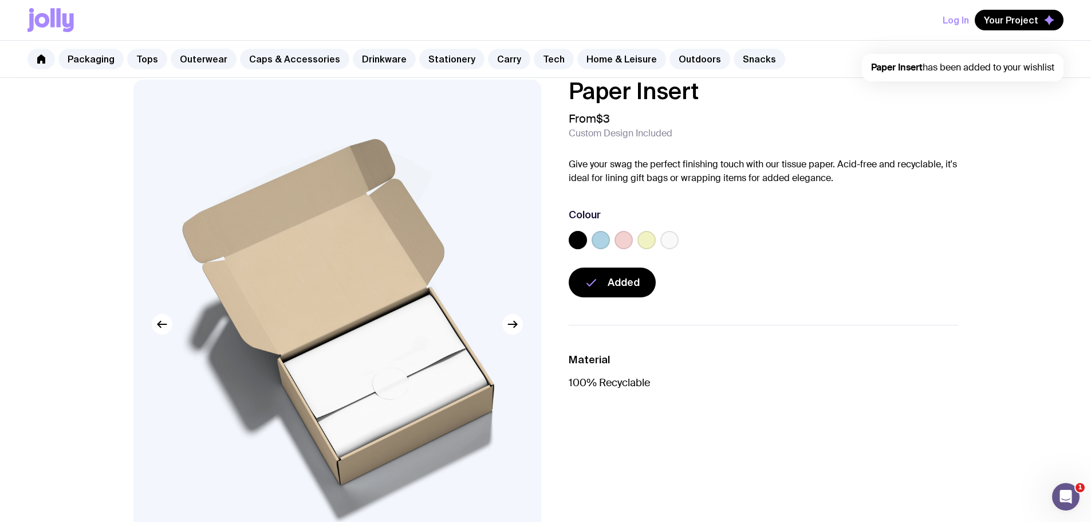
scroll to position [0, 0]
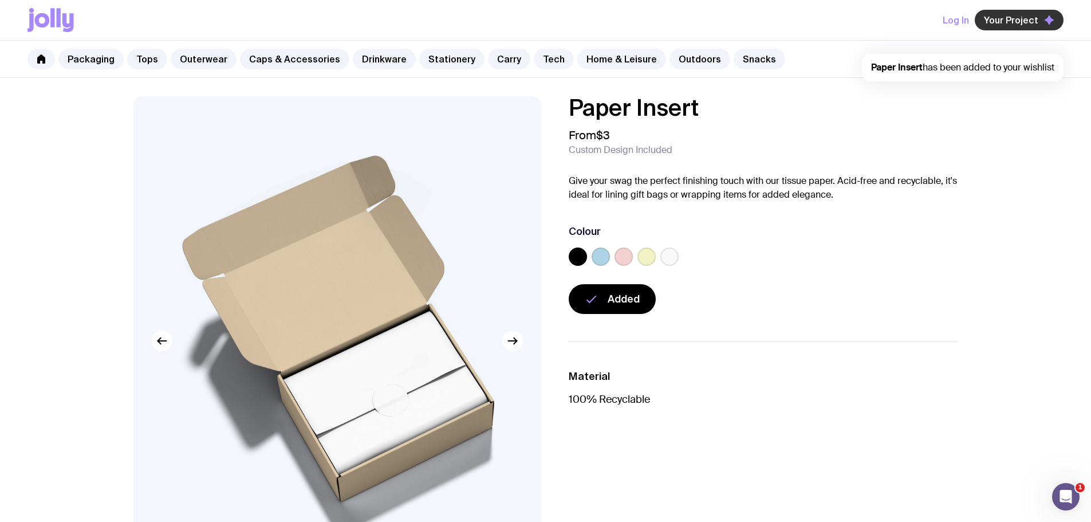
click at [999, 21] on span "Your Project" at bounding box center [1011, 19] width 54 height 11
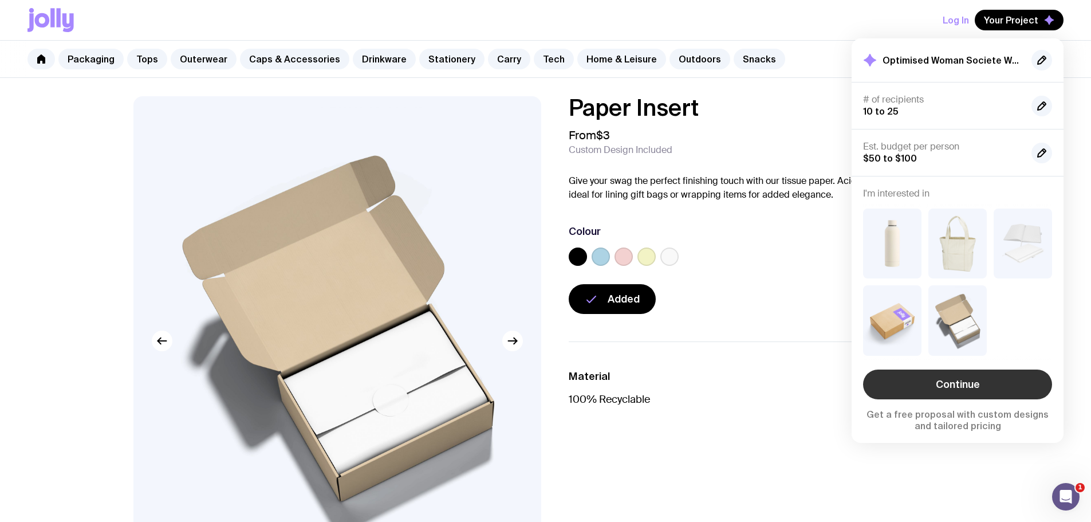
click at [985, 385] on link "Continue" at bounding box center [957, 385] width 189 height 30
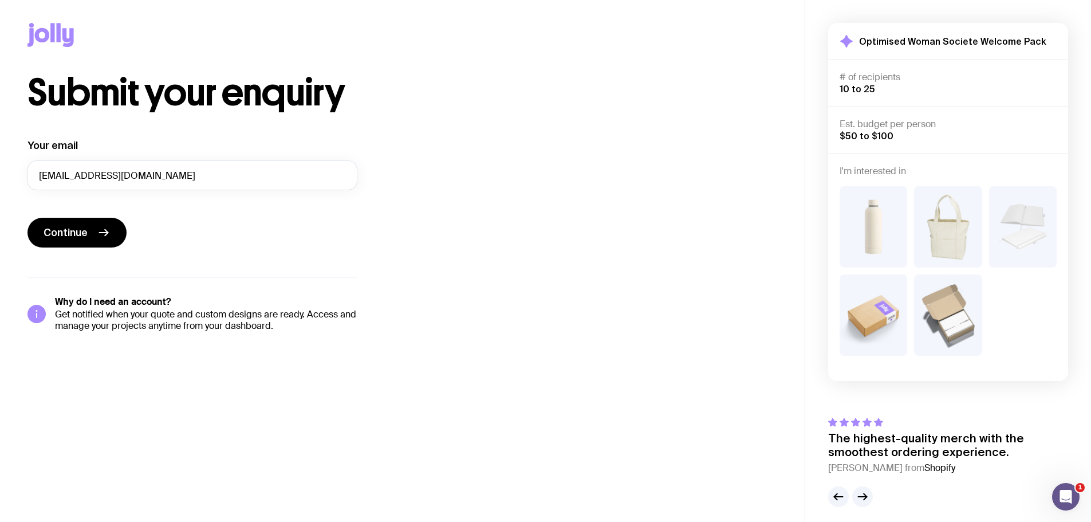
drag, startPoint x: 56, startPoint y: 301, endPoint x: 286, endPoint y: 321, distance: 230.6
click at [286, 321] on div "Why do I need an account? Get notified when your quote and custom designs are r…" at bounding box center [206, 314] width 303 height 36
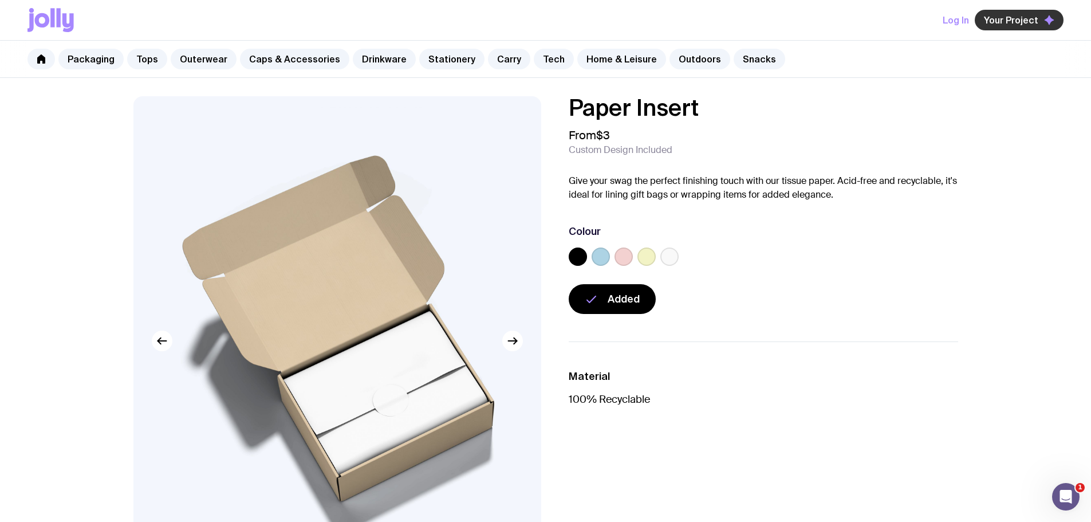
click at [1006, 22] on span "Your Project" at bounding box center [1011, 19] width 54 height 11
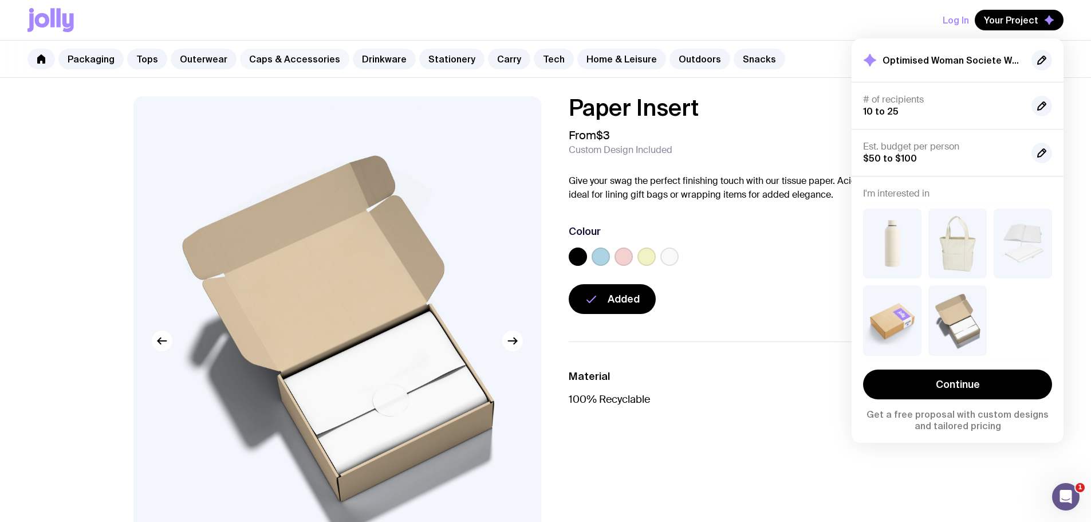
click at [307, 52] on link "Caps & Accessories" at bounding box center [294, 59] width 109 height 21
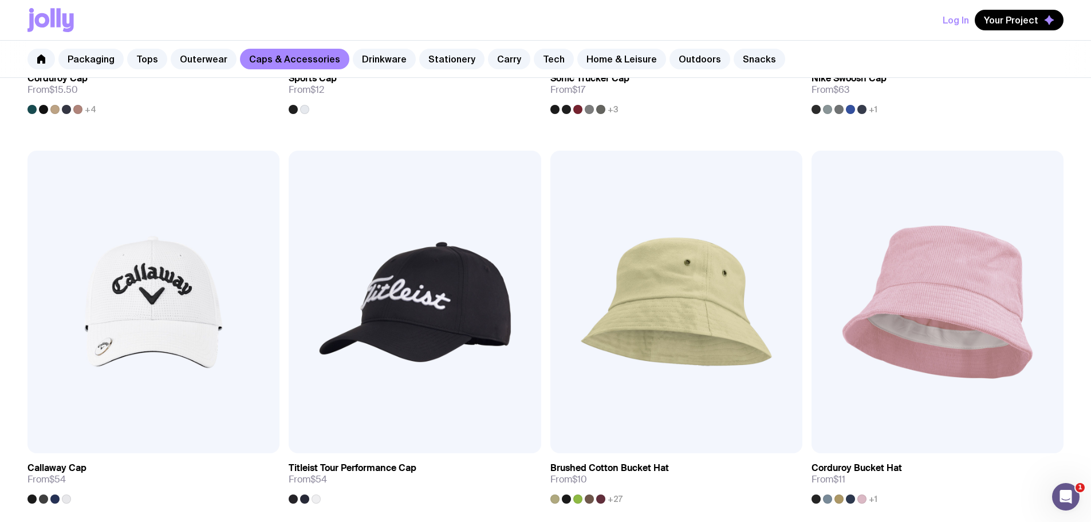
scroll to position [31, 0]
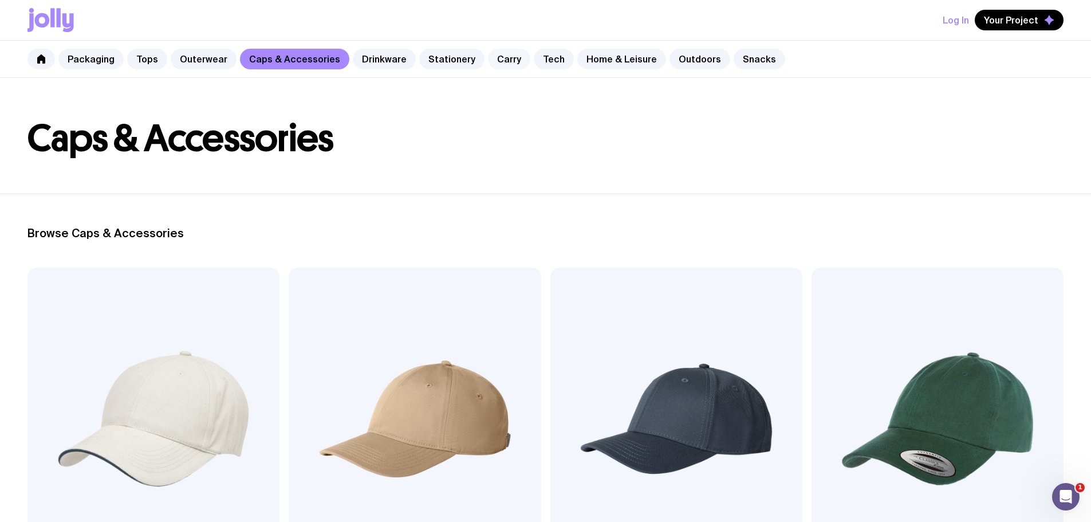
click at [493, 61] on link "Carry" at bounding box center [509, 59] width 42 height 21
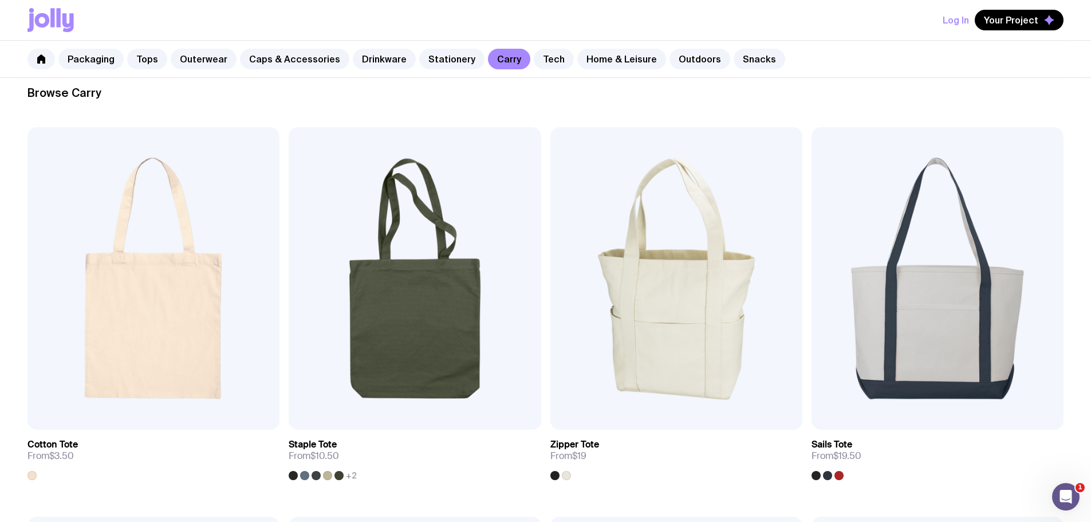
scroll to position [218, 0]
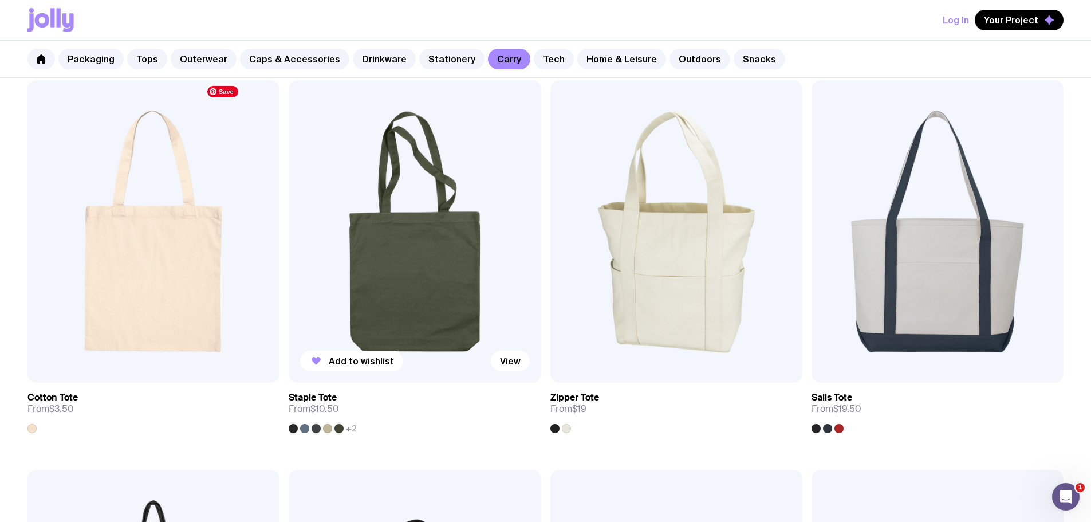
click at [290, 183] on img at bounding box center [415, 231] width 252 height 303
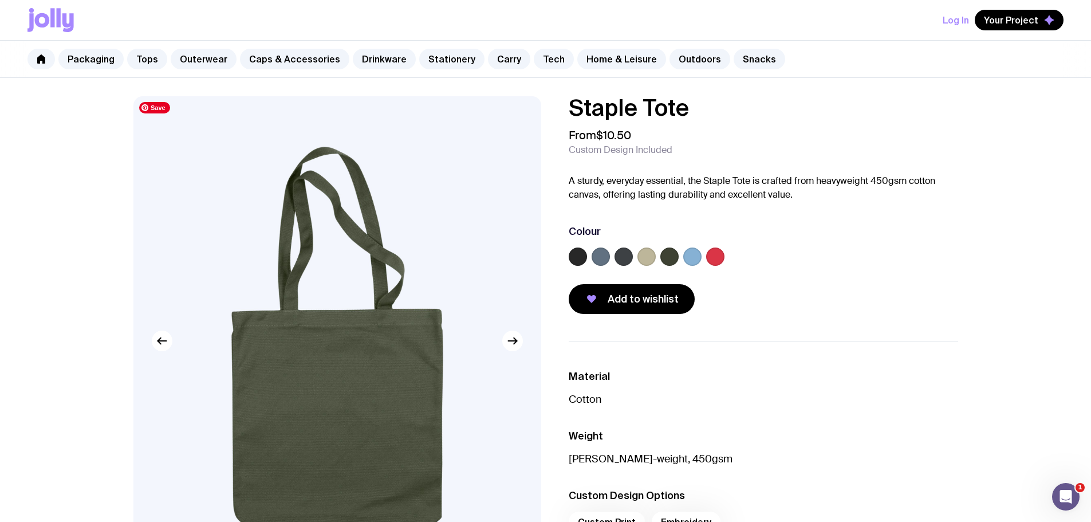
click at [528, 345] on img at bounding box center [337, 340] width 408 height 489
click at [522, 344] on button "button" at bounding box center [512, 341] width 21 height 21
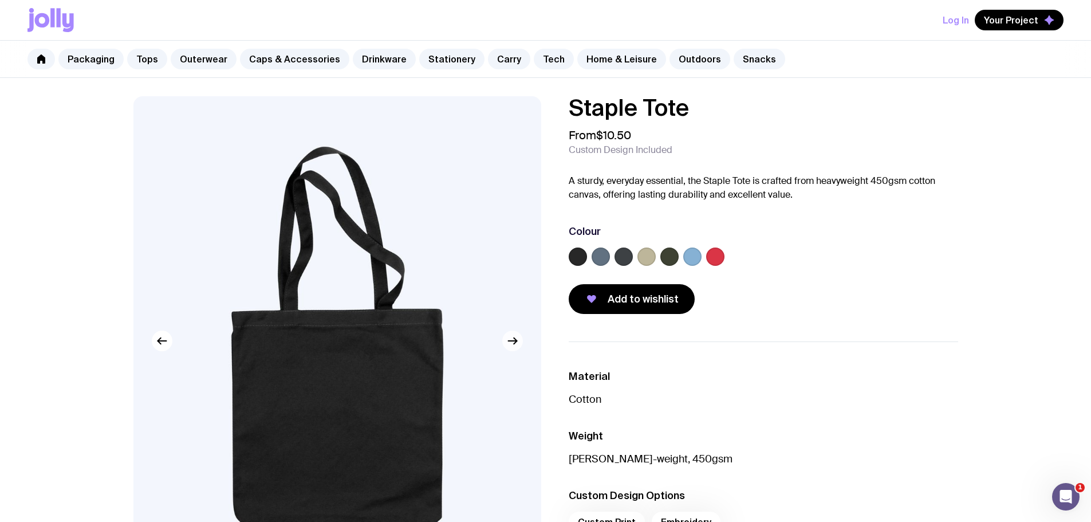
click at [519, 343] on icon "button" at bounding box center [513, 341] width 14 height 14
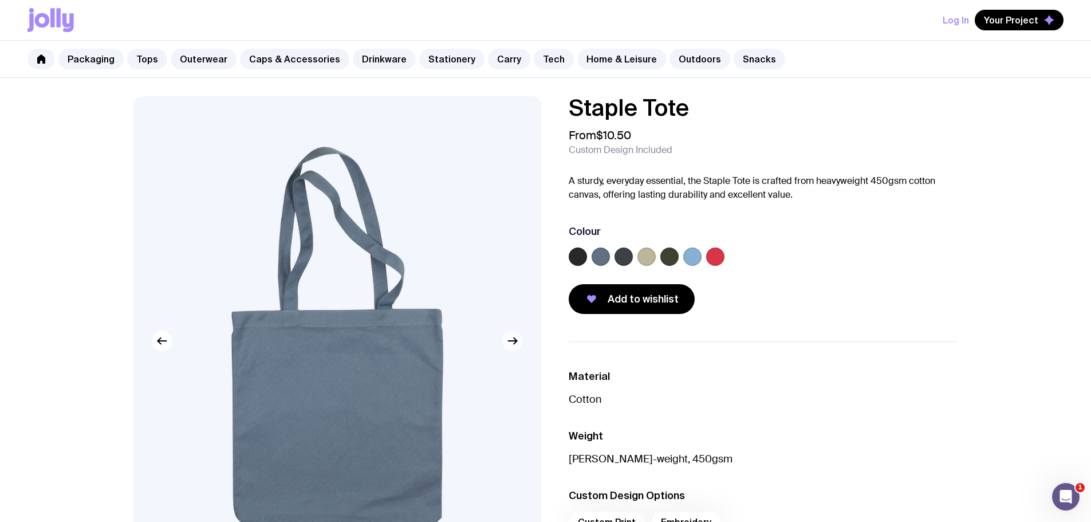
click at [519, 343] on icon "button" at bounding box center [513, 341] width 14 height 14
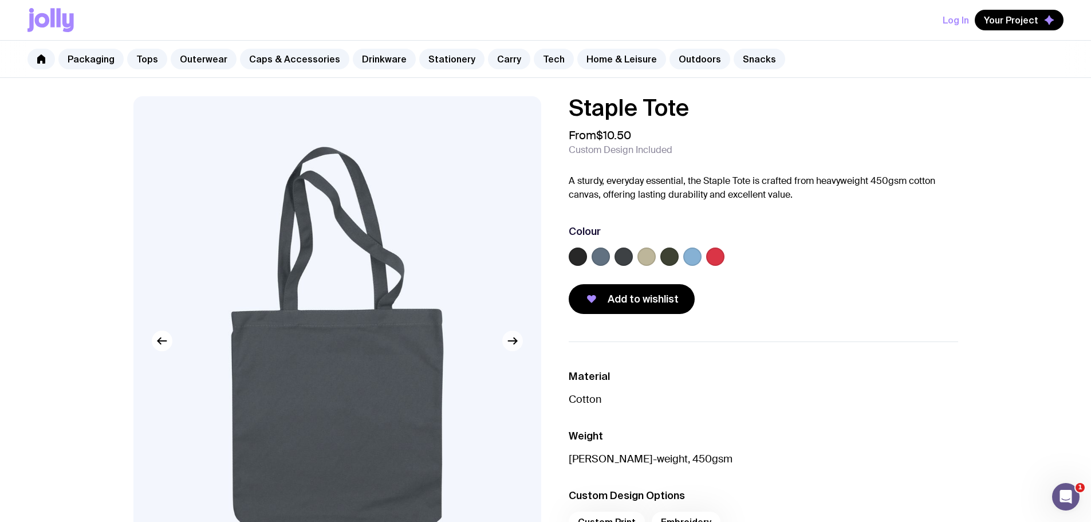
click at [519, 343] on icon "button" at bounding box center [513, 341] width 14 height 14
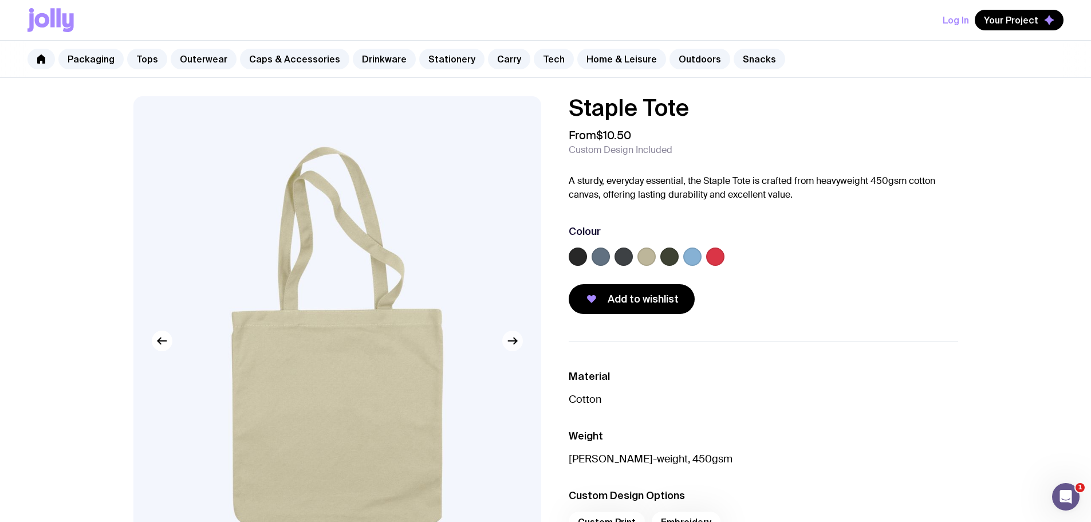
click at [519, 343] on icon "button" at bounding box center [513, 341] width 14 height 14
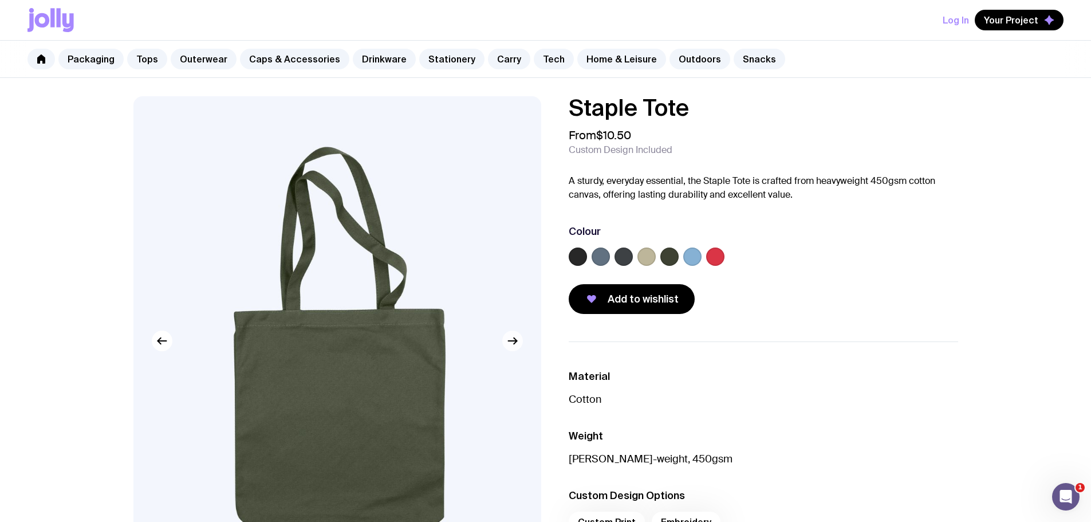
click at [519, 343] on icon "button" at bounding box center [513, 341] width 14 height 14
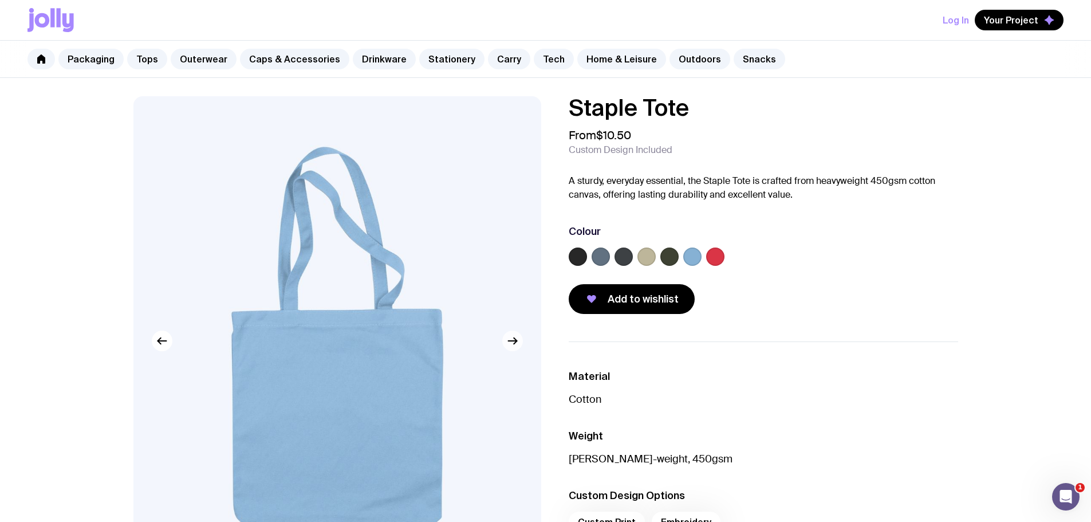
click at [519, 343] on icon "button" at bounding box center [513, 341] width 14 height 14
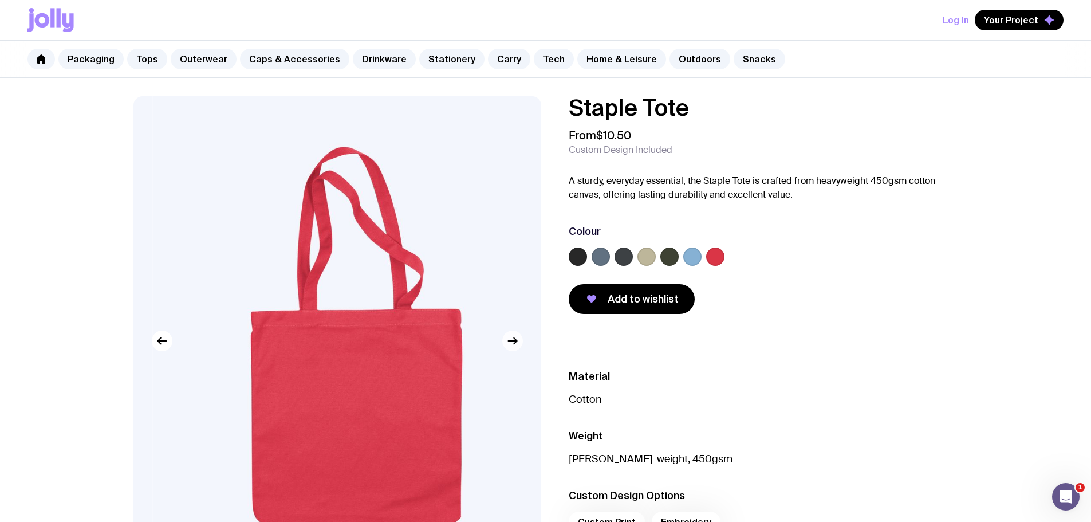
click at [519, 343] on icon "button" at bounding box center [513, 341] width 14 height 14
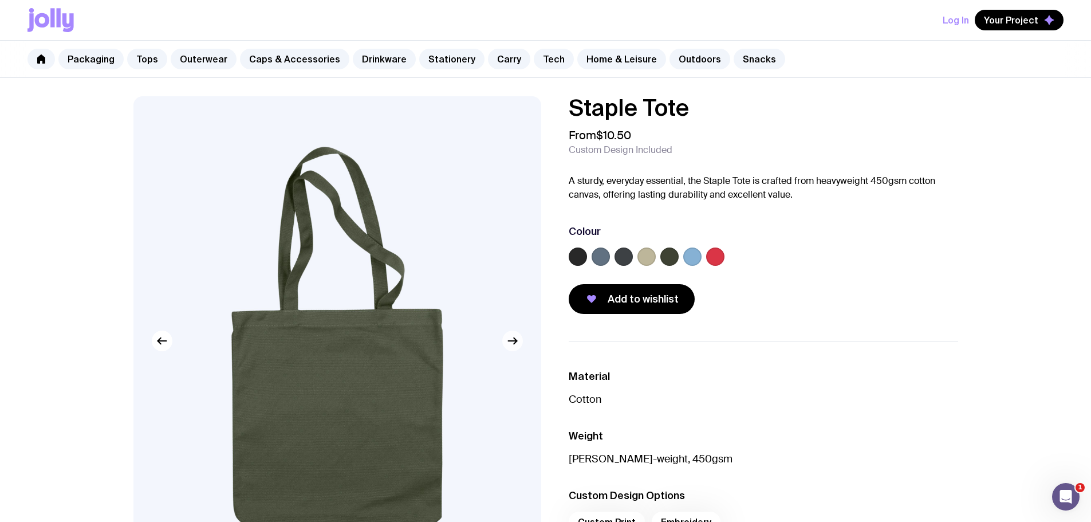
click at [519, 343] on icon "button" at bounding box center [513, 341] width 14 height 14
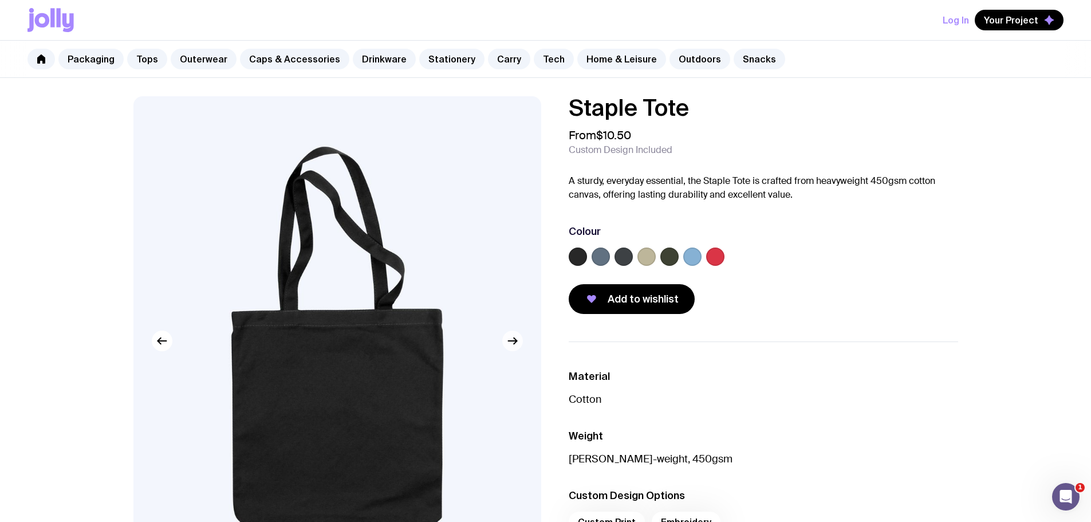
click at [519, 343] on icon "button" at bounding box center [513, 341] width 14 height 14
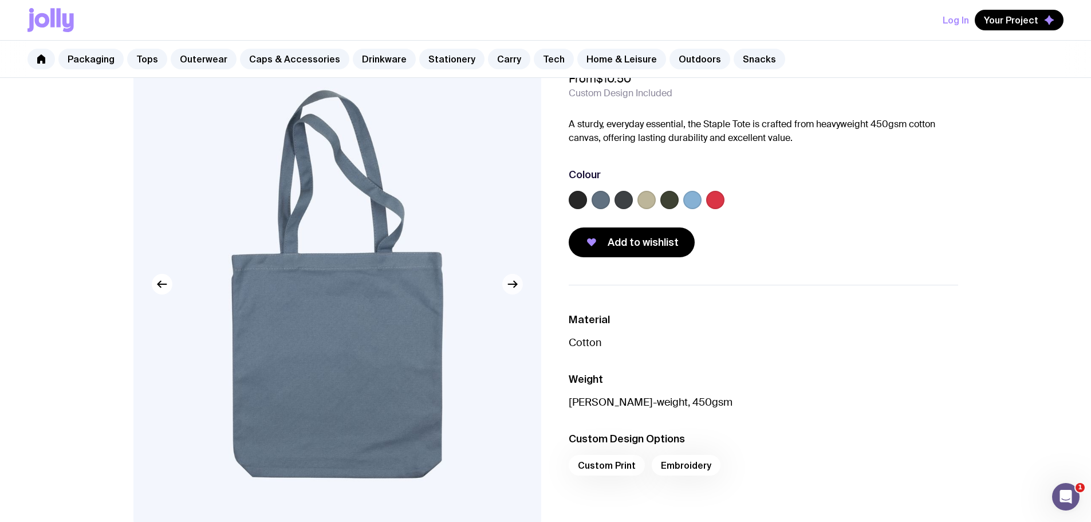
scroll to position [57, 0]
click at [513, 284] on icon "button" at bounding box center [512, 284] width 9 height 0
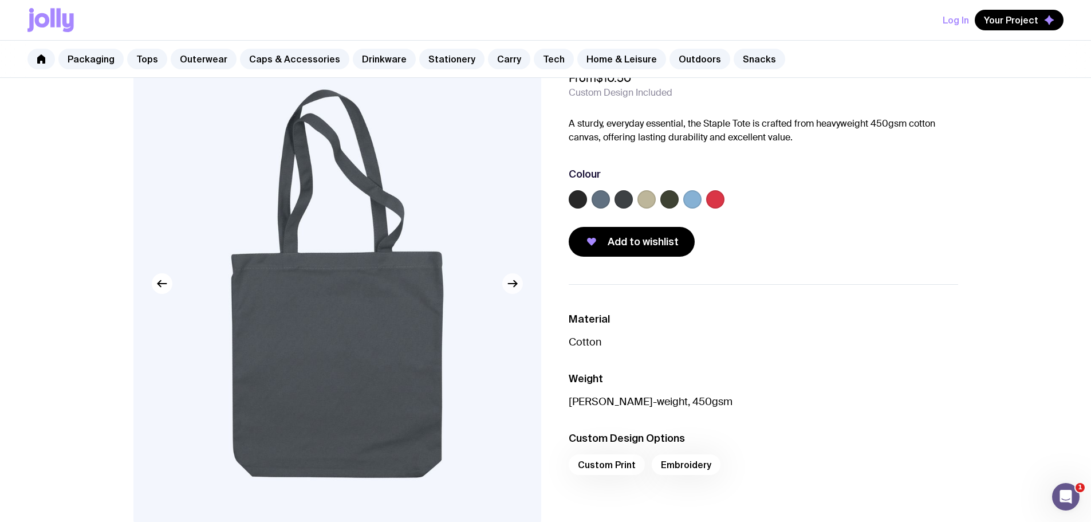
click at [513, 284] on icon "button" at bounding box center [512, 284] width 9 height 0
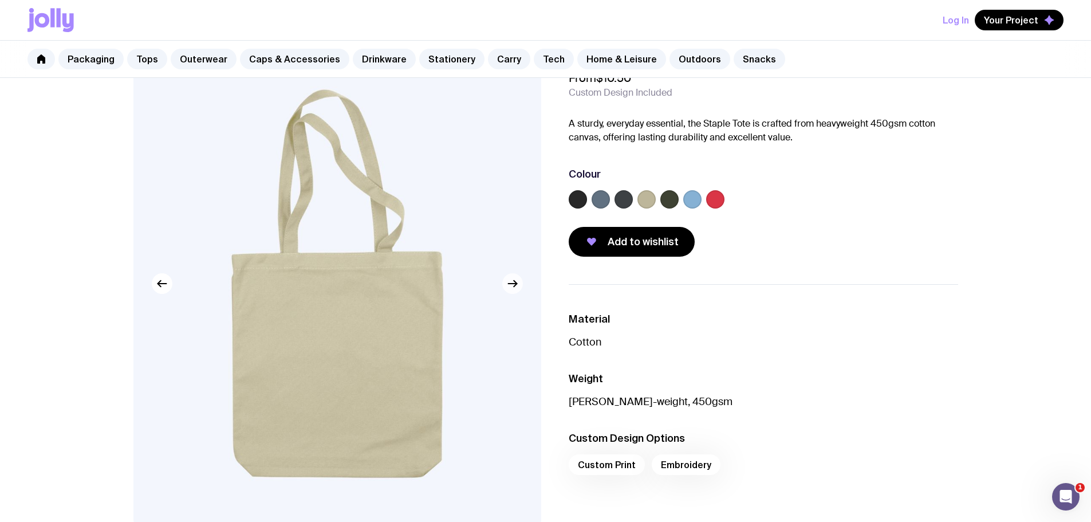
click at [513, 284] on icon "button" at bounding box center [512, 284] width 9 height 0
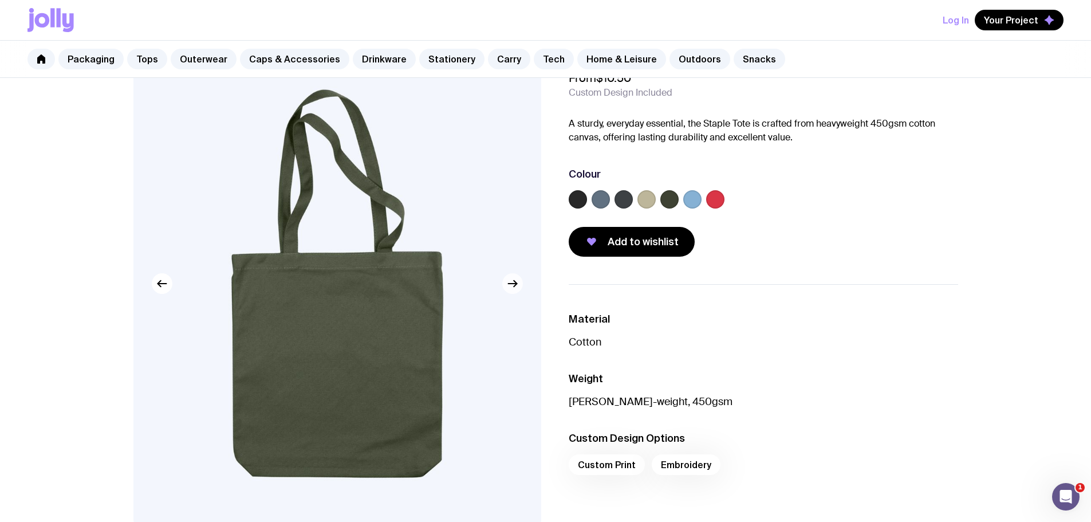
click at [513, 284] on icon "button" at bounding box center [512, 284] width 9 height 0
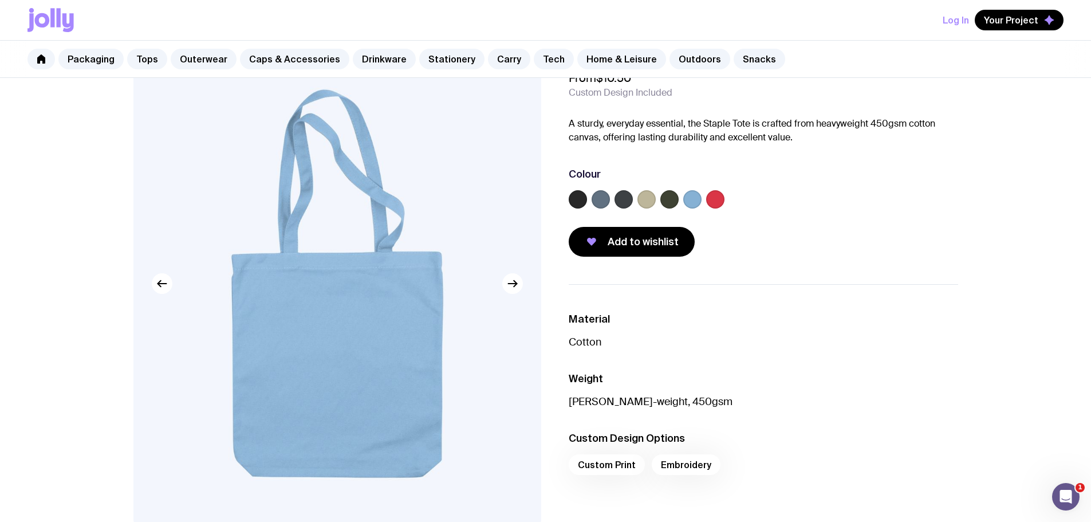
scroll to position [0, 0]
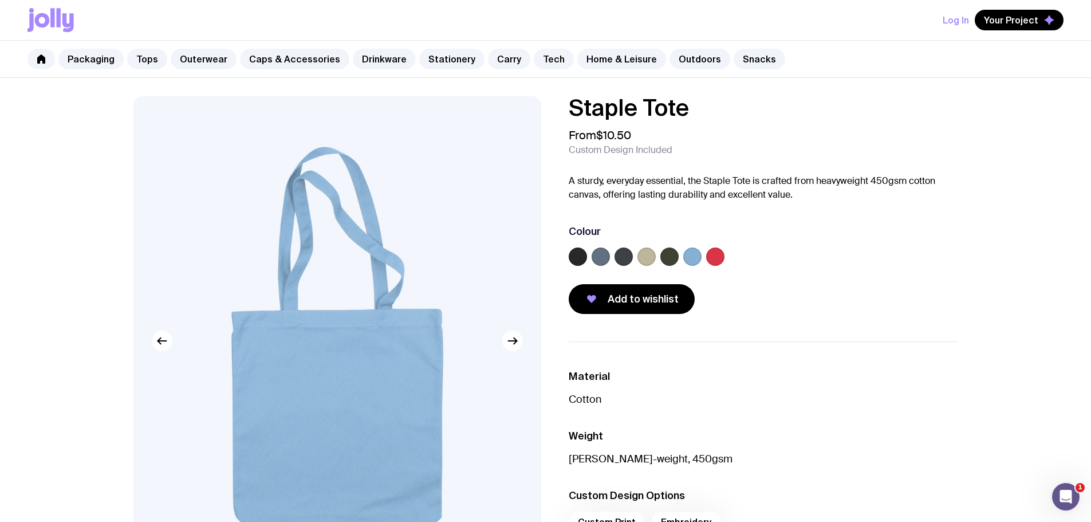
click at [634, 256] on div at bounding box center [764, 259] width 390 height 23
click at [639, 256] on label at bounding box center [647, 257] width 18 height 18
click at [0, 0] on input "radio" at bounding box center [0, 0] width 0 height 0
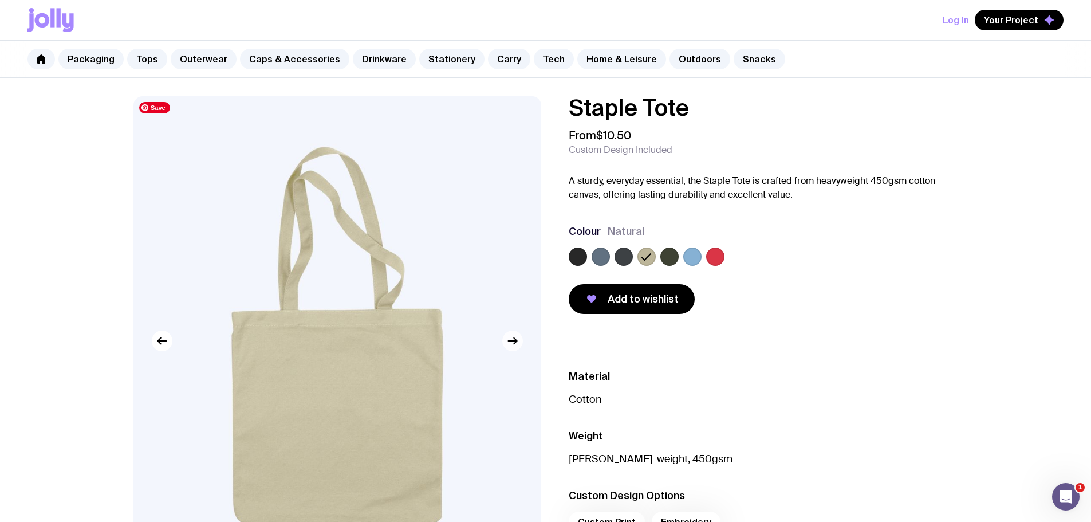
click at [510, 344] on icon "button" at bounding box center [513, 341] width 14 height 14
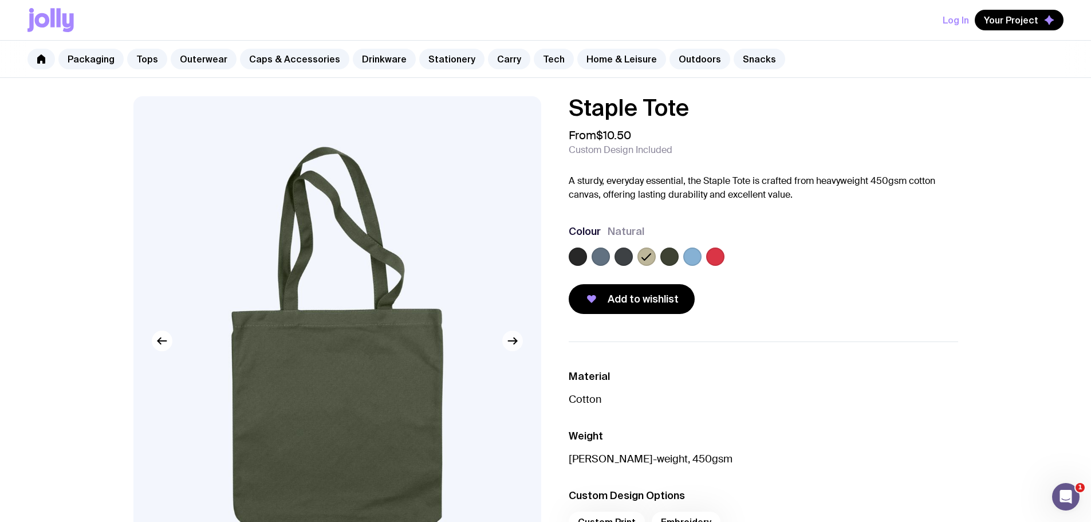
click at [510, 344] on icon "button" at bounding box center [513, 341] width 14 height 14
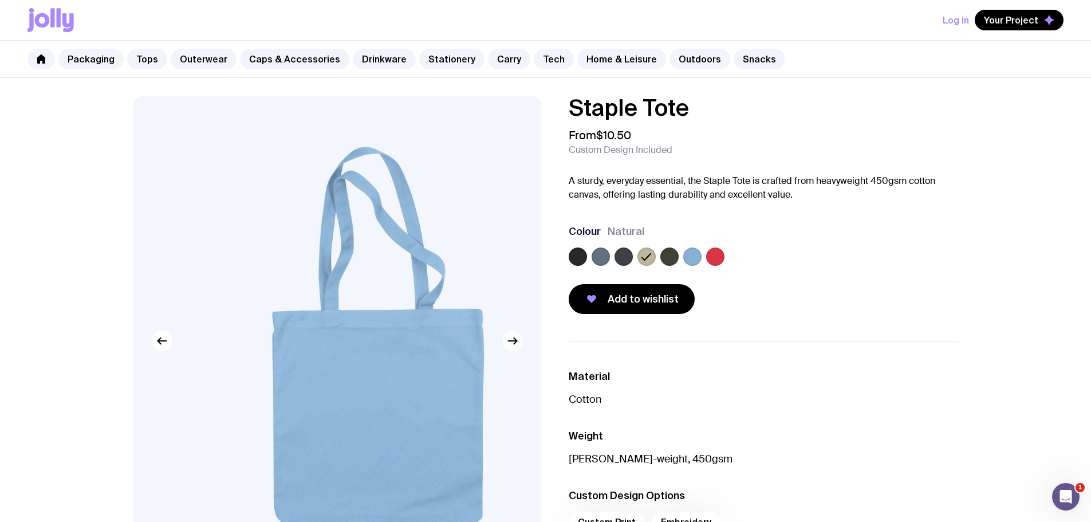
click at [510, 344] on icon "button" at bounding box center [513, 341] width 14 height 14
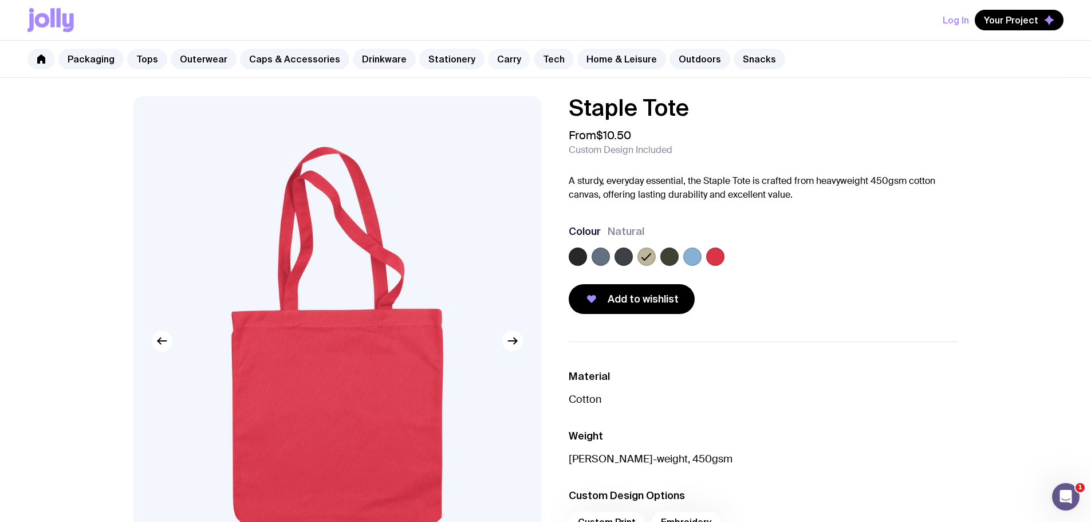
click at [488, 59] on link "Carry" at bounding box center [509, 59] width 42 height 21
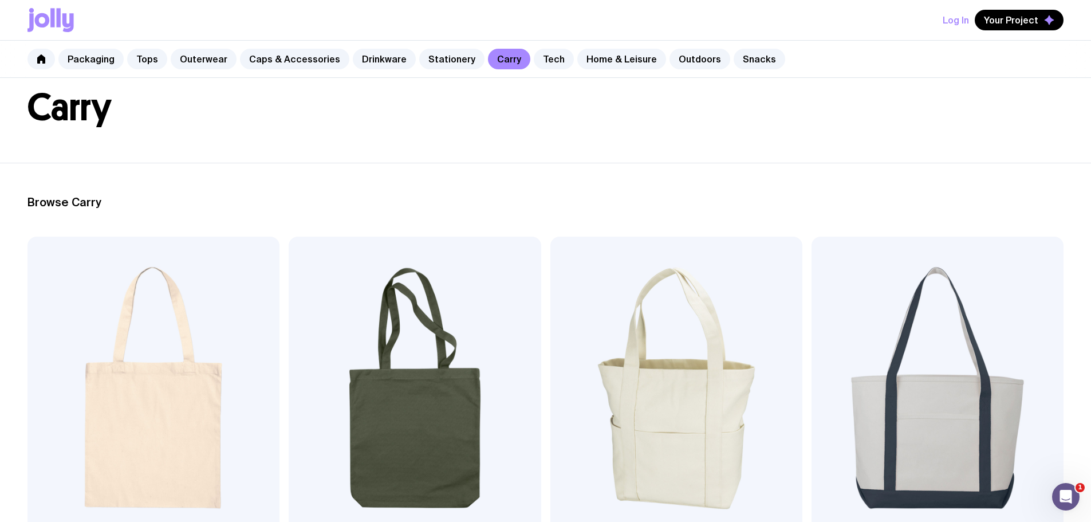
scroll to position [57, 0]
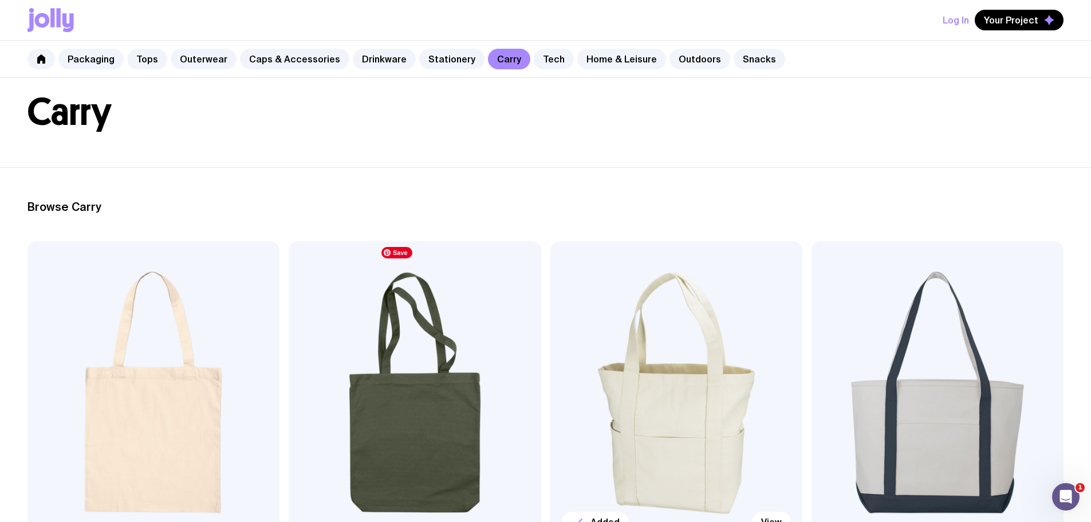
click at [551, 311] on img at bounding box center [677, 392] width 252 height 303
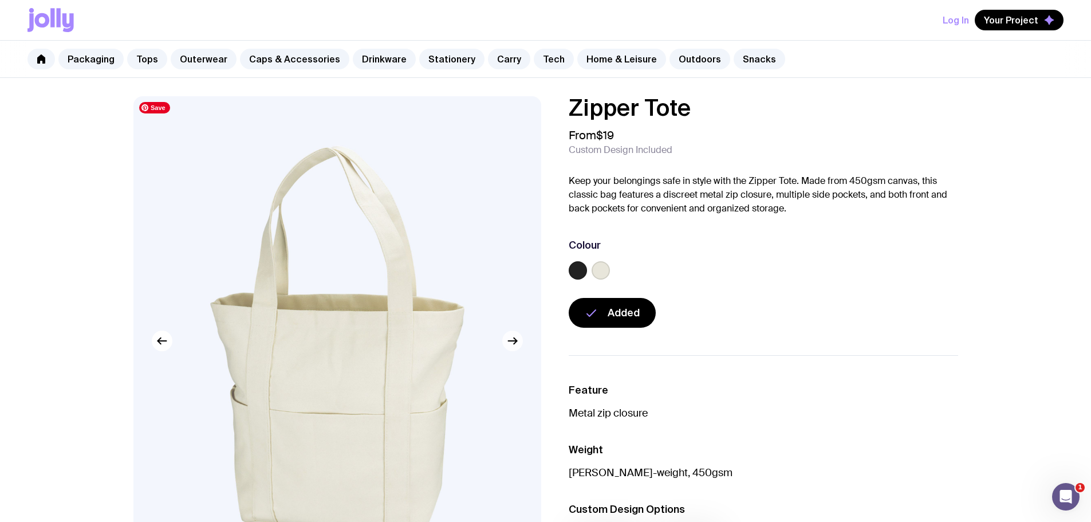
click at [508, 349] on button "button" at bounding box center [512, 341] width 21 height 21
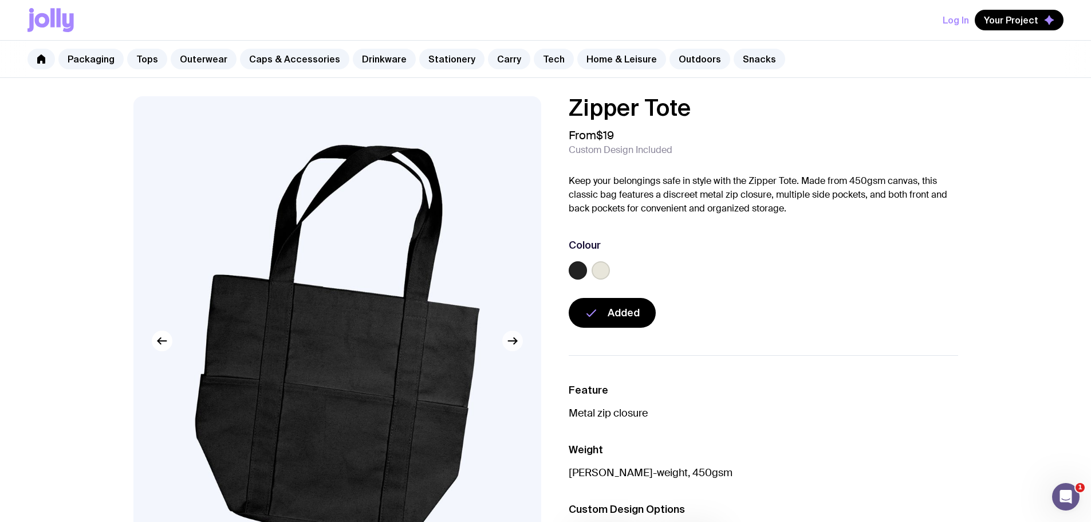
click at [508, 349] on button "button" at bounding box center [512, 341] width 21 height 21
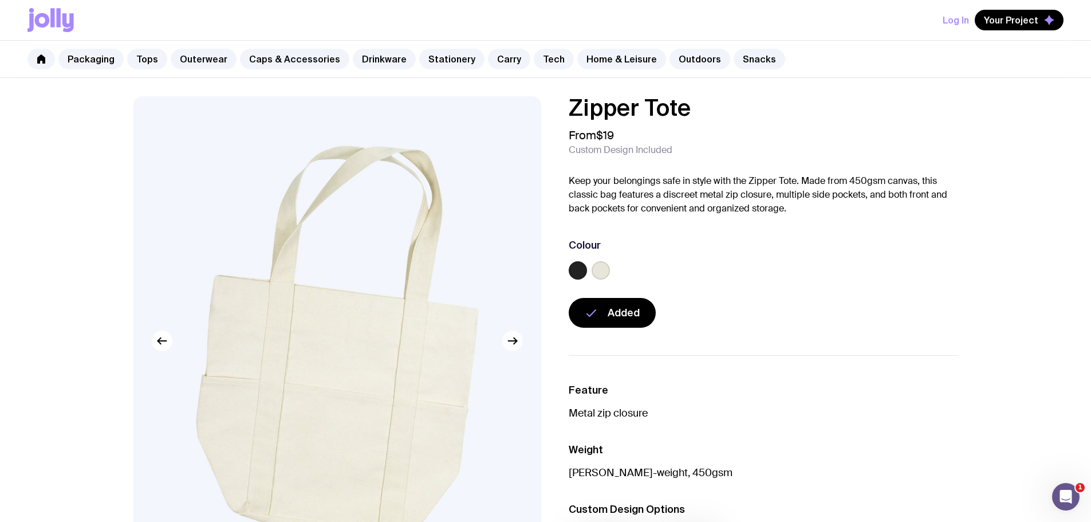
click at [508, 349] on button "button" at bounding box center [512, 341] width 21 height 21
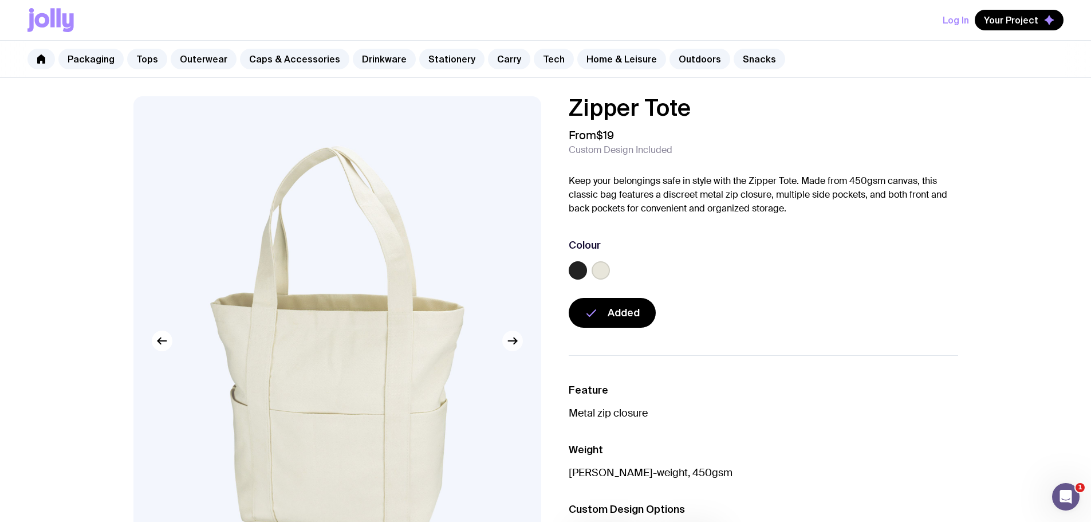
click at [508, 349] on button "button" at bounding box center [512, 341] width 21 height 21
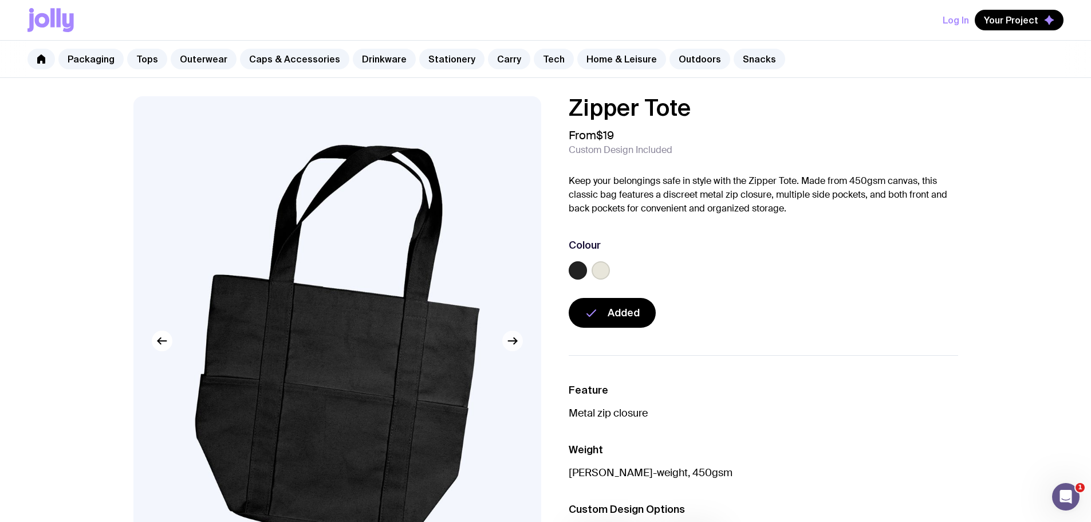
click at [508, 349] on button "button" at bounding box center [512, 341] width 21 height 21
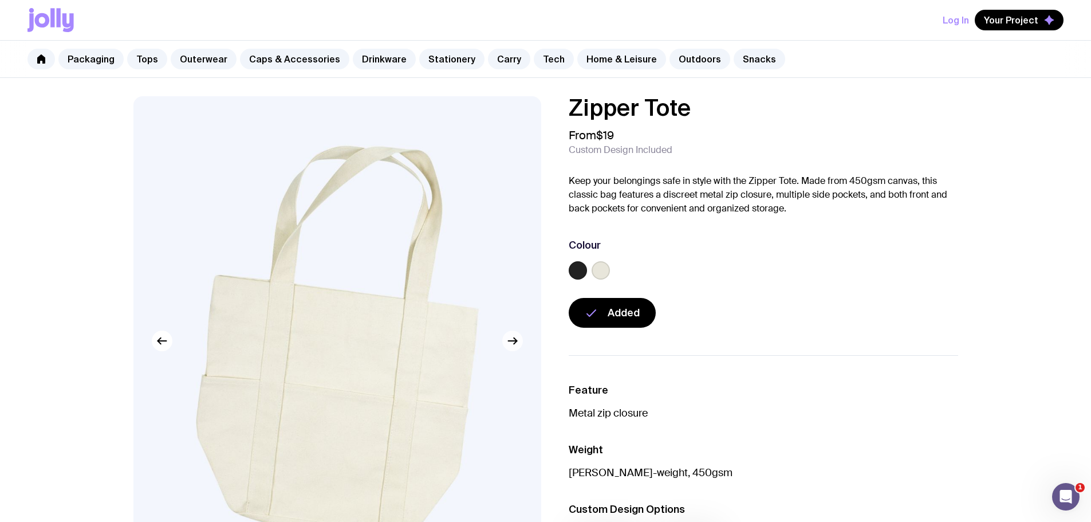
click at [508, 349] on button "button" at bounding box center [512, 341] width 21 height 21
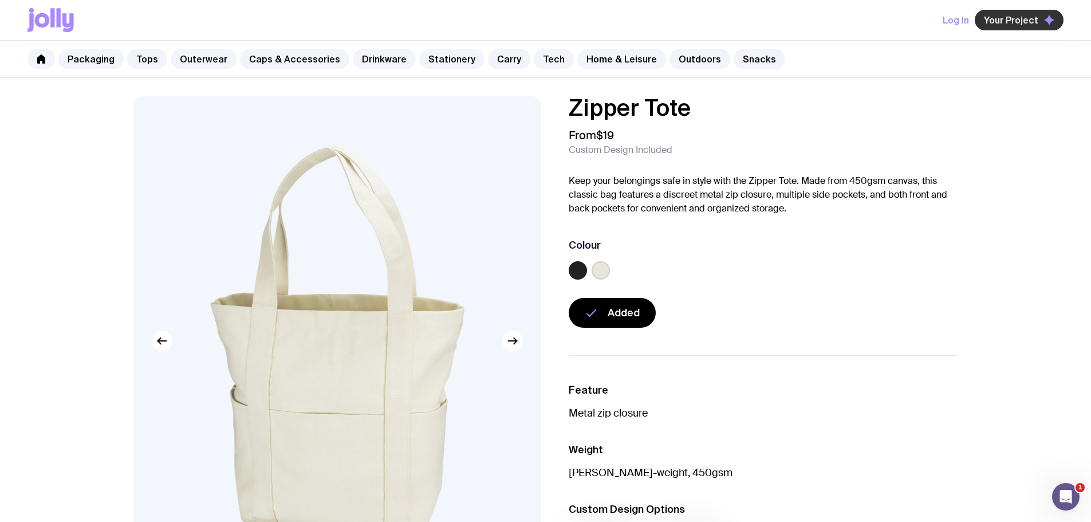
click at [1004, 18] on span "Your Project" at bounding box center [1011, 19] width 54 height 11
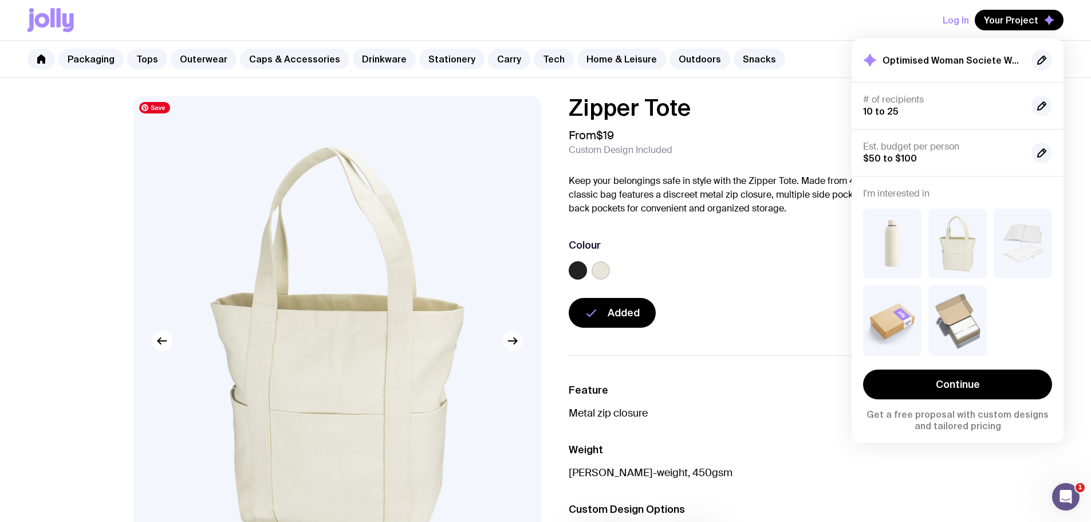
click at [516, 339] on icon "button" at bounding box center [513, 341] width 14 height 14
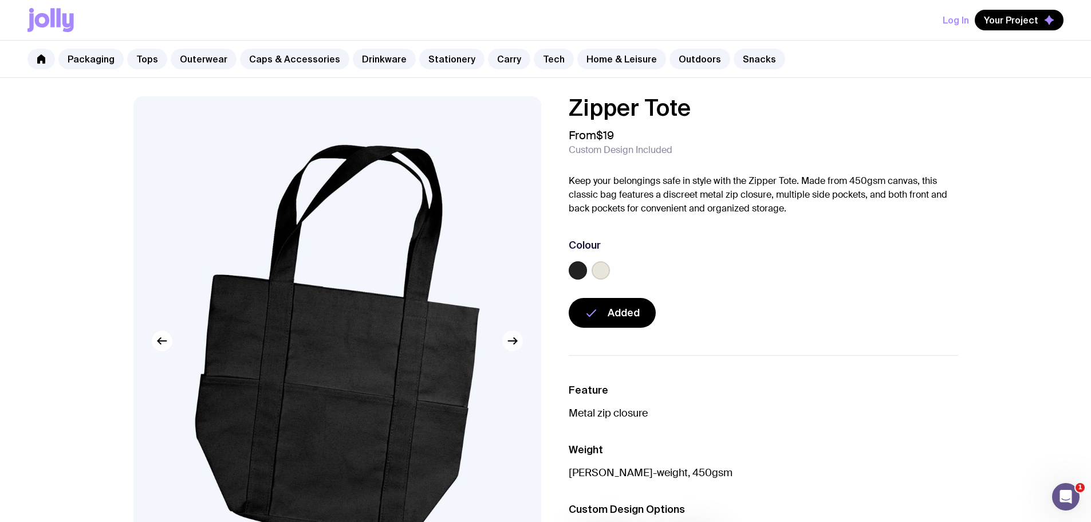
click at [516, 339] on icon "button" at bounding box center [513, 341] width 14 height 14
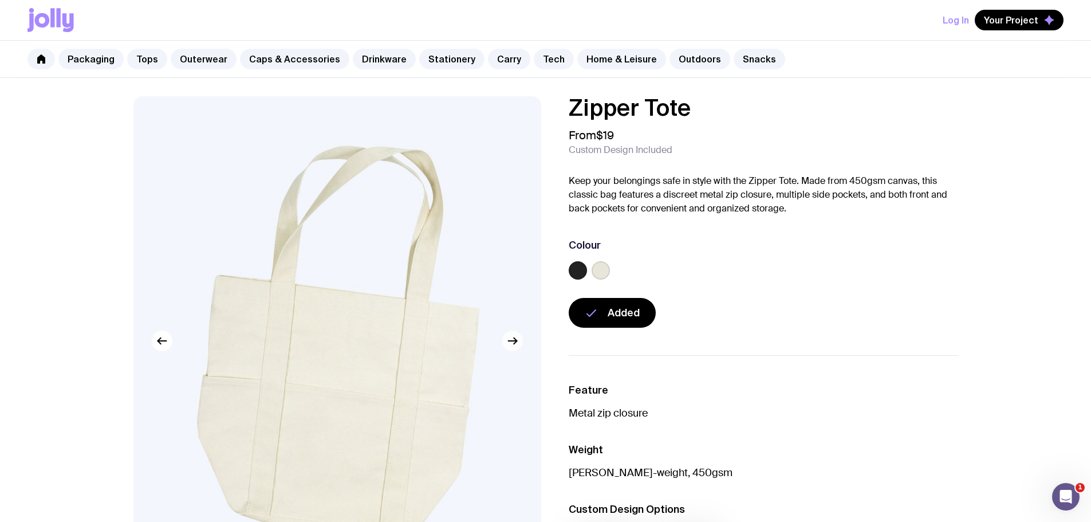
click at [516, 339] on icon "button" at bounding box center [513, 341] width 14 height 14
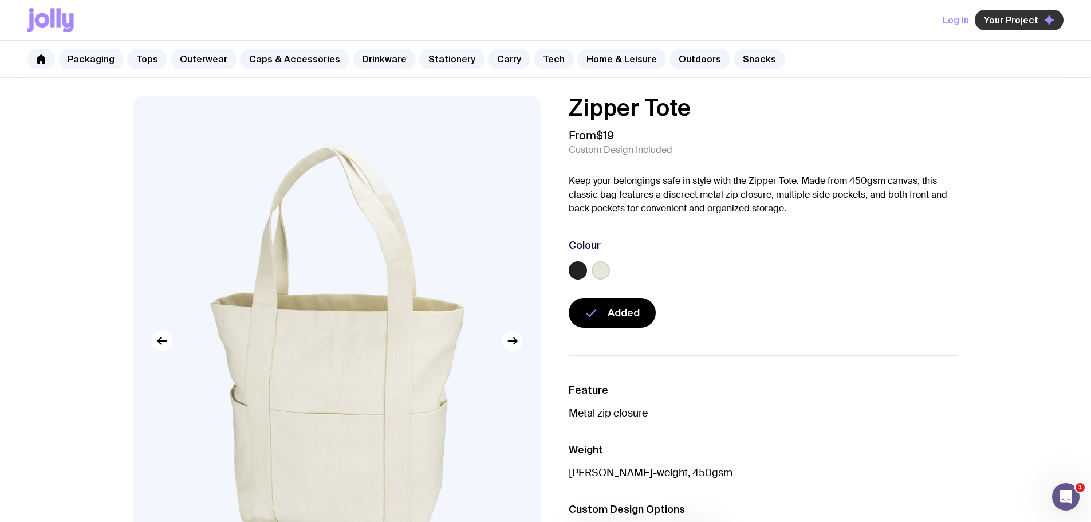
click at [1012, 22] on span "Your Project" at bounding box center [1011, 19] width 54 height 11
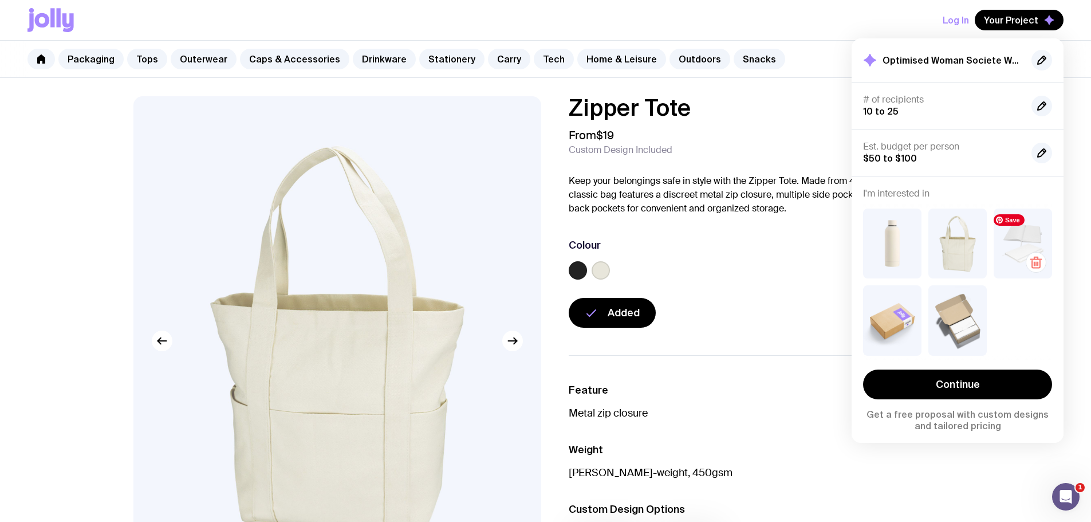
click at [1010, 237] on img at bounding box center [1023, 244] width 58 height 70
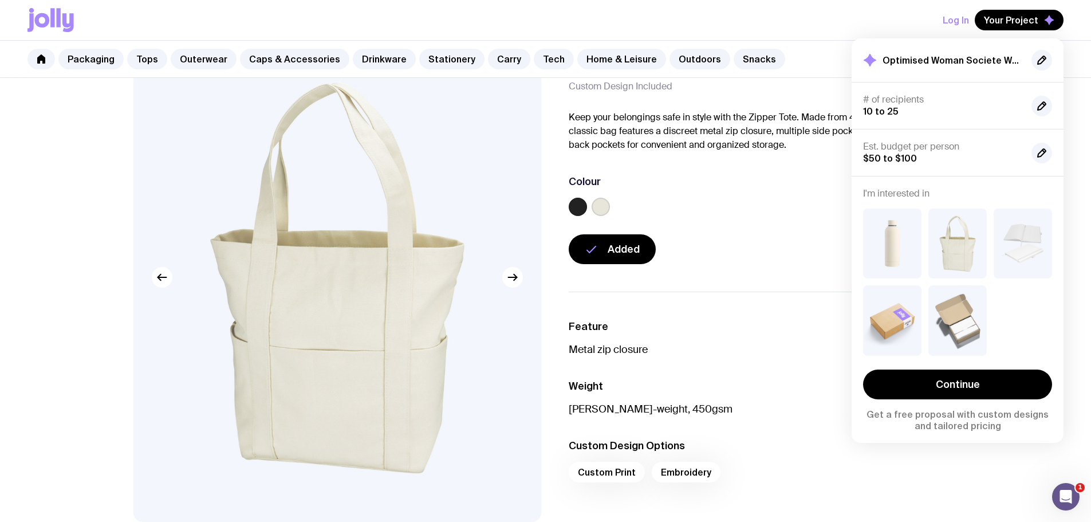
scroll to position [115, 0]
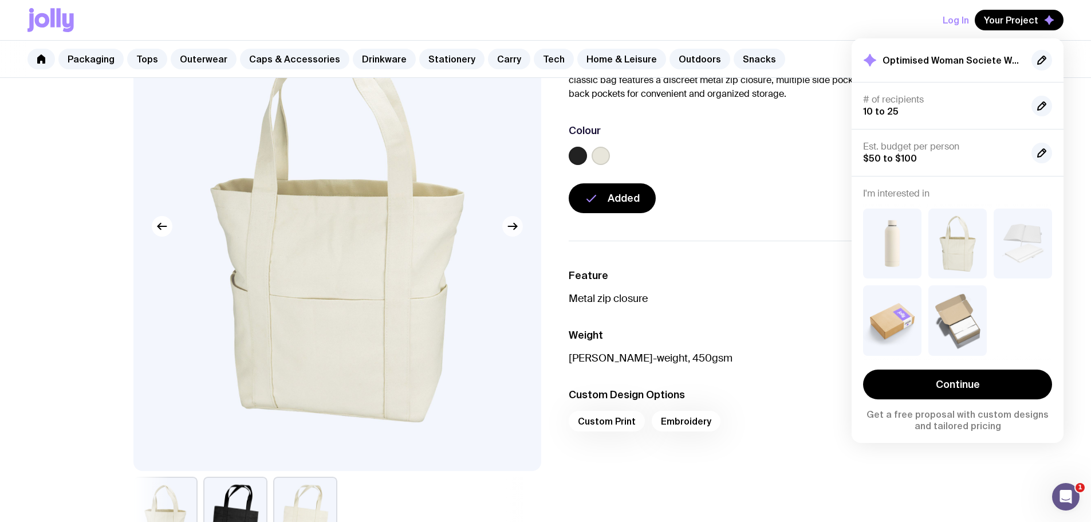
click at [520, 230] on button "button" at bounding box center [512, 226] width 21 height 21
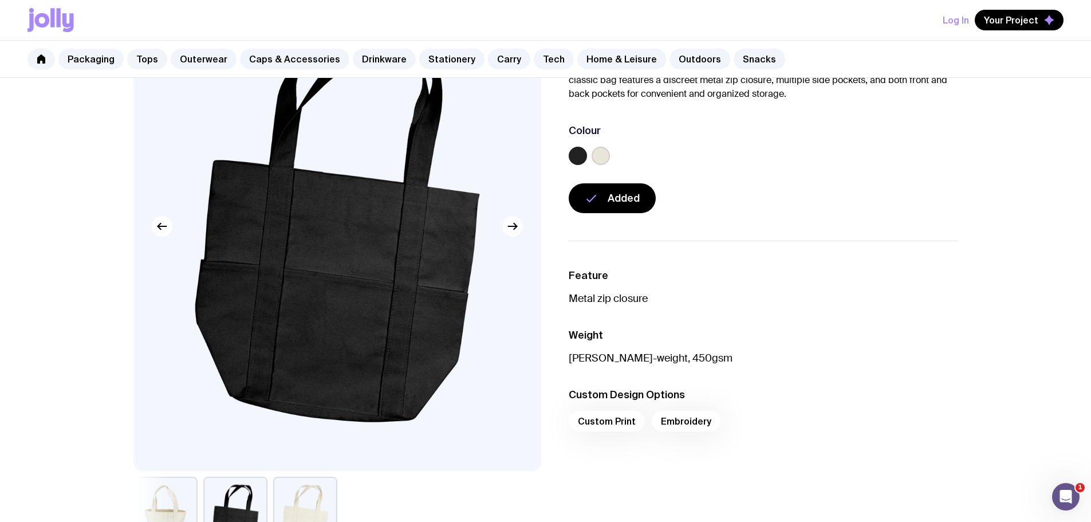
click at [520, 230] on button "button" at bounding box center [512, 226] width 21 height 21
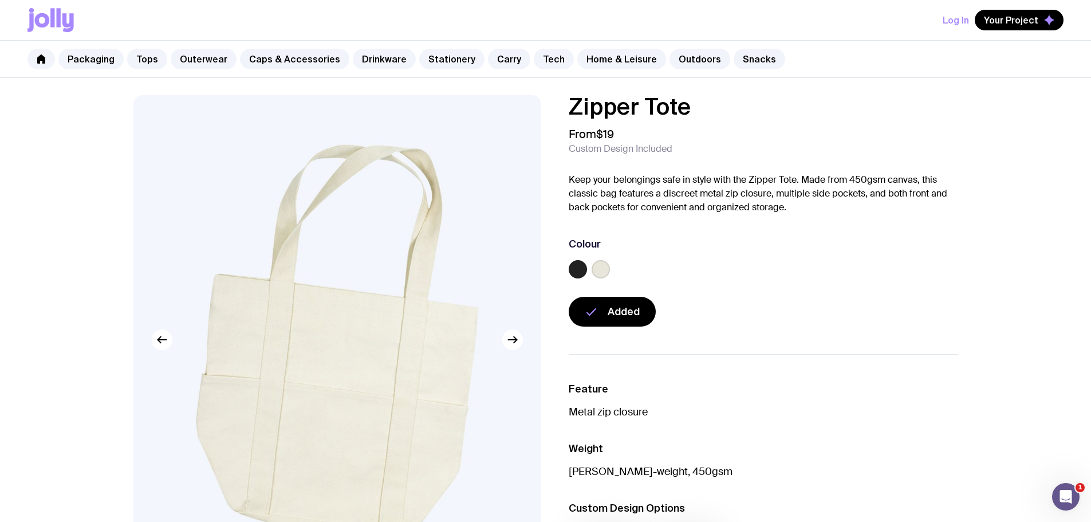
scroll to position [0, 0]
click at [1015, 22] on span "Your Project" at bounding box center [1011, 19] width 54 height 11
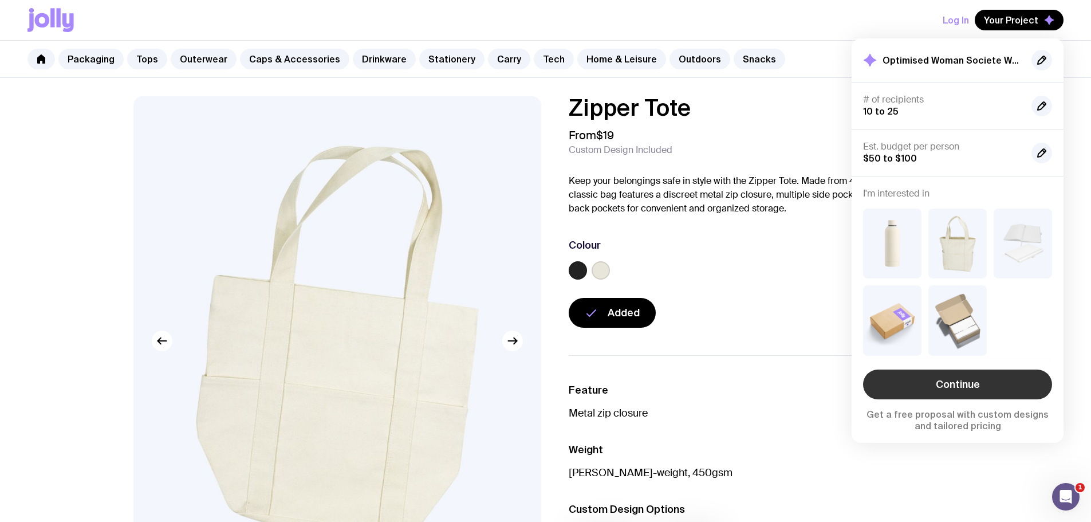
click at [992, 377] on link "Continue" at bounding box center [957, 385] width 189 height 30
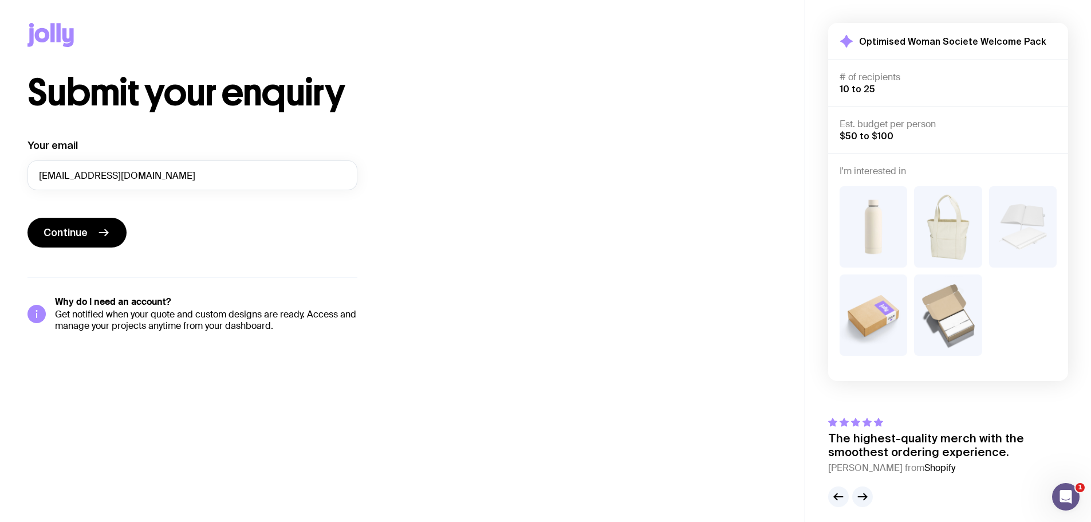
drag, startPoint x: 59, startPoint y: 311, endPoint x: 349, endPoint y: 321, distance: 290.1
click at [349, 321] on p "Get notified when your quote and custom designs are ready. Access and manage yo…" at bounding box center [206, 320] width 303 height 23
click at [290, 326] on p "Get notified when your quote and custom designs are ready. Access and manage yo…" at bounding box center [206, 320] width 303 height 23
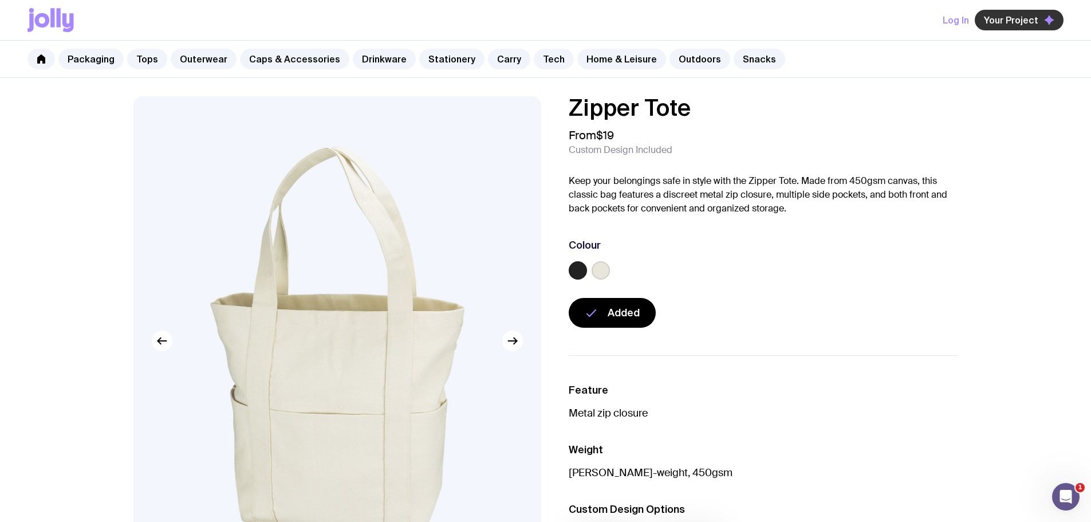
click at [1011, 12] on button "Your Project" at bounding box center [1019, 20] width 89 height 21
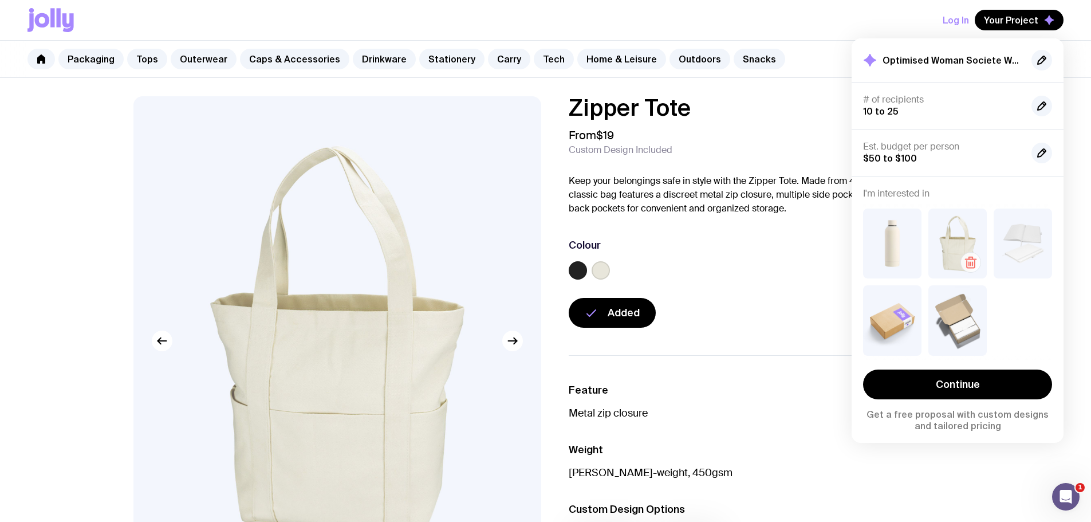
click at [965, 257] on icon "button" at bounding box center [971, 263] width 14 height 14
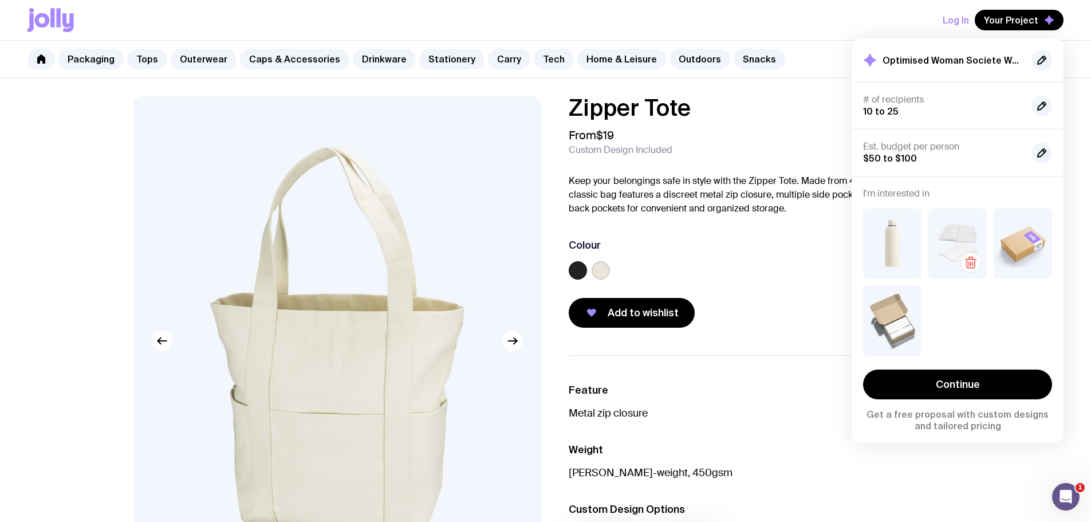
click at [972, 258] on icon "button" at bounding box center [971, 263] width 14 height 14
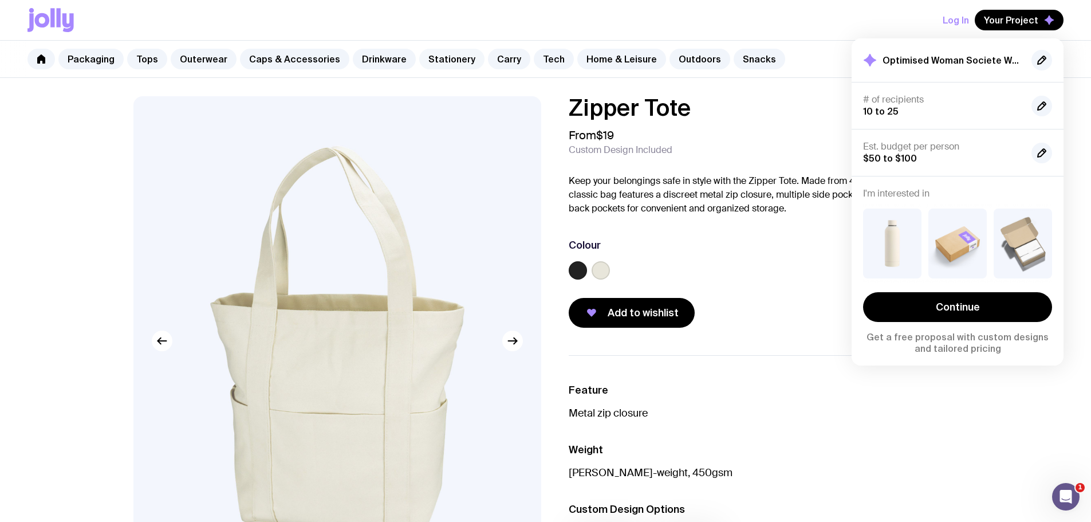
click at [449, 65] on link "Stationery" at bounding box center [451, 59] width 65 height 21
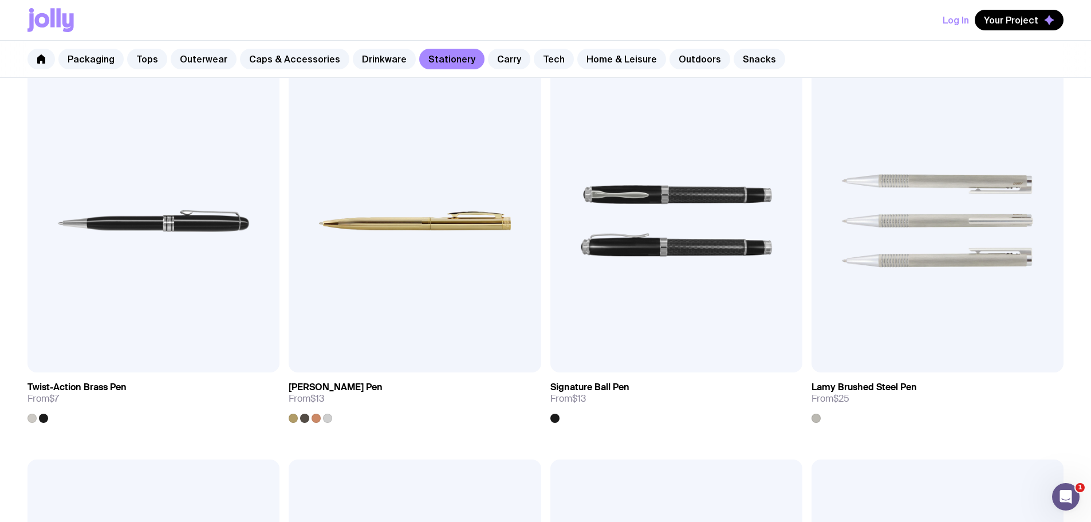
scroll to position [630, 0]
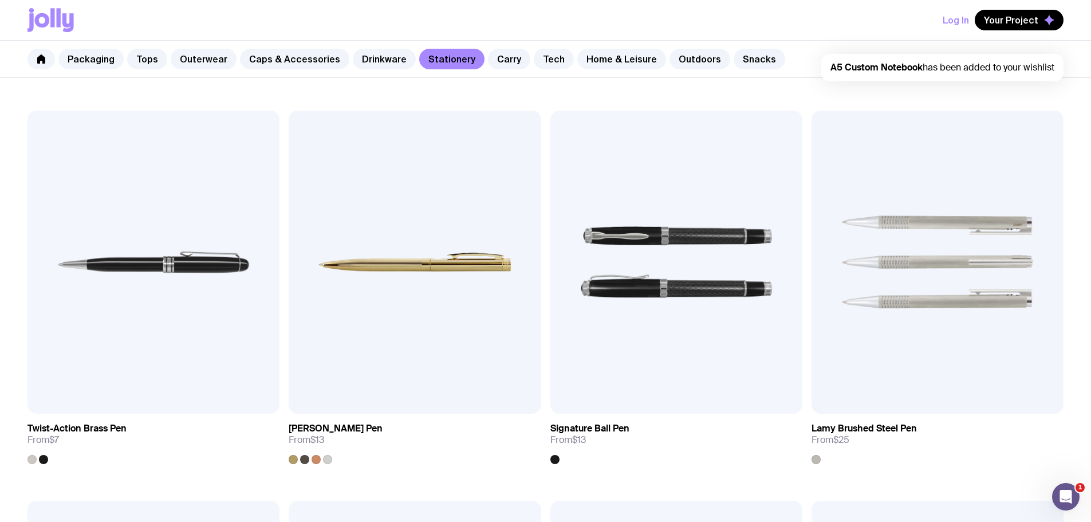
scroll to position [516, 0]
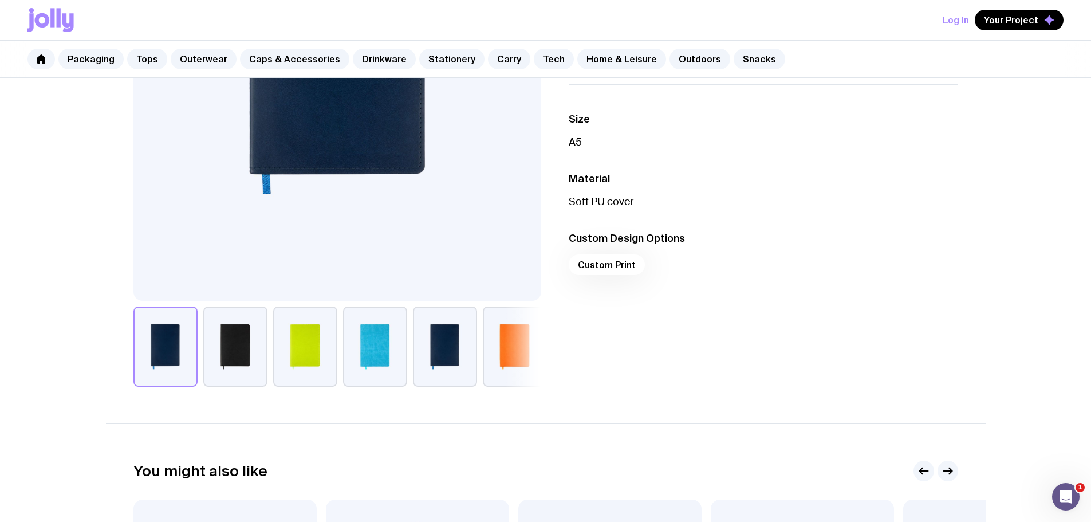
scroll to position [286, 0]
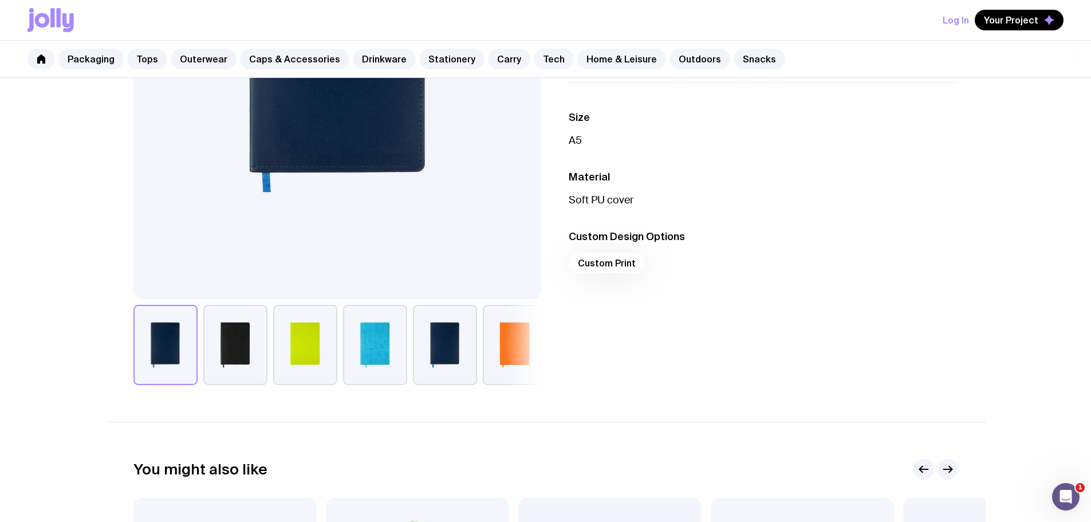
click at [390, 362] on button "button" at bounding box center [375, 345] width 64 height 80
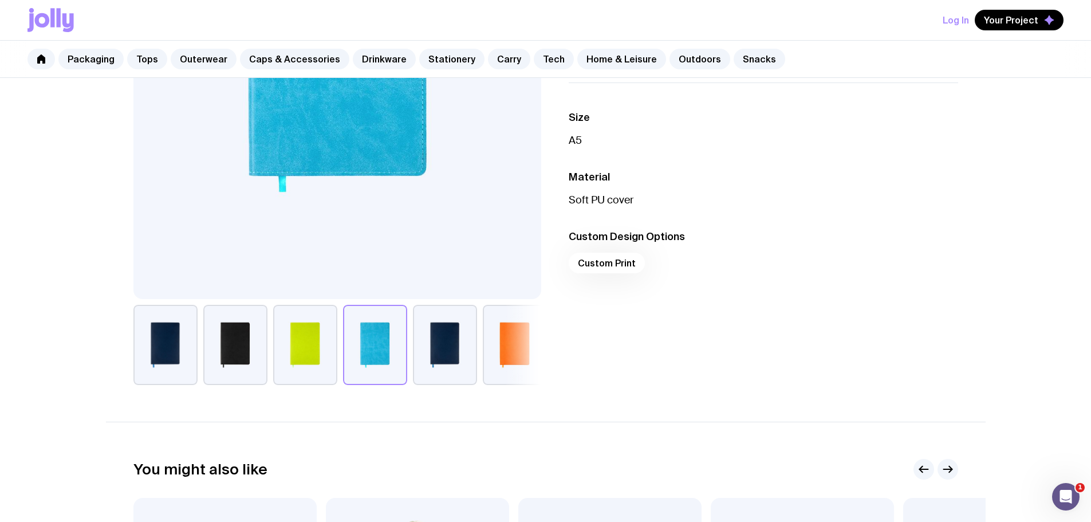
click at [435, 354] on button "button" at bounding box center [445, 345] width 64 height 80
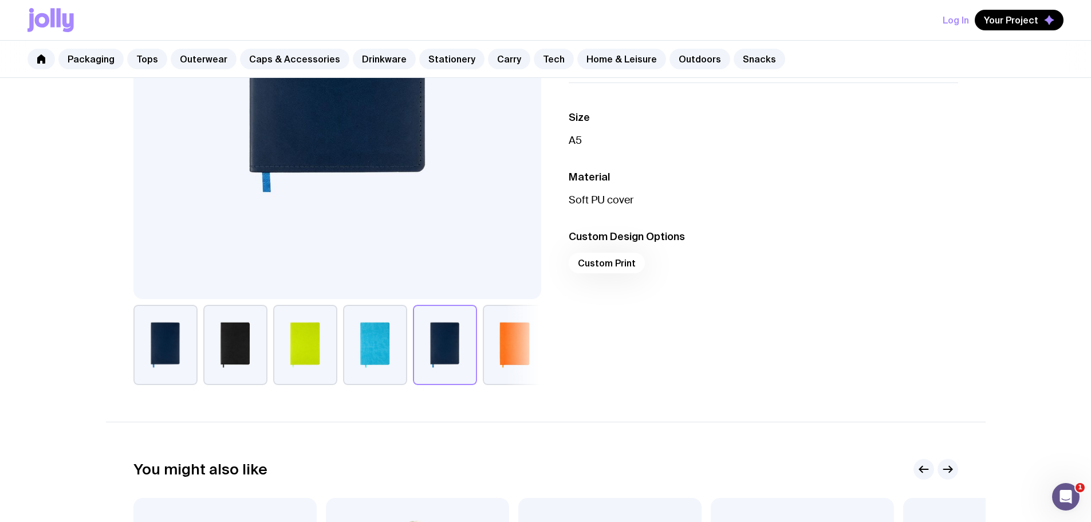
click at [487, 353] on button "button" at bounding box center [515, 345] width 64 height 80
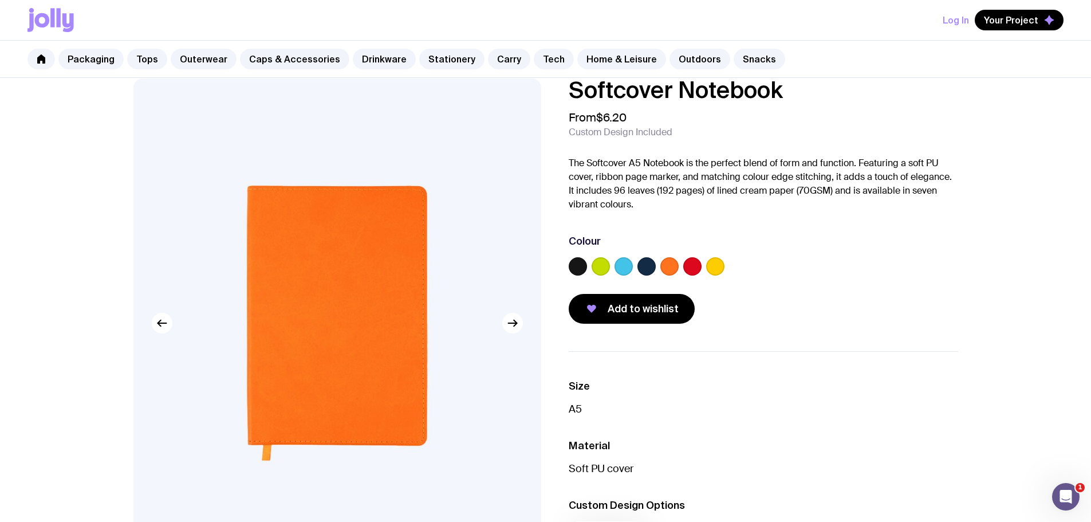
scroll to position [0, 0]
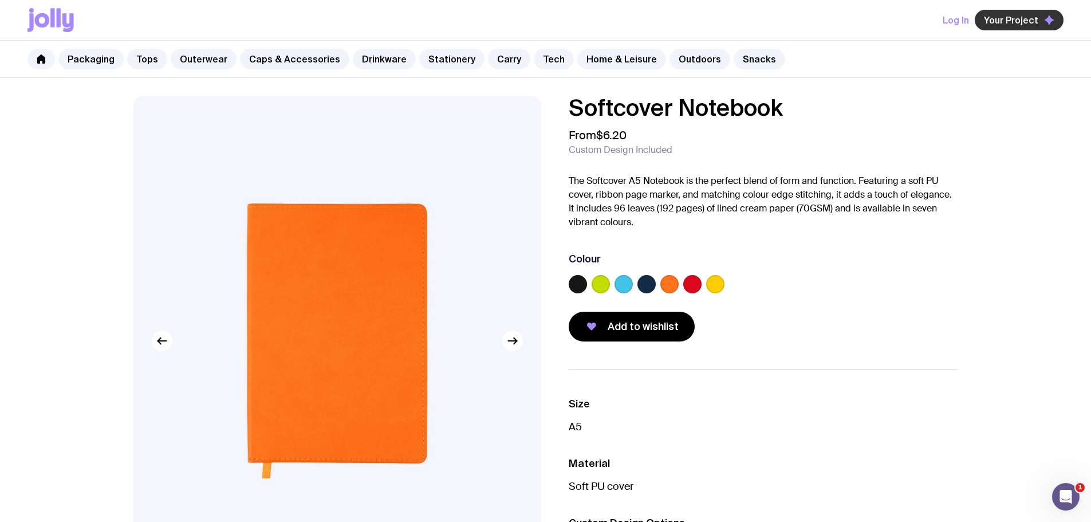
click at [1013, 24] on span "Your Project" at bounding box center [1011, 19] width 54 height 11
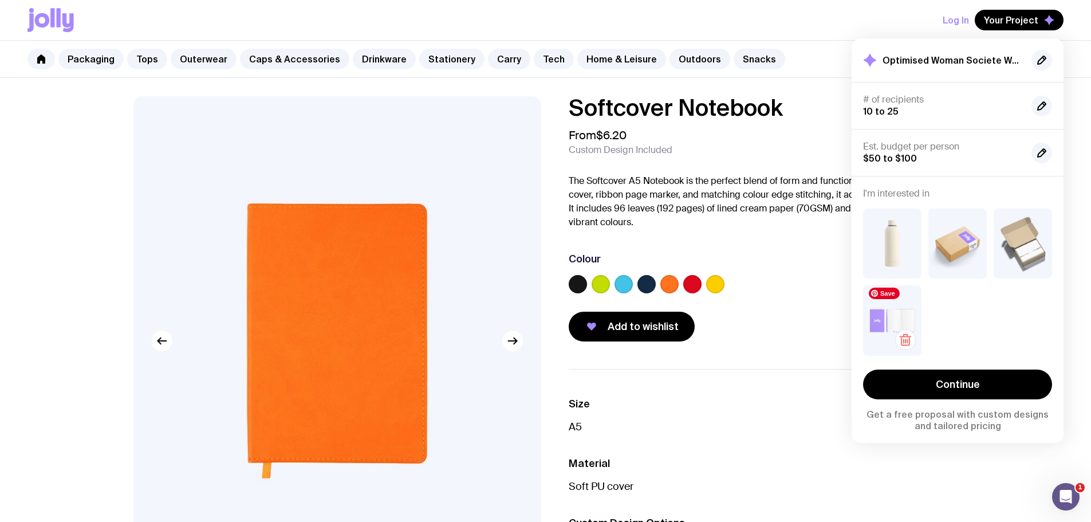
click at [879, 312] on img at bounding box center [892, 320] width 58 height 70
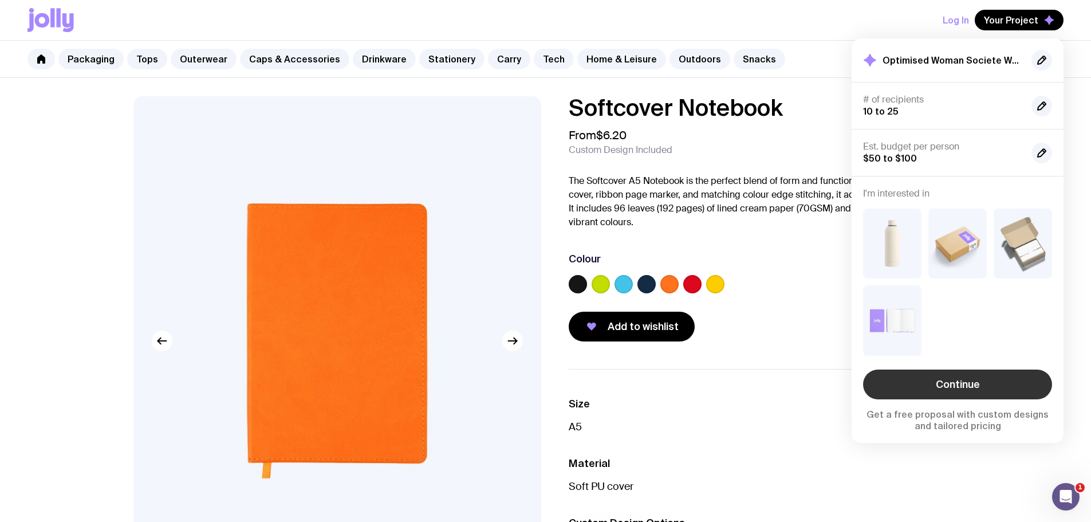
click at [938, 384] on link "Continue" at bounding box center [957, 385] width 189 height 30
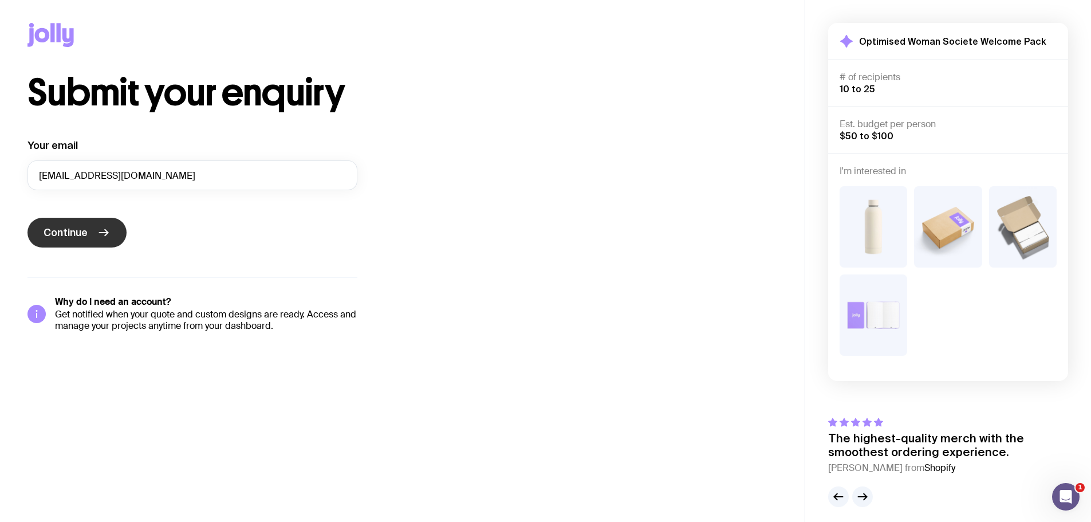
click at [87, 234] on span "Continue" at bounding box center [66, 233] width 44 height 14
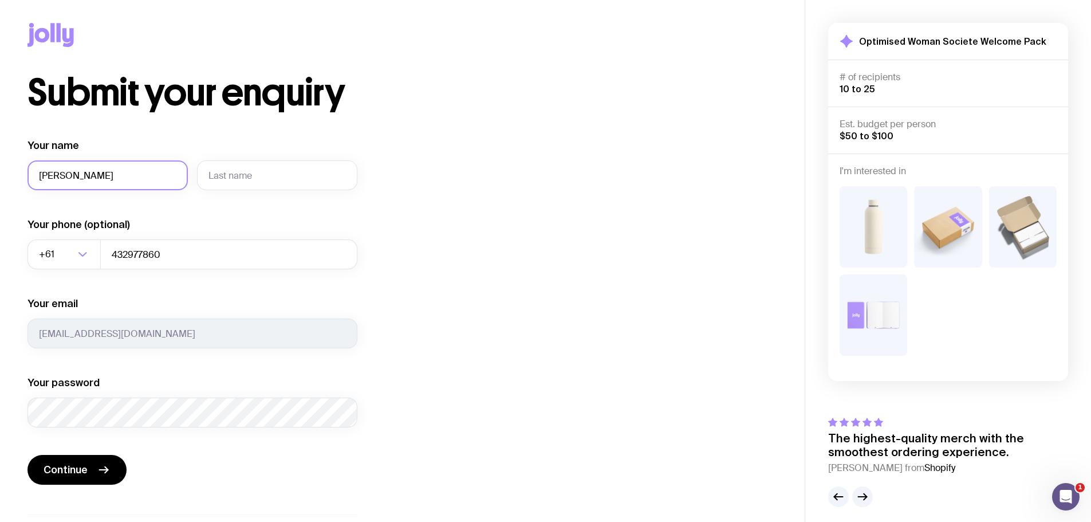
type input "[PERSON_NAME]"
type input "Took"
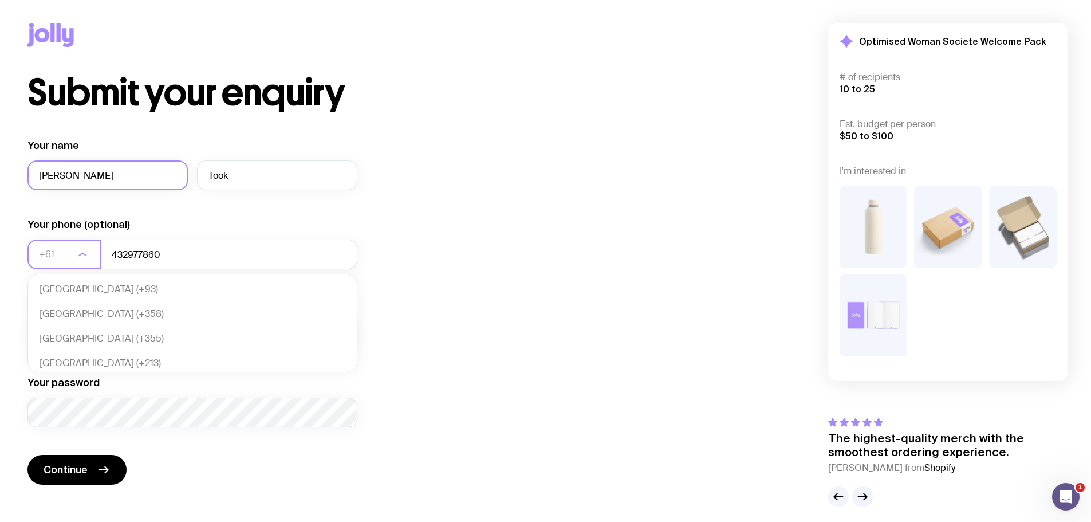
scroll to position [248, 0]
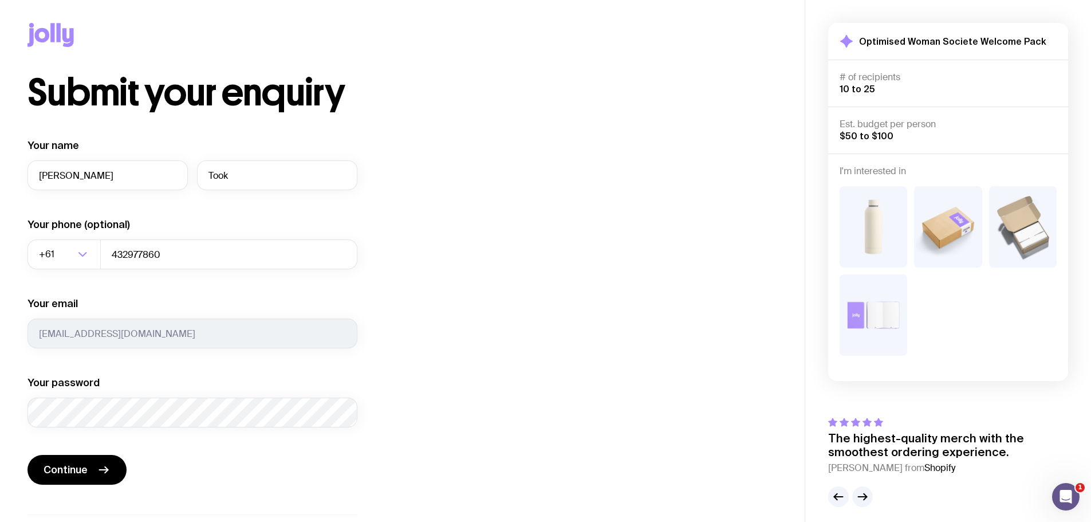
drag, startPoint x: 467, startPoint y: 299, endPoint x: 247, endPoint y: 379, distance: 234.0
click at [467, 300] on div "Submit your enquiry Your name [PERSON_NAME] Your phone (optional) +61 Loading..…" at bounding box center [403, 321] width 750 height 494
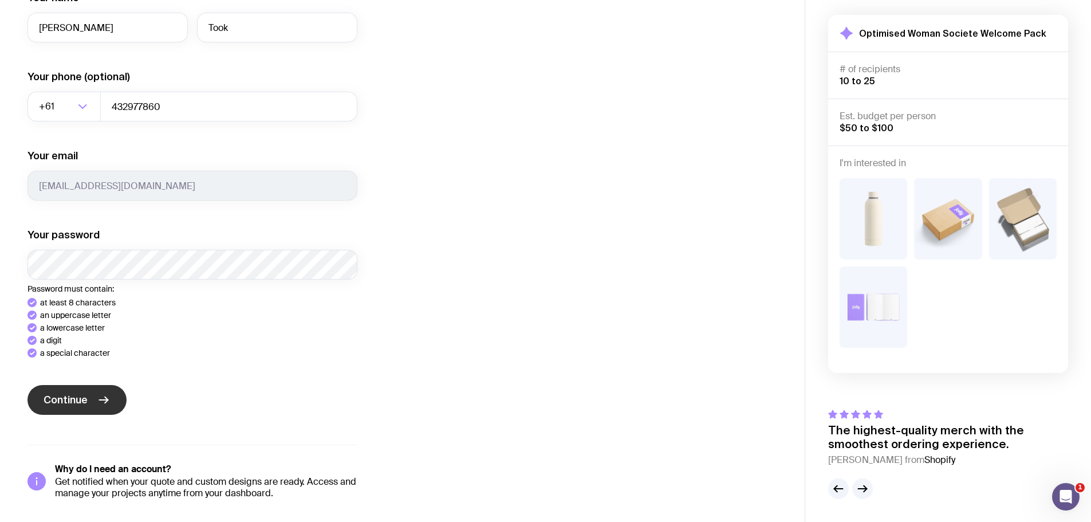
click at [95, 390] on button "Continue" at bounding box center [77, 400] width 99 height 30
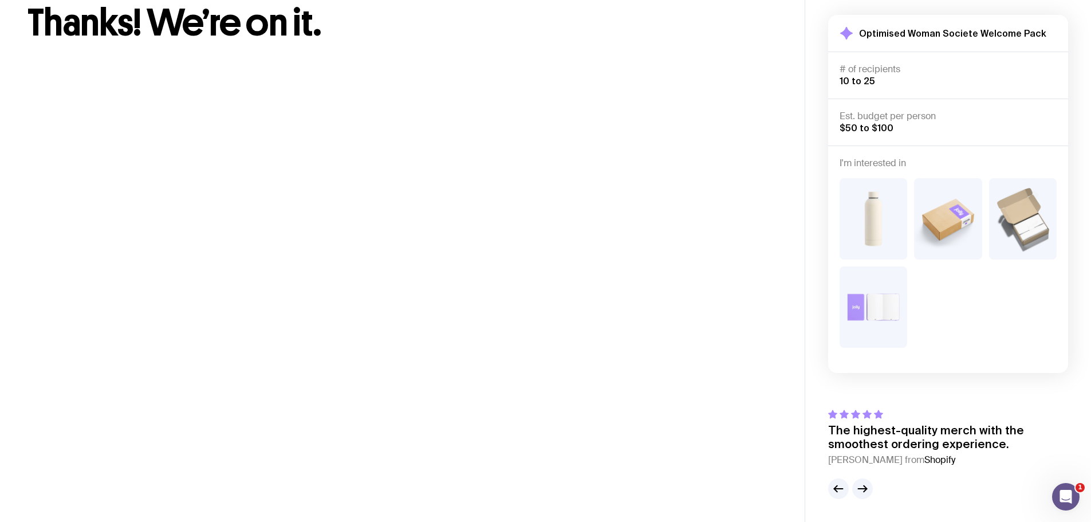
scroll to position [8, 0]
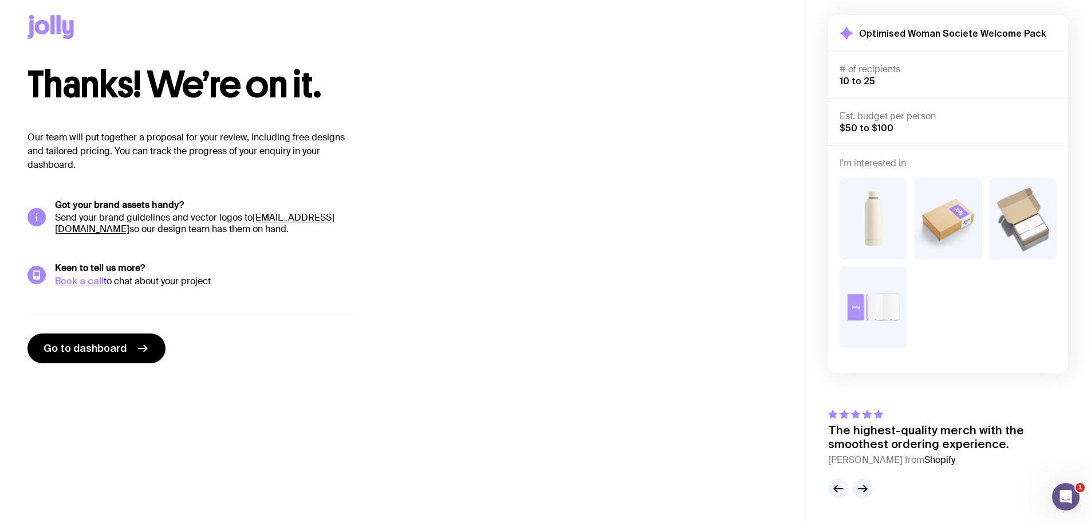
drag, startPoint x: 29, startPoint y: 136, endPoint x: 84, endPoint y: 166, distance: 63.1
click at [84, 166] on p "Our team will put together a proposal for your review, including free designs a…" at bounding box center [193, 151] width 330 height 41
drag, startPoint x: 59, startPoint y: 203, endPoint x: 255, endPoint y: 219, distance: 196.6
click at [255, 219] on div "Got your brand assets handy? Send your brand guidelines and vector logos to [EM…" at bounding box center [206, 217] width 303 height 36
click at [255, 219] on p "Send your brand guidelines and vector logos to [EMAIL_ADDRESS][DOMAIN_NAME] so …" at bounding box center [206, 223] width 303 height 23
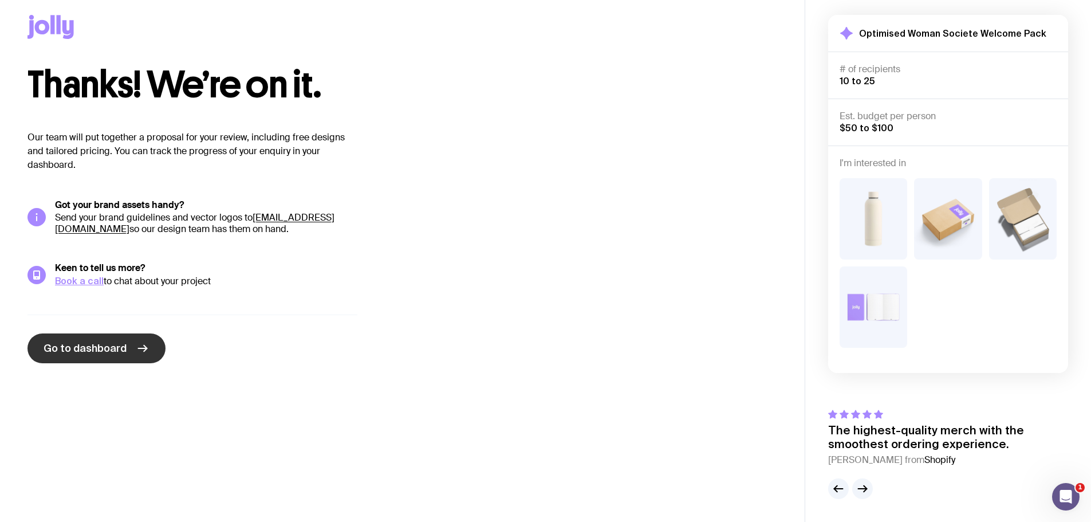
click at [98, 344] on span "Go to dashboard" at bounding box center [85, 348] width 83 height 14
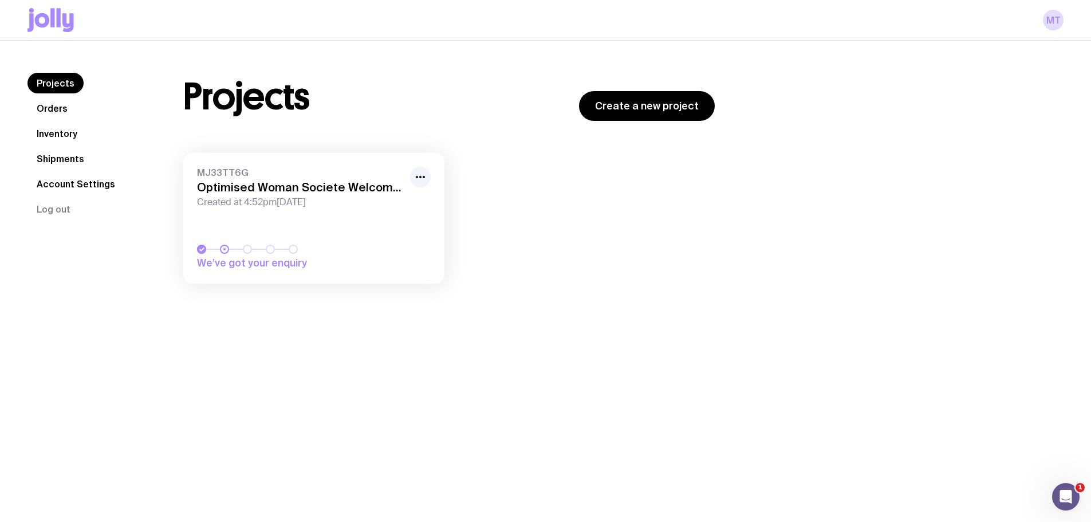
click at [60, 109] on link "Orders" at bounding box center [52, 108] width 49 height 21
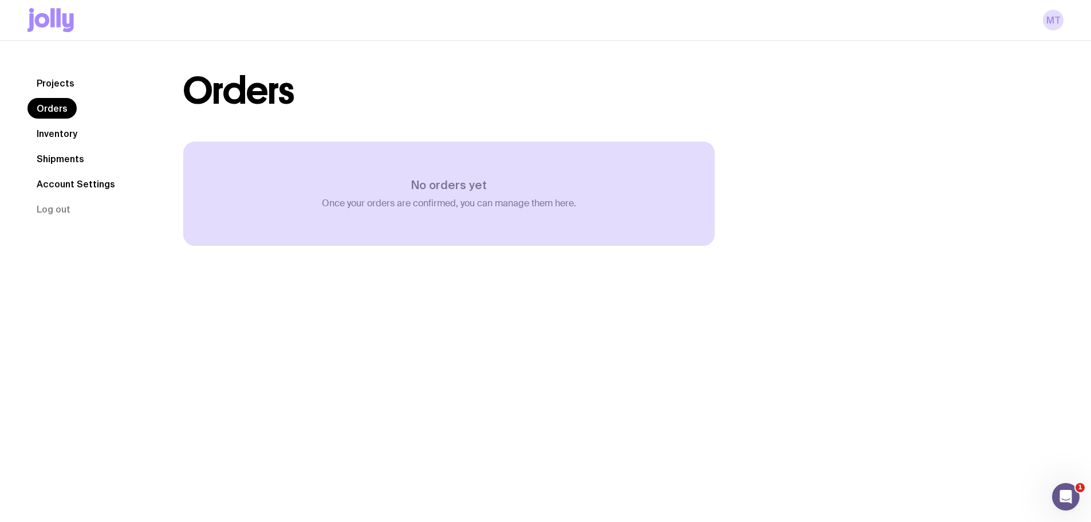
click at [53, 135] on link "Inventory" at bounding box center [57, 133] width 59 height 21
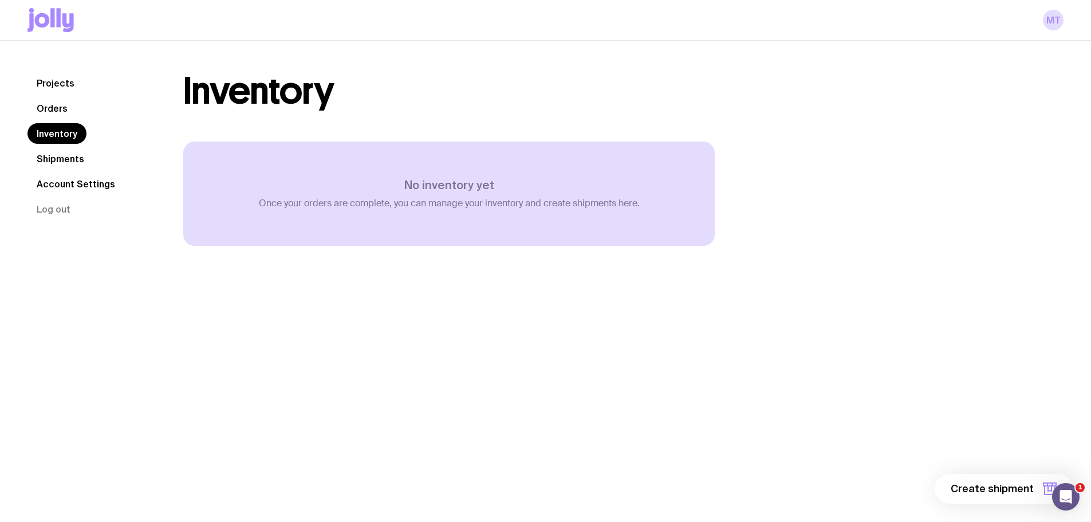
click at [56, 163] on link "Shipments" at bounding box center [61, 158] width 66 height 21
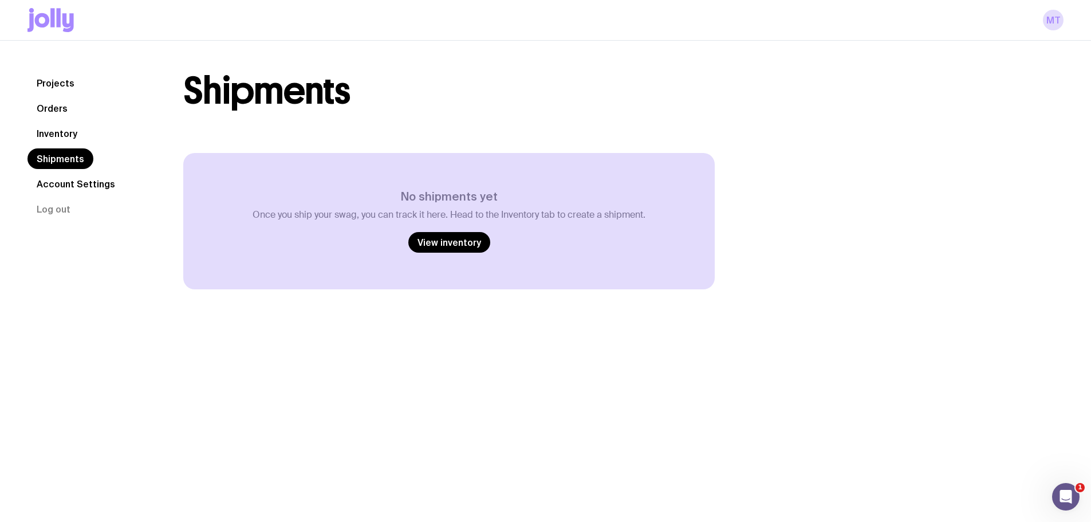
click at [60, 185] on link "Account Settings" at bounding box center [76, 184] width 97 height 21
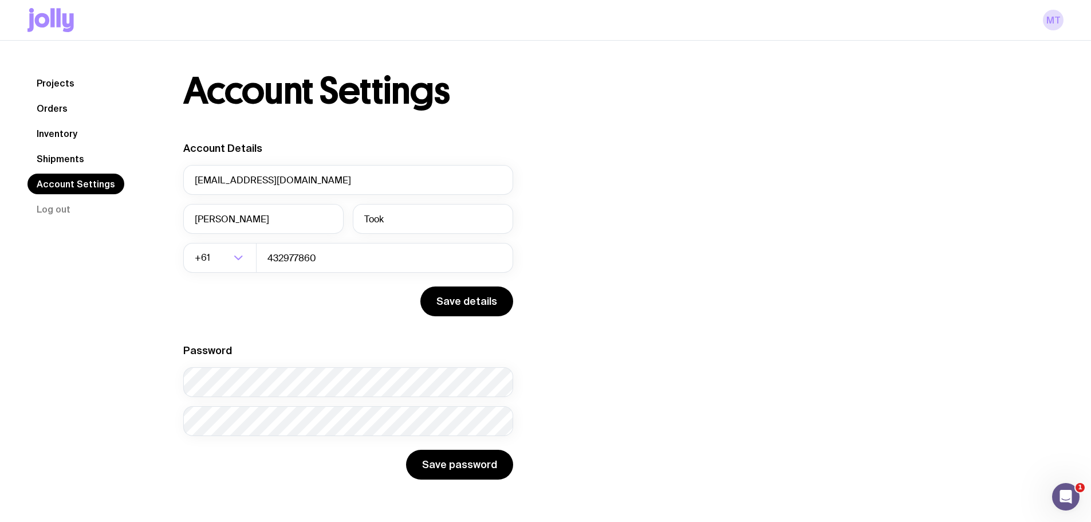
click at [50, 77] on link "Projects" at bounding box center [56, 83] width 56 height 21
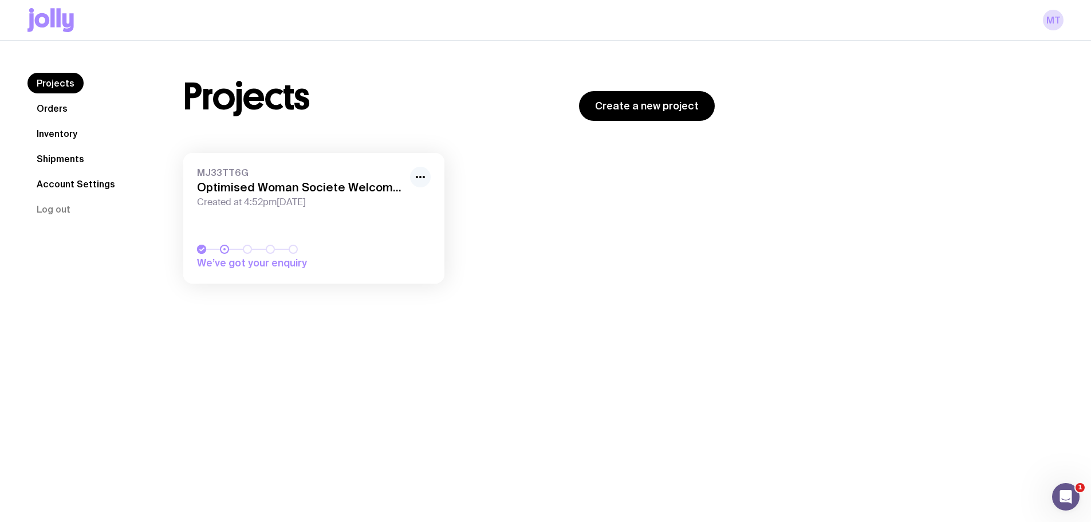
click at [421, 175] on icon "button" at bounding box center [421, 177] width 14 height 14
click at [288, 208] on link "MJ33TT6G Optimised Woman Societe Welcome Pack Created at 4:52pm[DATE] We’ve got…" at bounding box center [313, 218] width 261 height 131
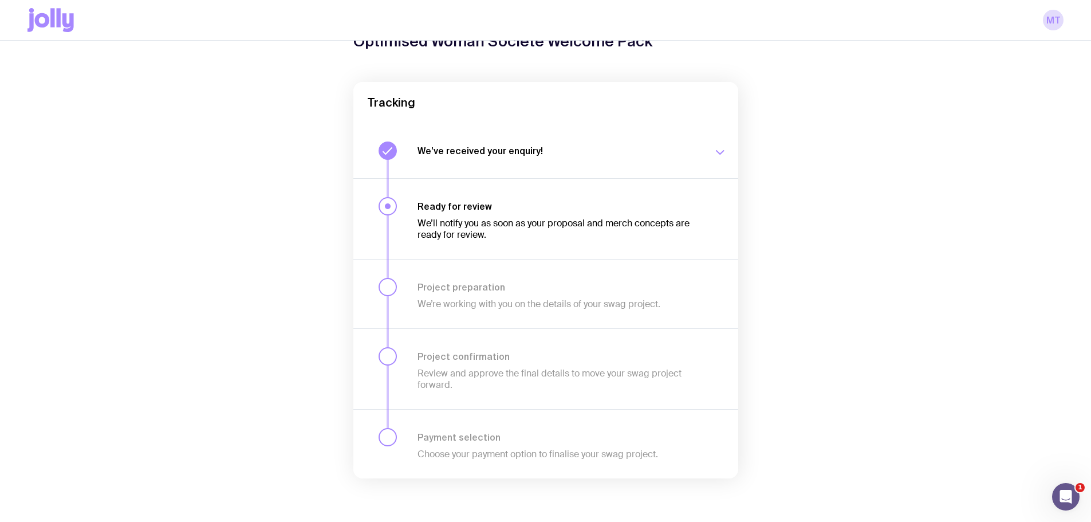
scroll to position [71, 0]
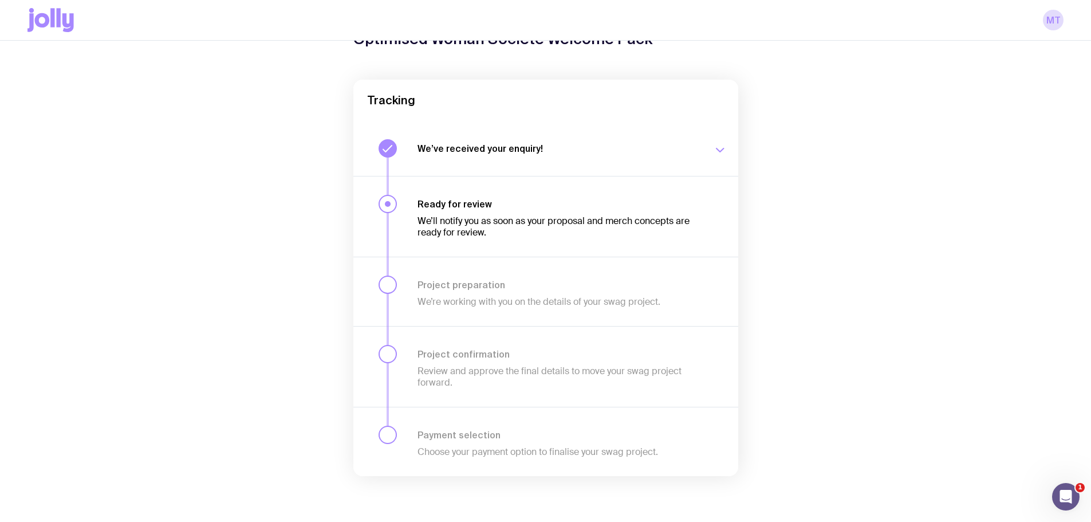
click at [714, 152] on icon "button" at bounding box center [720, 150] width 14 height 14
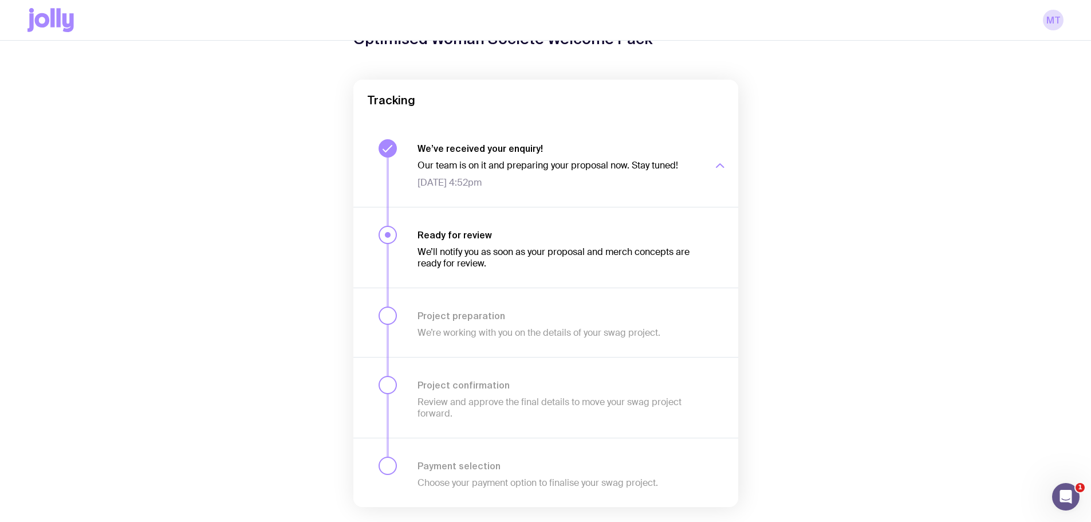
click at [717, 150] on div "button" at bounding box center [720, 166] width 14 height 46
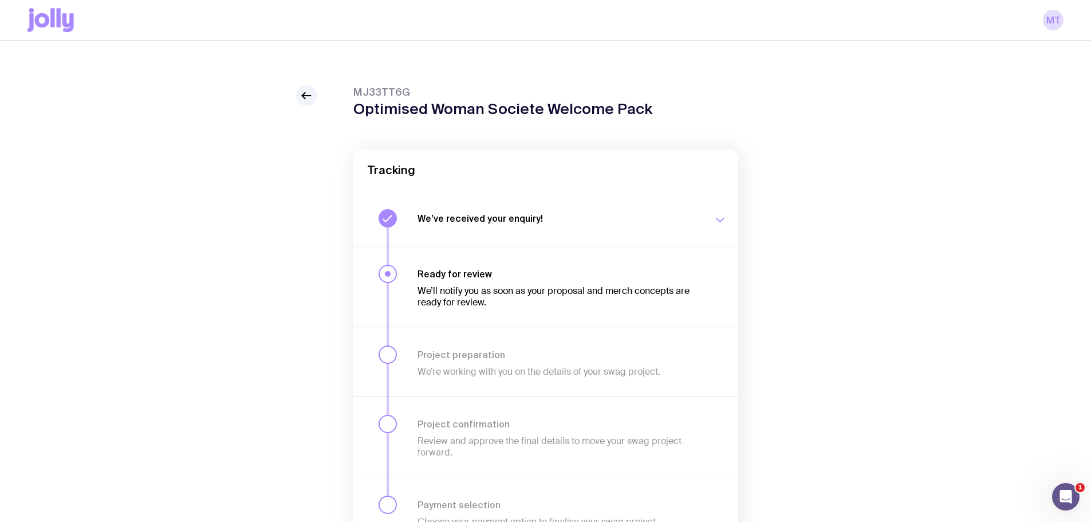
scroll to position [0, 0]
click at [1051, 14] on link "MT" at bounding box center [1053, 20] width 21 height 21
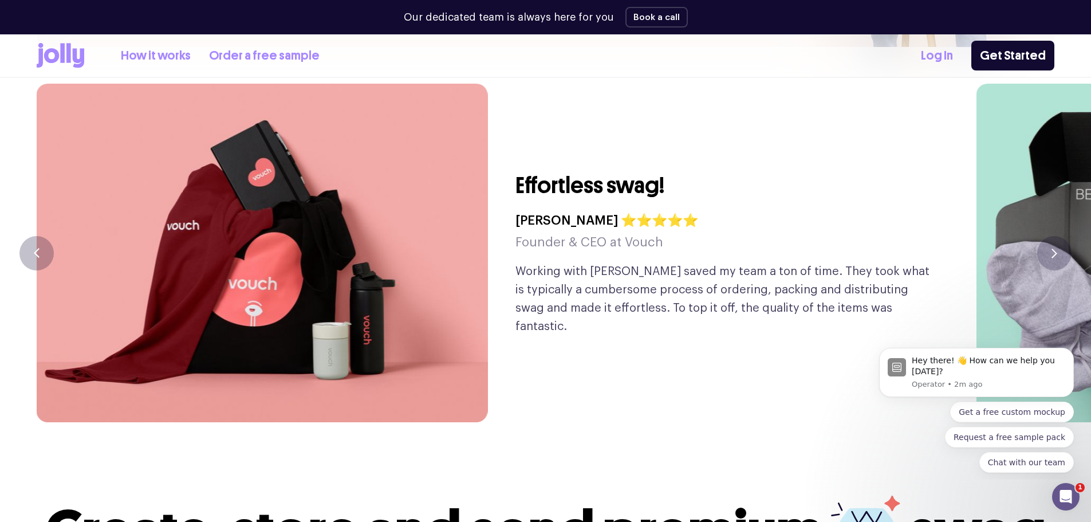
scroll to position [2769, 0]
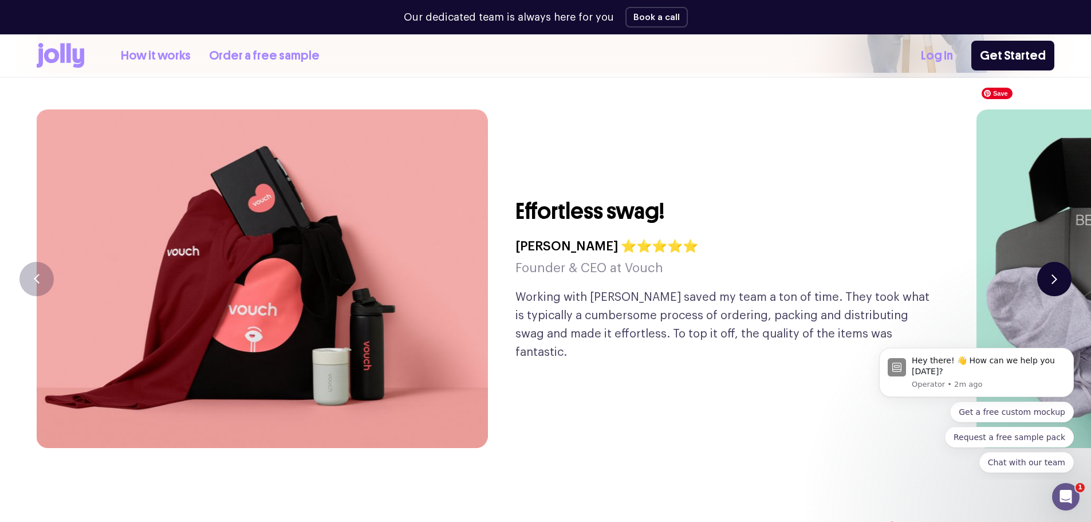
click at [1055, 274] on icon "button" at bounding box center [1055, 279] width 6 height 10
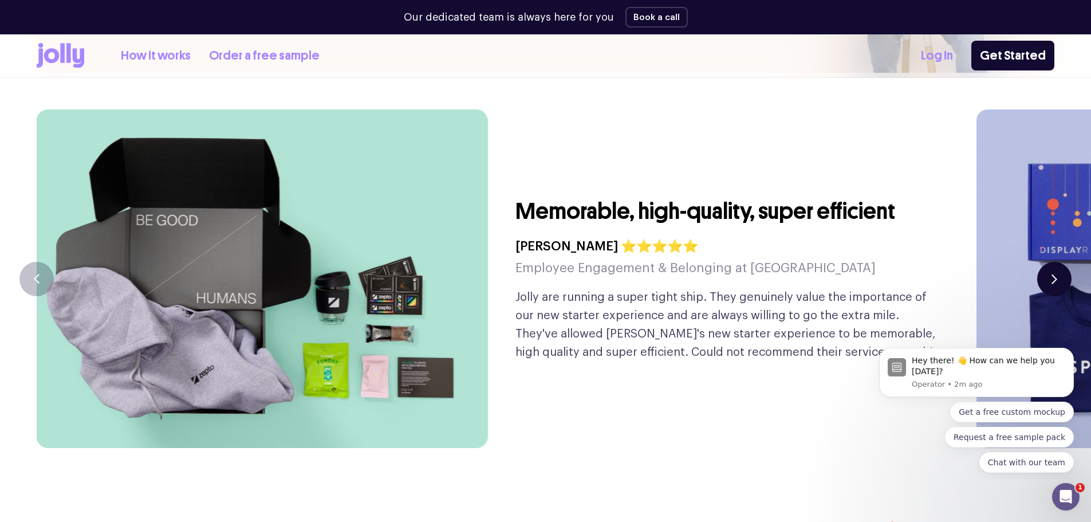
click at [1055, 274] on icon "button" at bounding box center [1055, 279] width 6 height 10
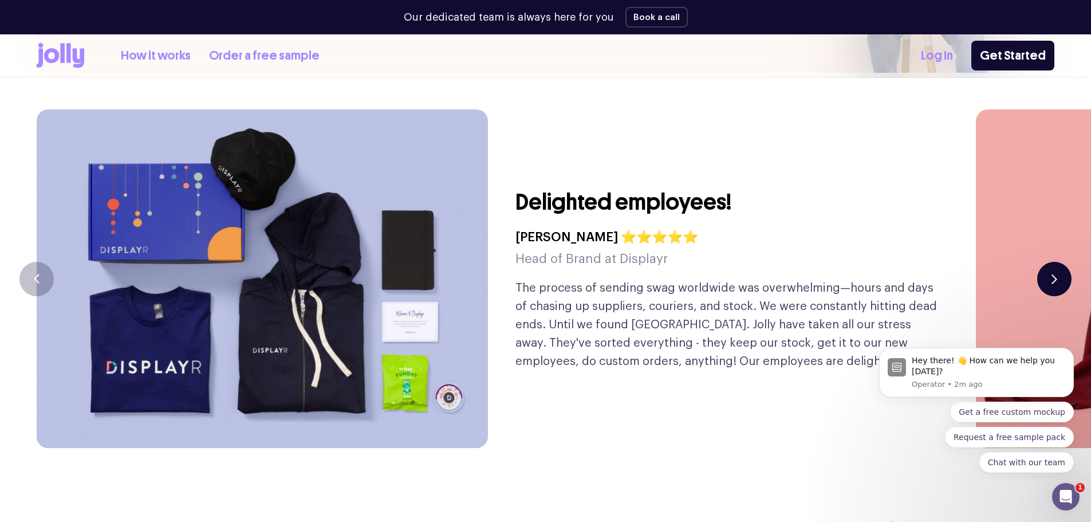
click at [1055, 274] on icon "button" at bounding box center [1055, 279] width 6 height 10
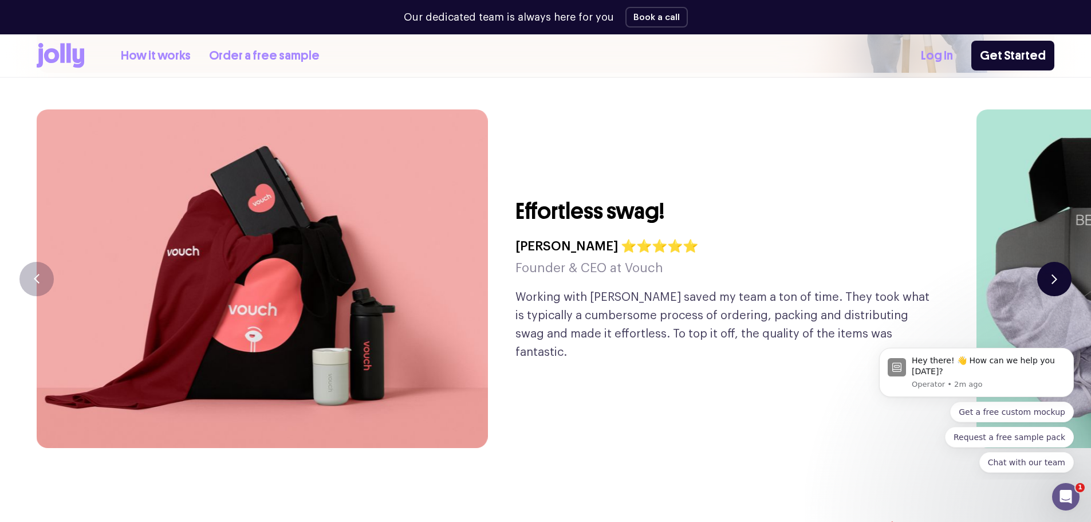
click at [1055, 274] on icon "button" at bounding box center [1055, 279] width 6 height 10
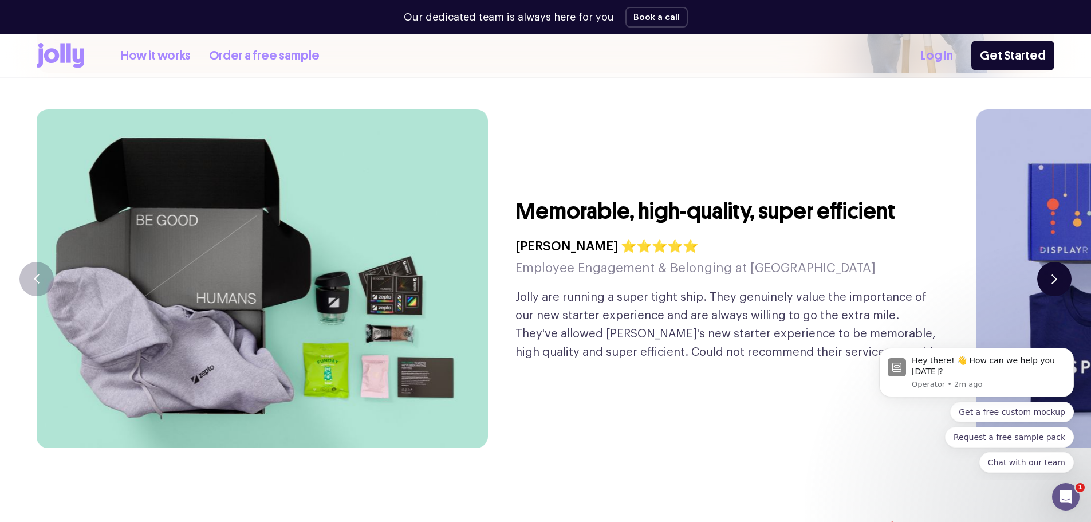
click at [1055, 274] on icon "button" at bounding box center [1055, 279] width 6 height 10
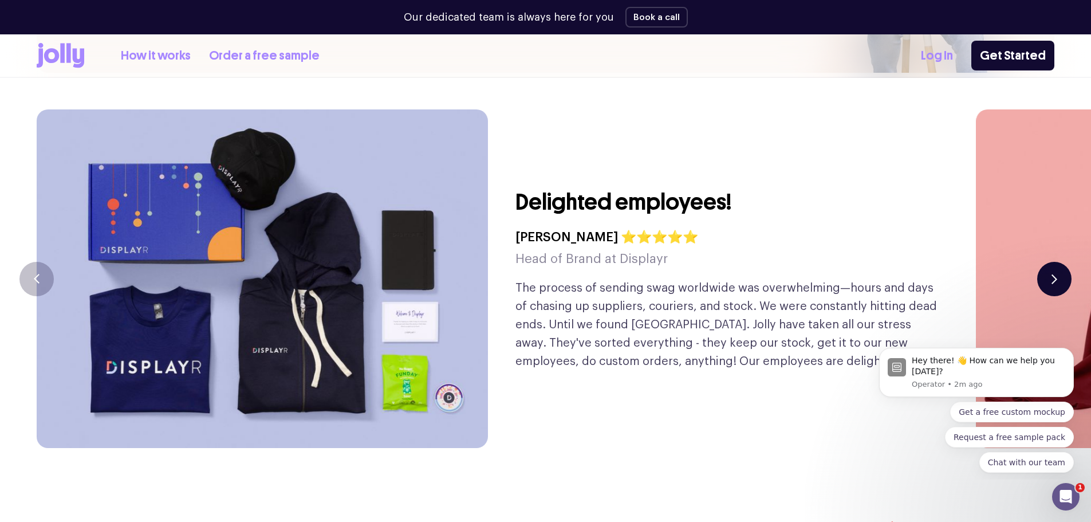
click at [1055, 274] on icon "button" at bounding box center [1055, 279] width 6 height 10
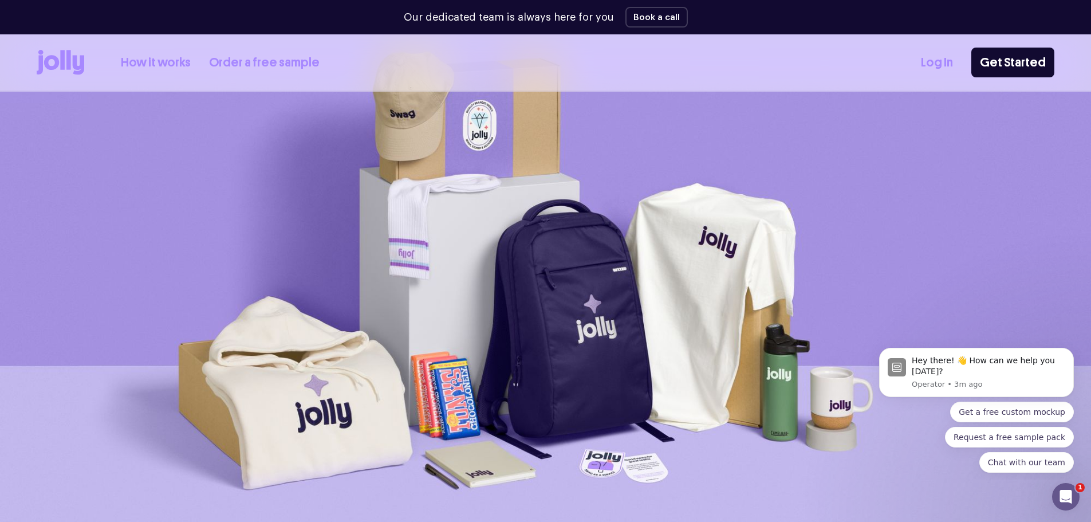
scroll to position [0, 0]
